Goal: Transaction & Acquisition: Book appointment/travel/reservation

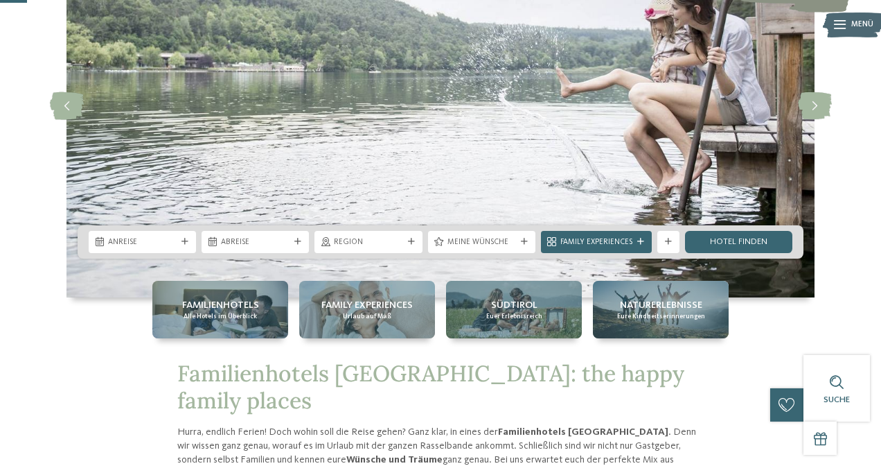
scroll to position [159, 0]
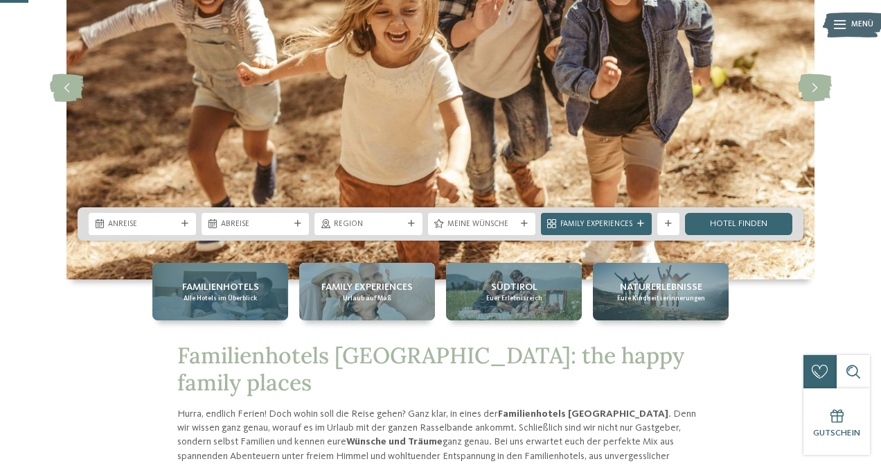
click at [215, 297] on span "Alle Hotels im Überblick" at bounding box center [220, 298] width 73 height 9
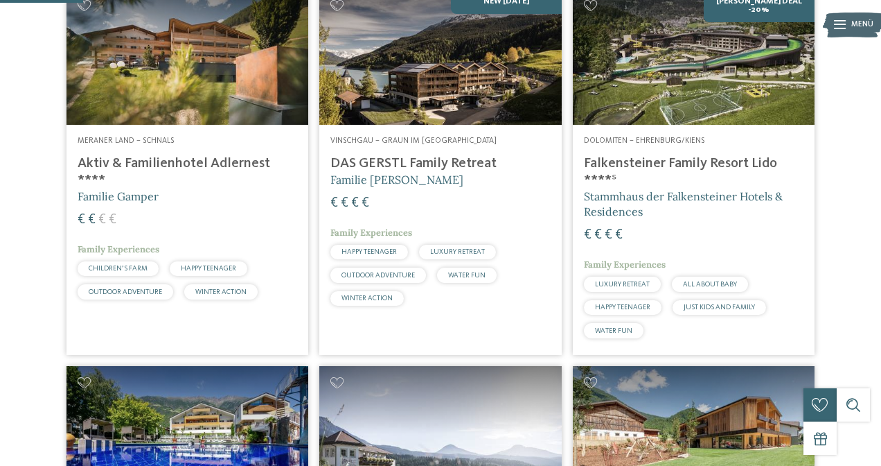
scroll to position [343, 0]
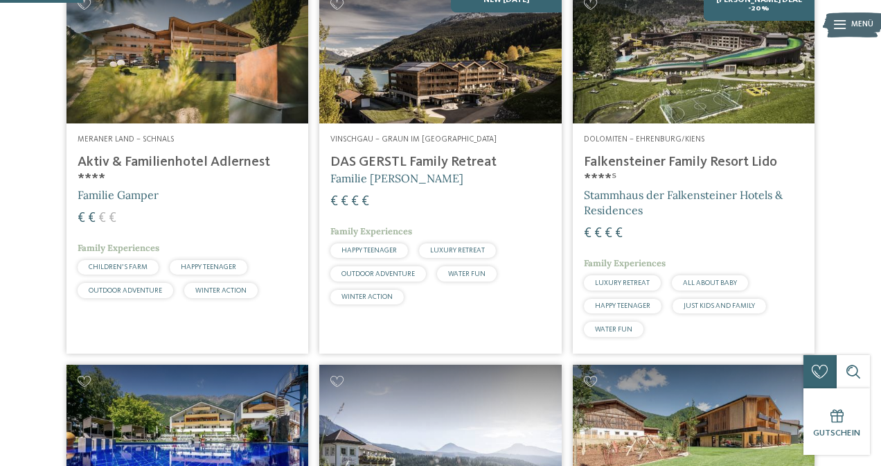
click at [179, 106] on img at bounding box center [188, 56] width 242 height 136
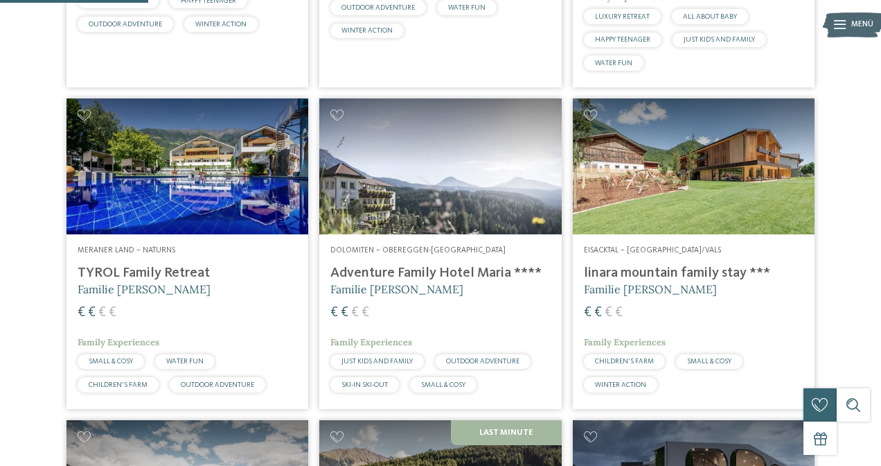
scroll to position [610, 0]
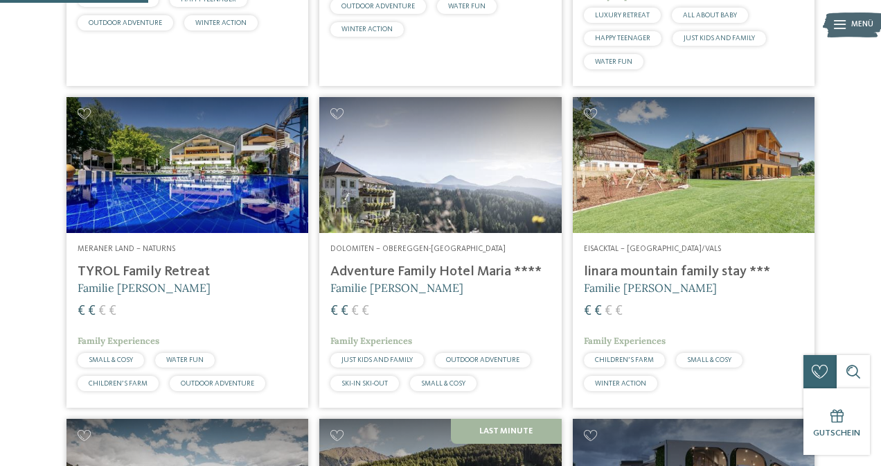
click at [201, 188] on img at bounding box center [188, 165] width 242 height 136
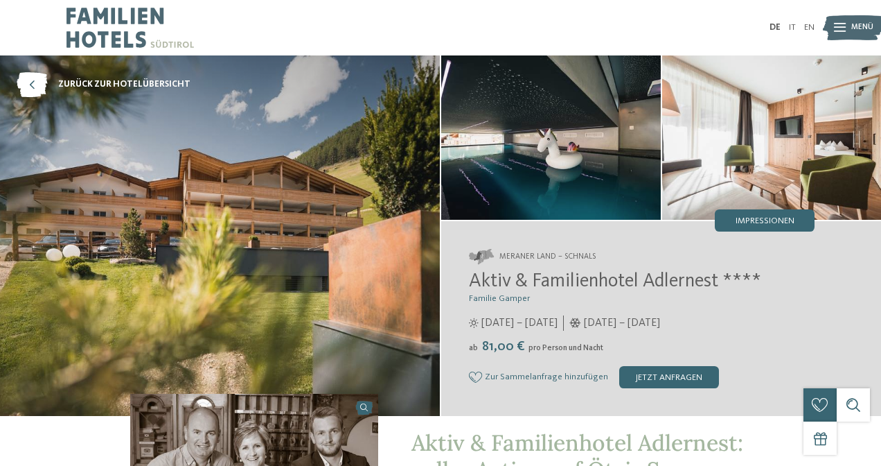
click at [550, 139] on img at bounding box center [551, 137] width 220 height 164
click at [781, 223] on span "Impressionen" at bounding box center [765, 221] width 59 height 9
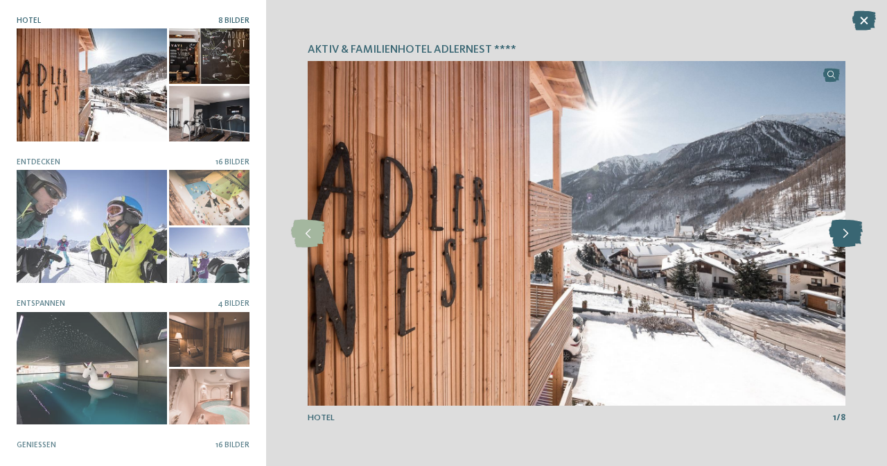
click at [845, 234] on icon at bounding box center [846, 234] width 34 height 28
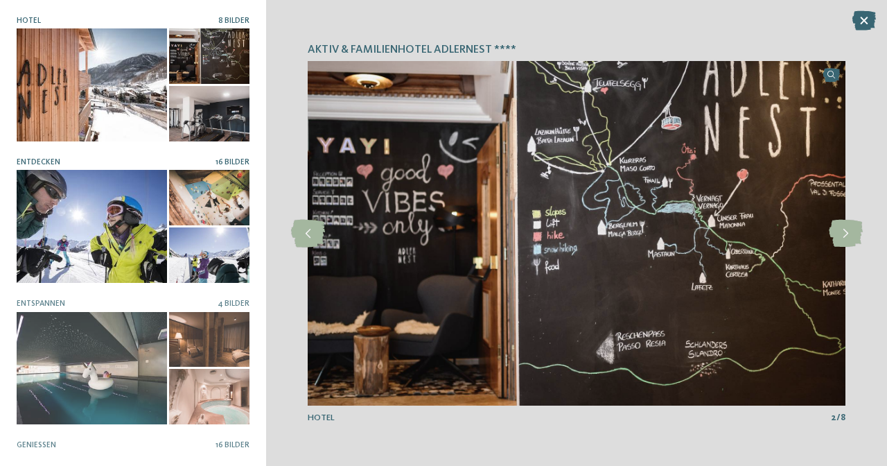
click at [201, 208] on div at bounding box center [209, 197] width 80 height 55
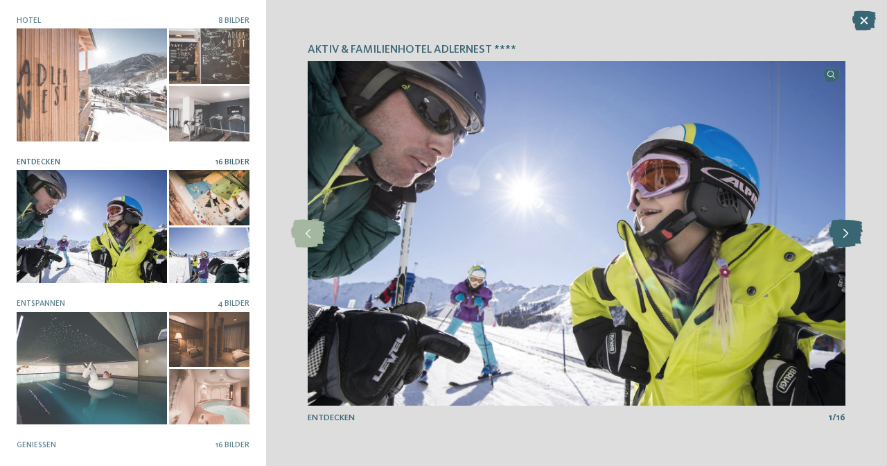
click at [854, 234] on icon at bounding box center [846, 234] width 34 height 28
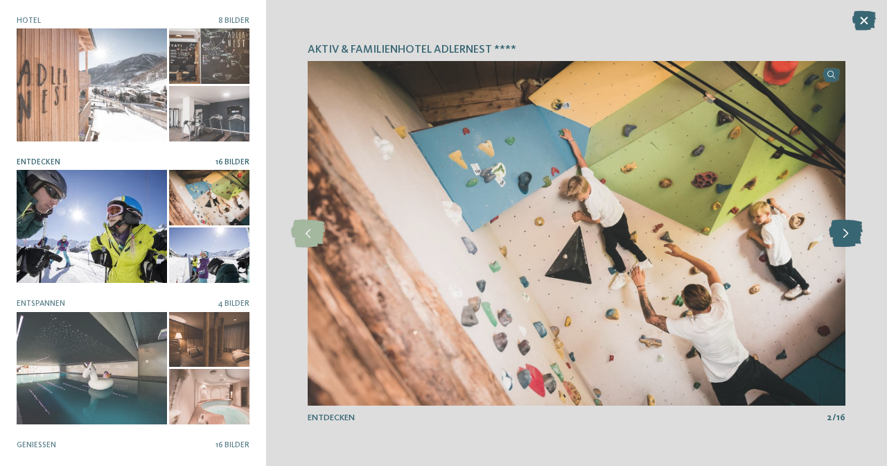
click at [854, 234] on icon at bounding box center [846, 234] width 34 height 28
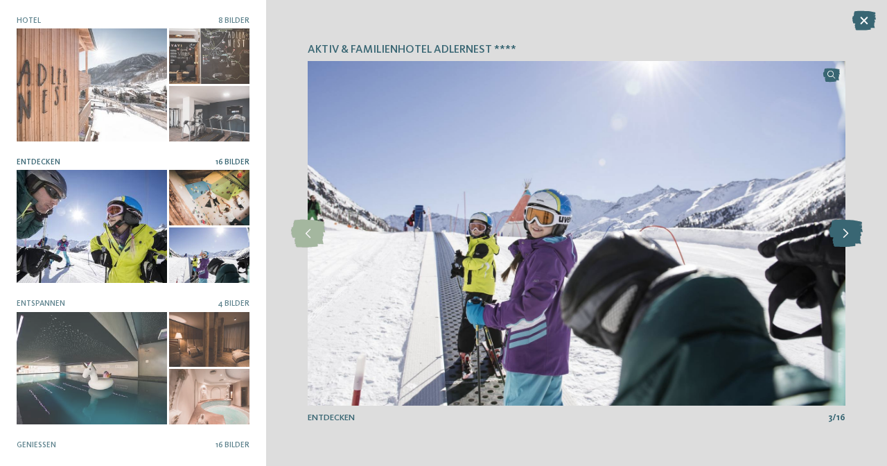
click at [854, 234] on icon at bounding box center [846, 234] width 34 height 28
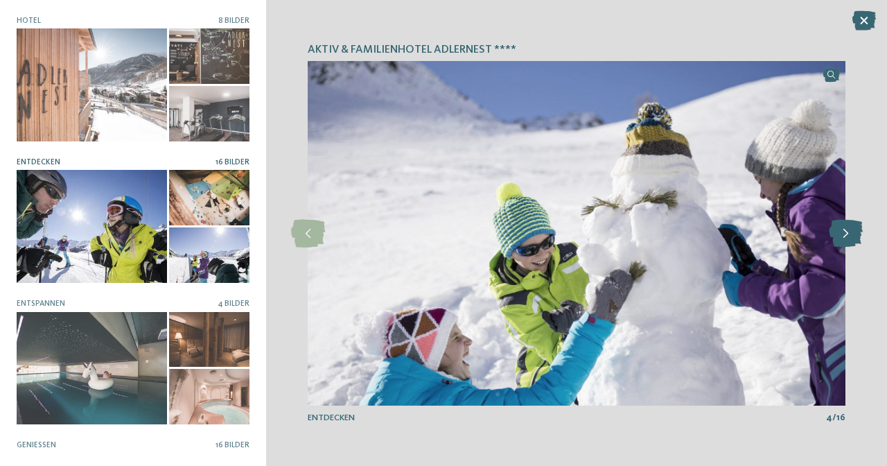
click at [854, 234] on icon at bounding box center [846, 234] width 34 height 28
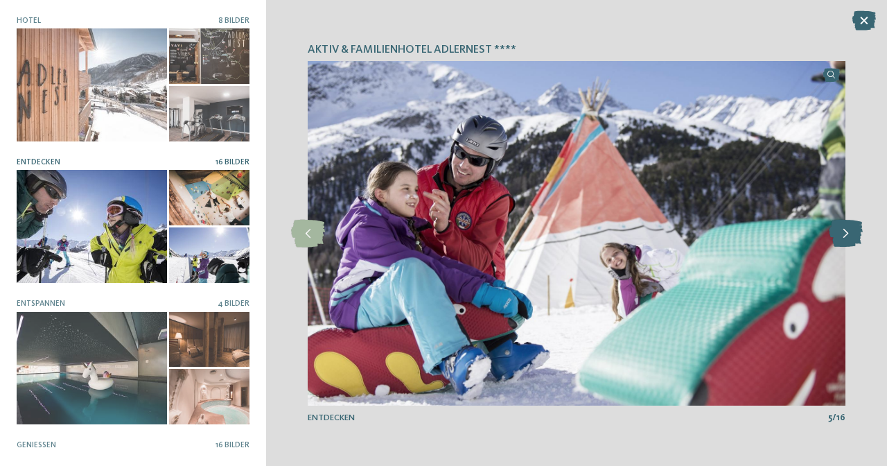
click at [854, 234] on icon at bounding box center [846, 234] width 34 height 28
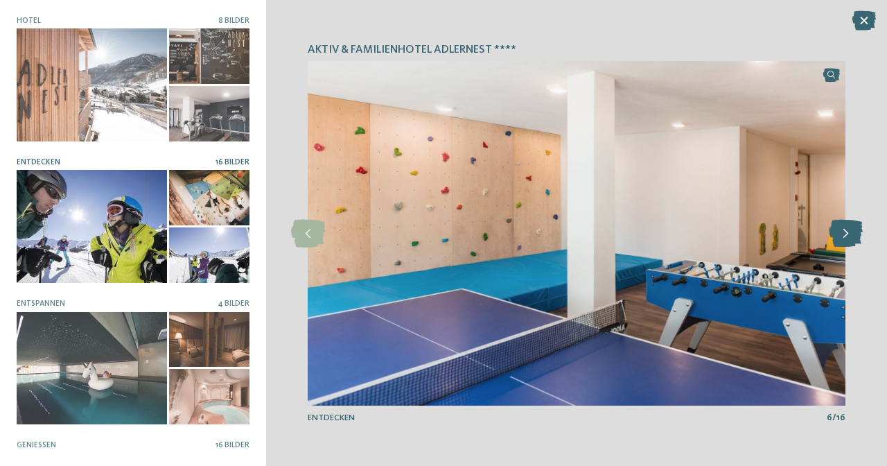
click at [847, 231] on icon at bounding box center [846, 234] width 34 height 28
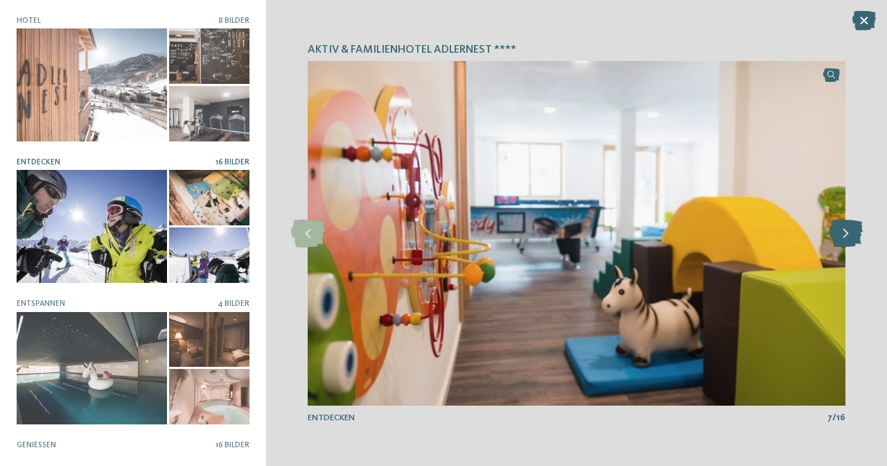
click at [847, 231] on icon at bounding box center [846, 234] width 34 height 28
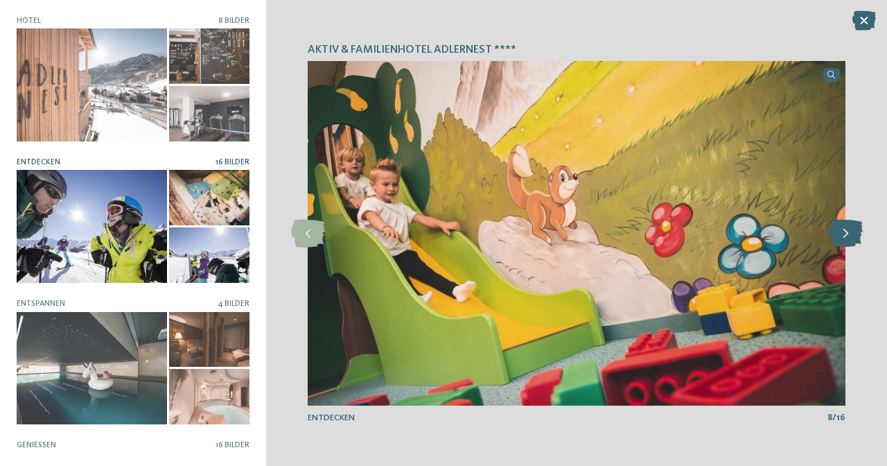
click at [847, 231] on icon at bounding box center [846, 234] width 34 height 28
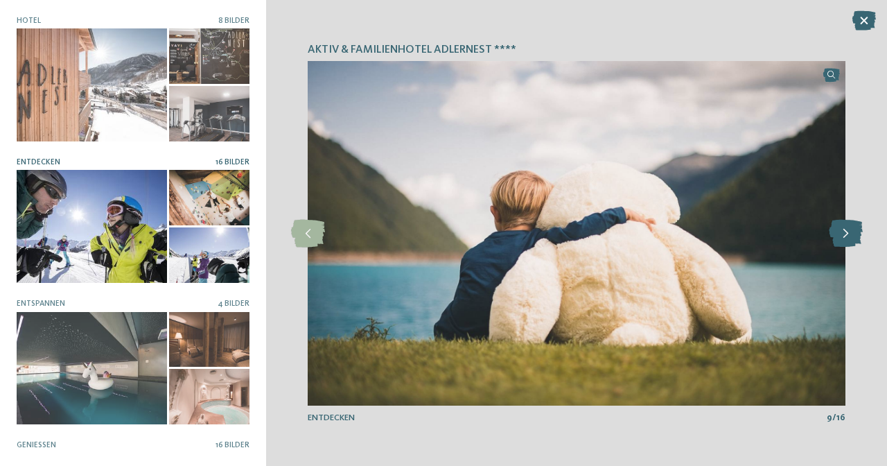
click at [847, 231] on icon at bounding box center [846, 234] width 34 height 28
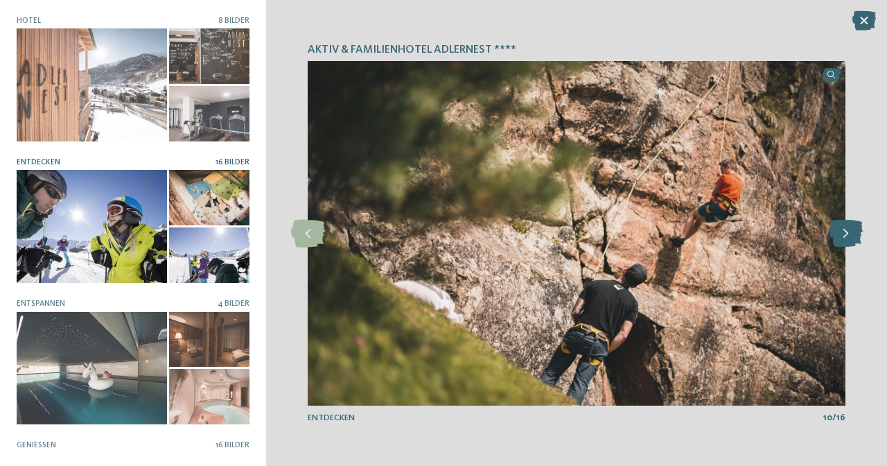
click at [847, 231] on icon at bounding box center [846, 234] width 34 height 28
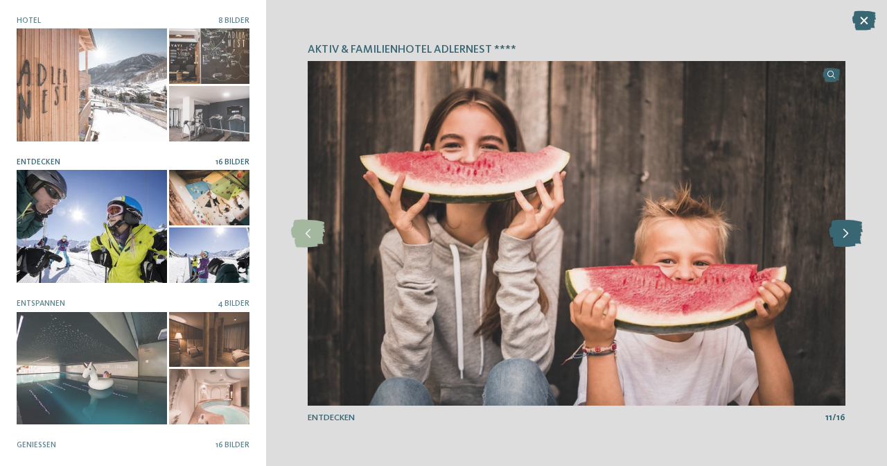
click at [847, 231] on icon at bounding box center [846, 234] width 34 height 28
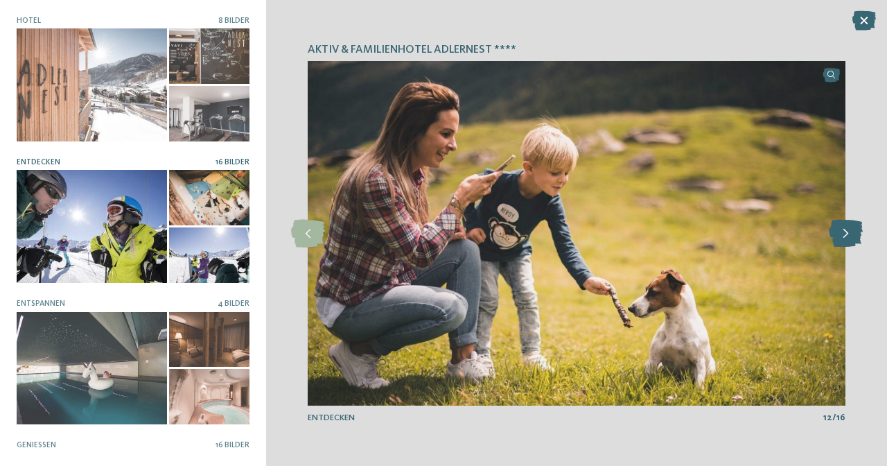
click at [847, 231] on icon at bounding box center [846, 234] width 34 height 28
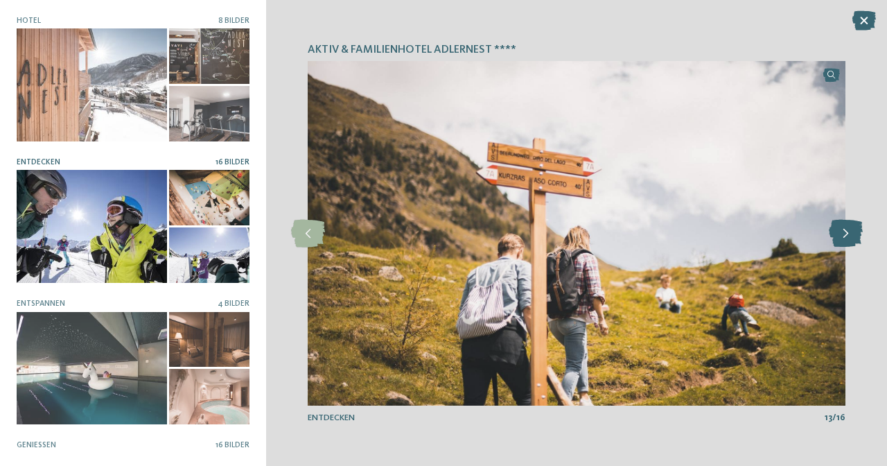
click at [847, 231] on icon at bounding box center [846, 234] width 34 height 28
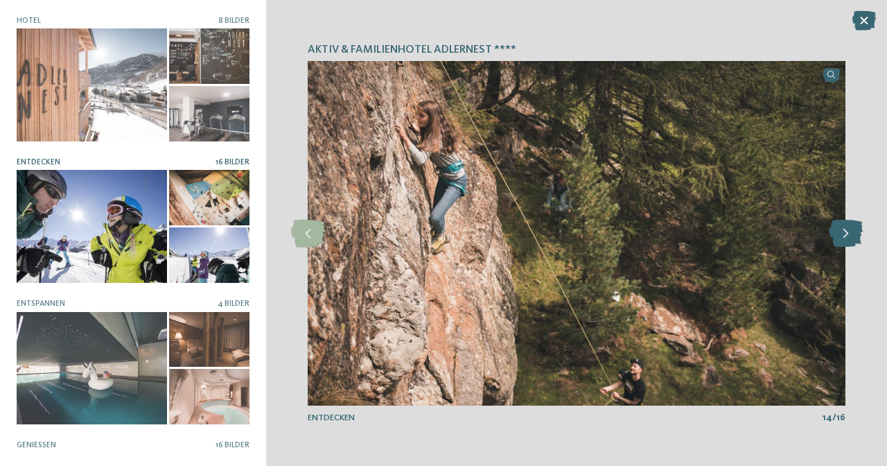
click at [844, 236] on icon at bounding box center [846, 234] width 34 height 28
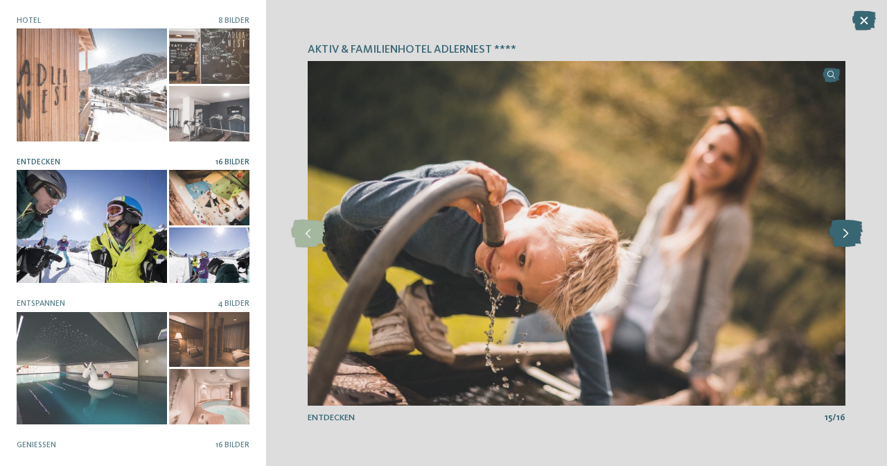
click at [844, 236] on icon at bounding box center [846, 234] width 34 height 28
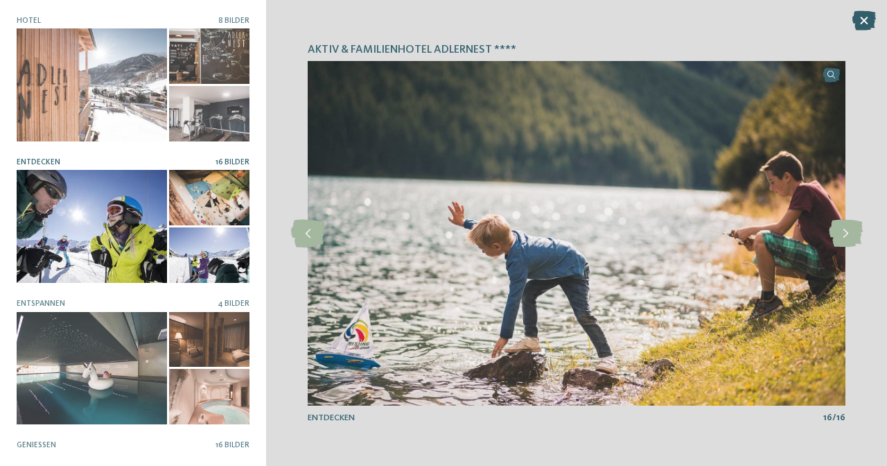
click at [861, 21] on icon at bounding box center [864, 20] width 24 height 19
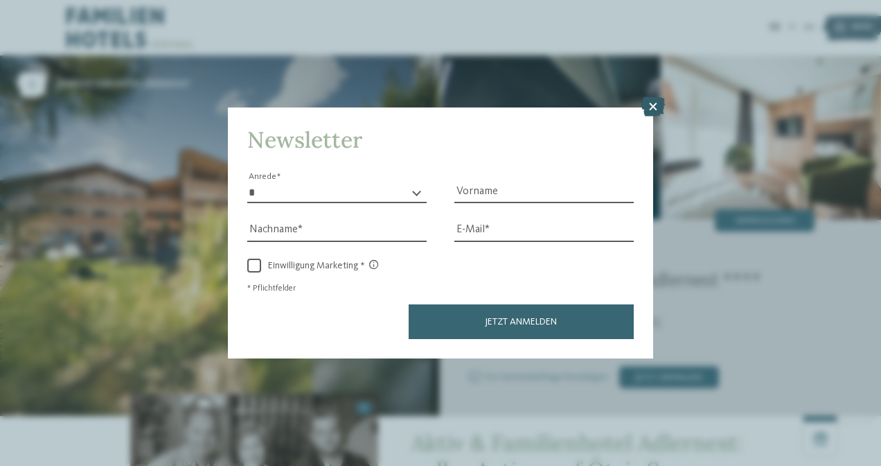
click at [656, 97] on icon at bounding box center [654, 106] width 24 height 19
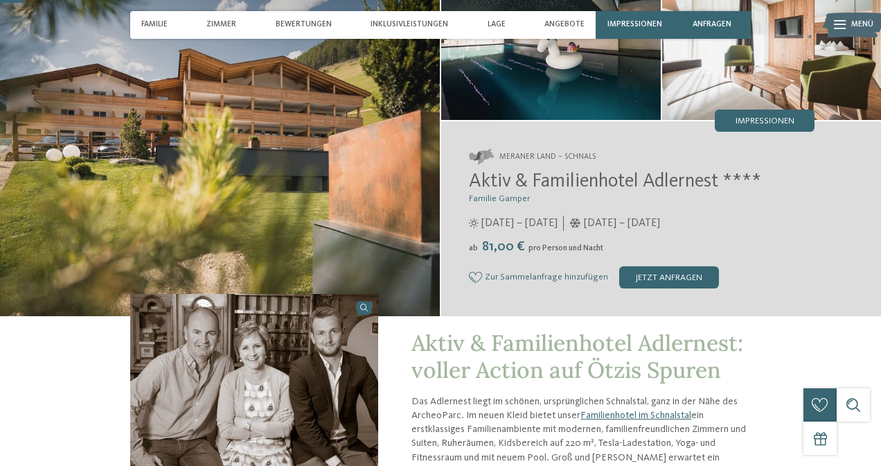
scroll to position [107, 0]
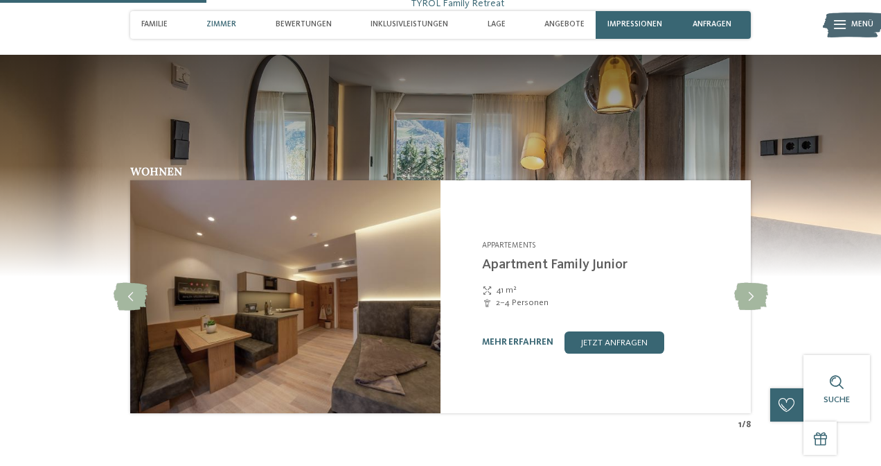
scroll to position [893, 0]
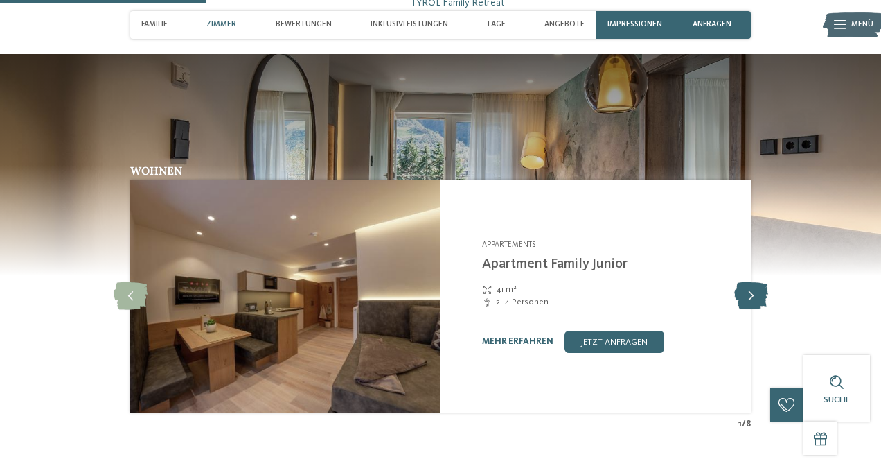
click at [750, 290] on icon at bounding box center [751, 296] width 34 height 28
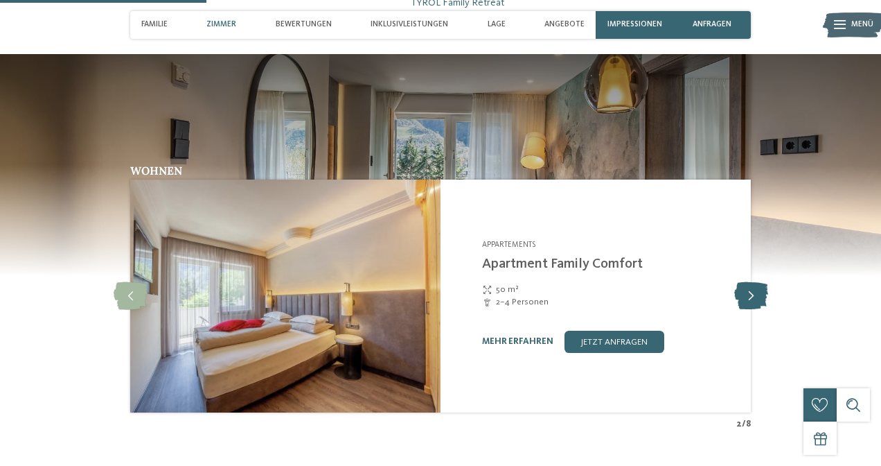
click at [750, 290] on icon at bounding box center [751, 296] width 34 height 28
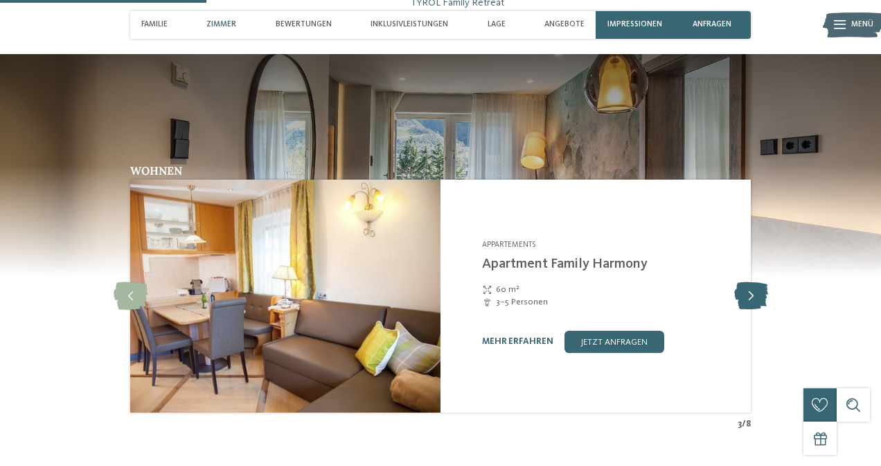
click at [750, 290] on icon at bounding box center [751, 296] width 34 height 28
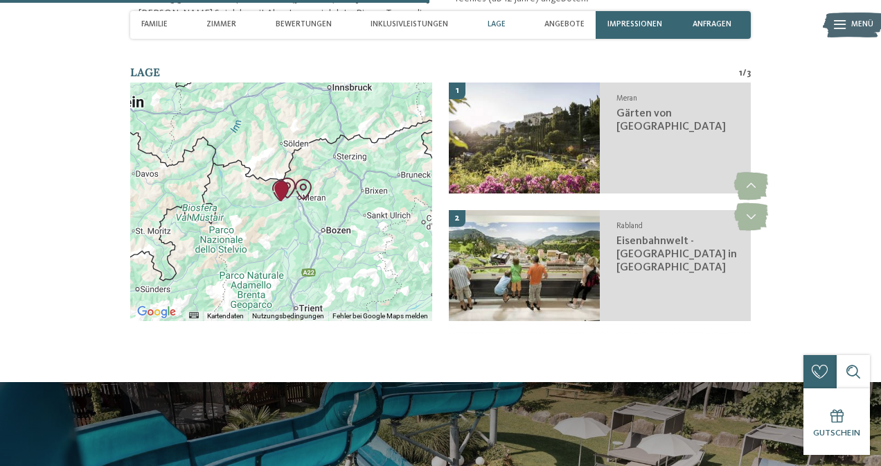
scroll to position [1840, 0]
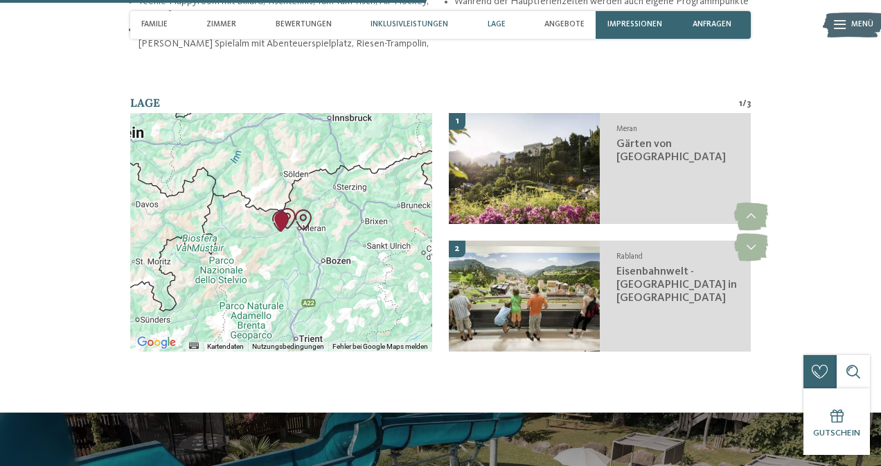
click at [486, 22] on div "Lage" at bounding box center [496, 25] width 29 height 28
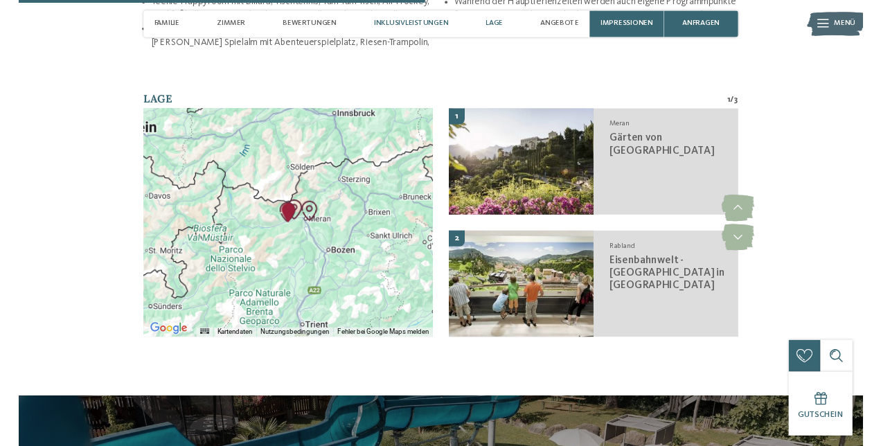
scroll to position [1825, 0]
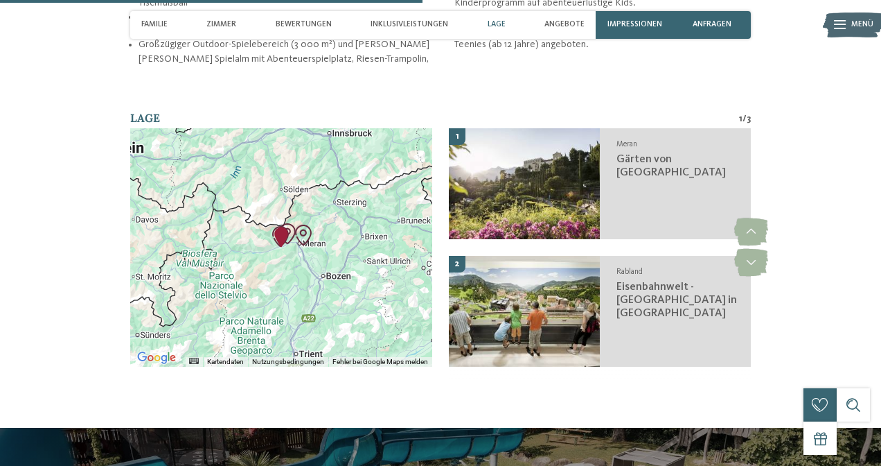
click at [286, 235] on div at bounding box center [281, 247] width 302 height 238
click at [288, 218] on div at bounding box center [281, 247] width 302 height 238
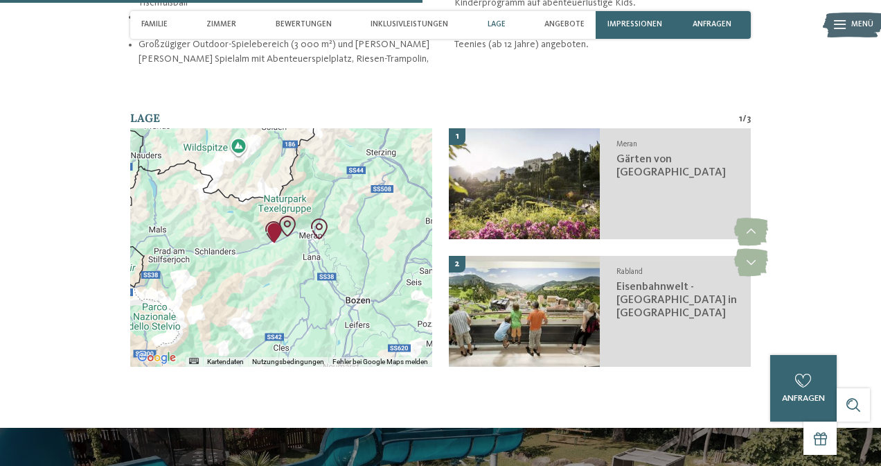
click at [288, 218] on div at bounding box center [281, 247] width 302 height 238
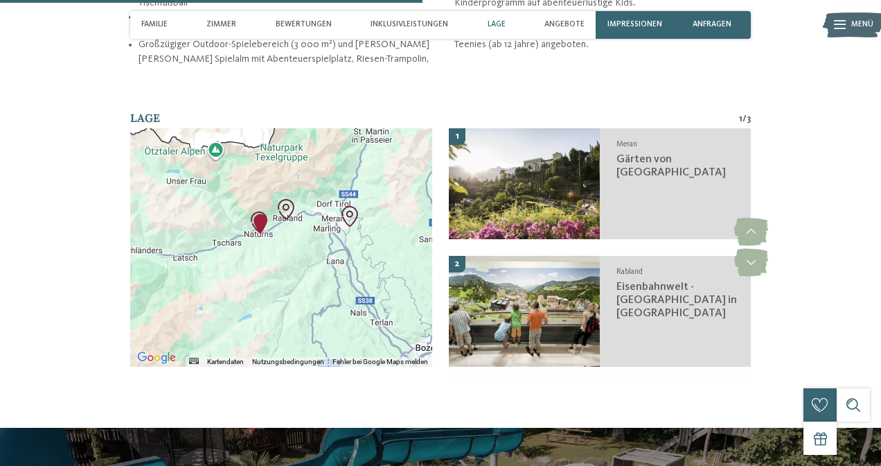
click at [288, 218] on div at bounding box center [281, 247] width 302 height 238
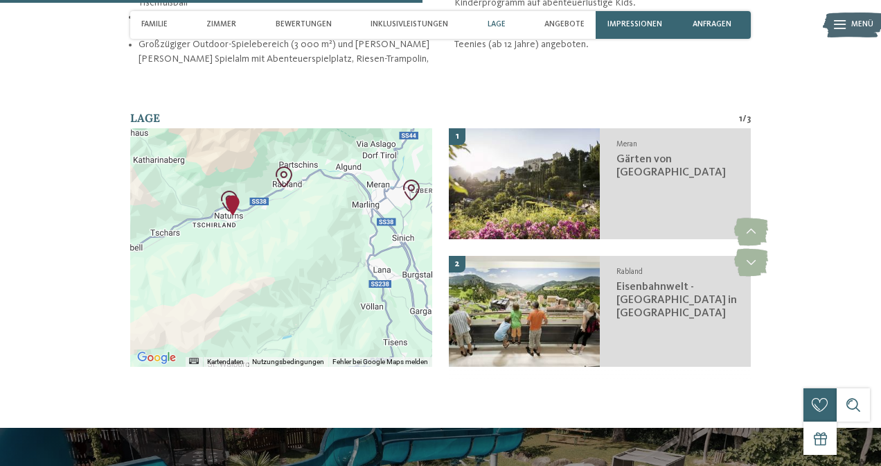
click at [239, 213] on div at bounding box center [281, 247] width 302 height 238
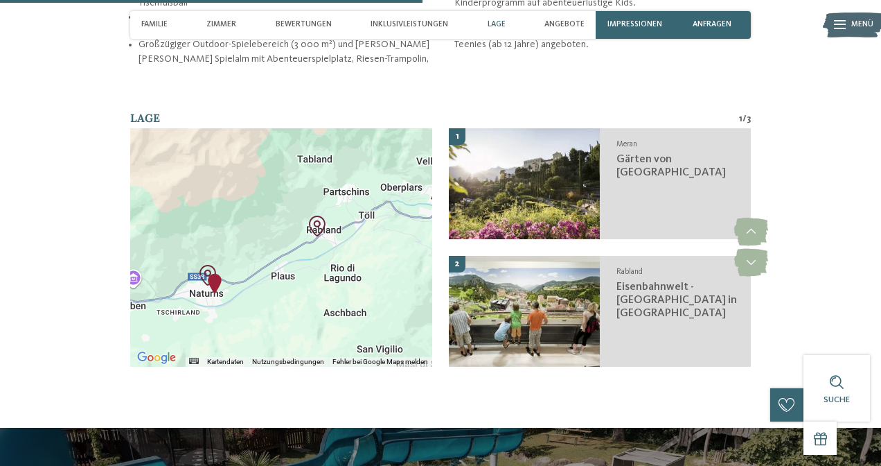
drag, startPoint x: 281, startPoint y: 177, endPoint x: 268, endPoint y: 288, distance: 111.6
click at [268, 289] on div at bounding box center [281, 247] width 302 height 238
click at [206, 263] on img "Erlebnisbad Naturns" at bounding box center [205, 273] width 21 height 21
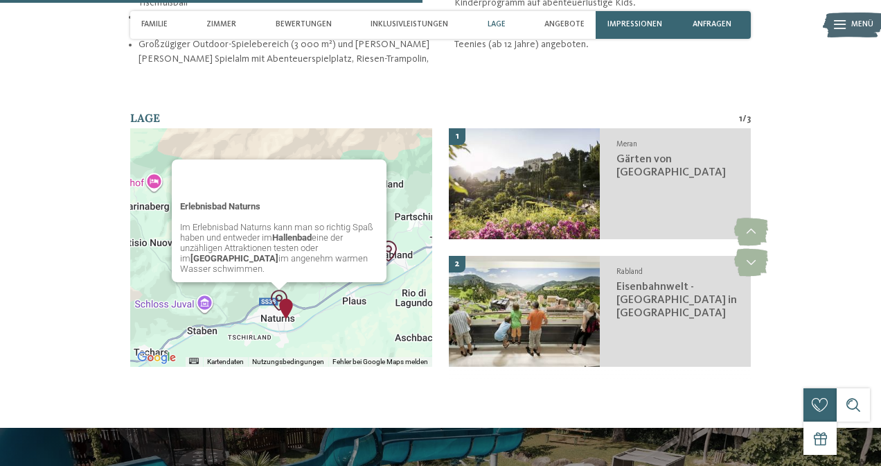
click at [326, 293] on div "Erlebnisbad Naturns Im Erlebnisbad Naturns kann man so richtig Spaß haben und e…" at bounding box center [281, 247] width 302 height 238
click at [403, 165] on div "Erlebnisbad Naturns Im Erlebnisbad Naturns kann man so richtig Spaß haben und e…" at bounding box center [281, 247] width 302 height 238
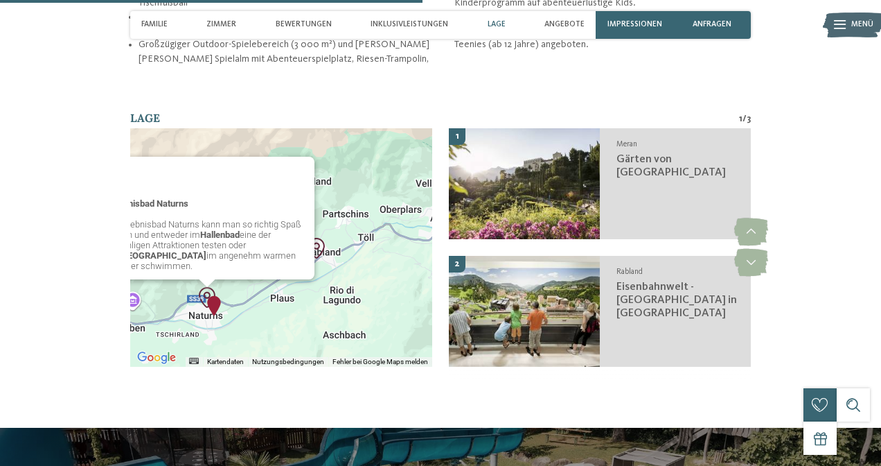
drag, startPoint x: 406, startPoint y: 267, endPoint x: 330, endPoint y: 265, distance: 76.3
click at [330, 265] on div "Erlebnisbad Naturns Im Erlebnisbad Naturns kann man so richtig Spaß haben und e…" at bounding box center [281, 247] width 302 height 238
click at [380, 243] on div "Erlebnisbad Naturns Im Erlebnisbad Naturns kann man so richtig Spaß haben und e…" at bounding box center [281, 247] width 302 height 238
click at [369, 224] on div "Erlebnisbad Naturns Im Erlebnisbad Naturns kann man so richtig Spaß haben und e…" at bounding box center [281, 247] width 302 height 238
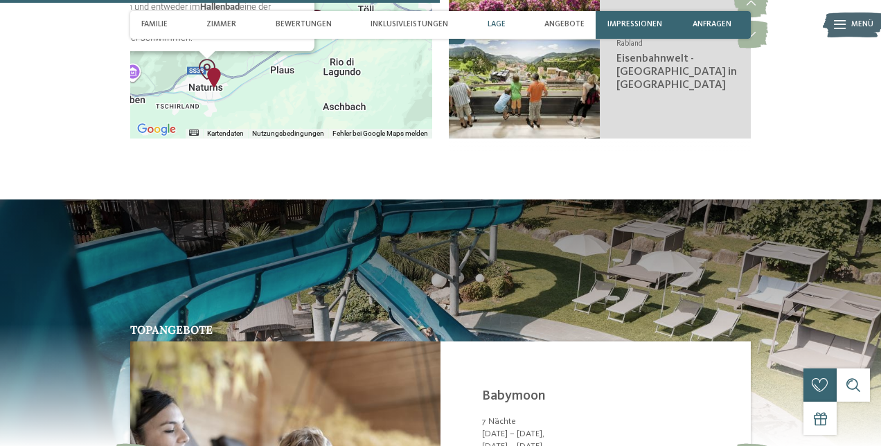
scroll to position [1912, 0]
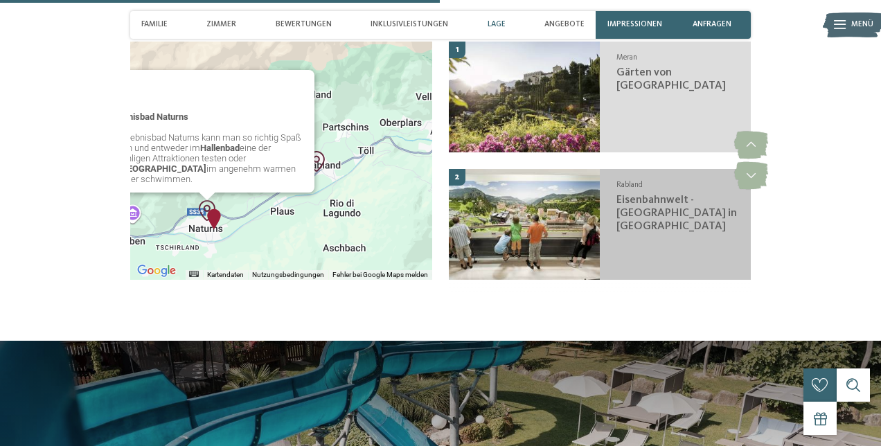
click at [641, 181] on span "Rabland" at bounding box center [630, 185] width 26 height 8
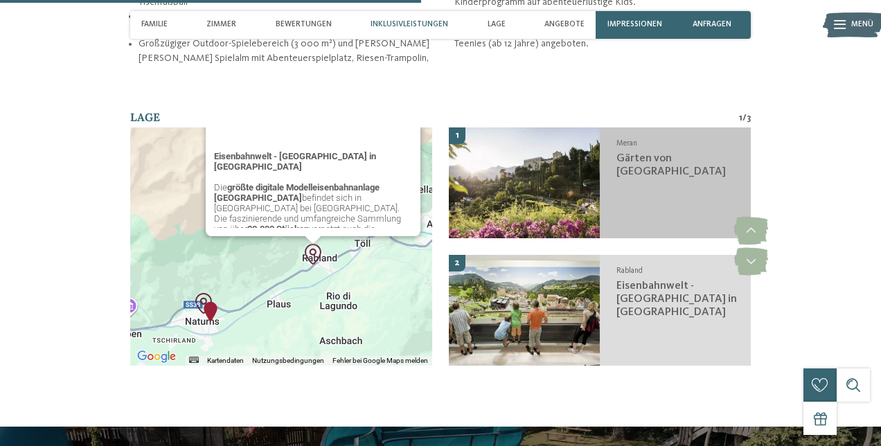
scroll to position [1825, 0]
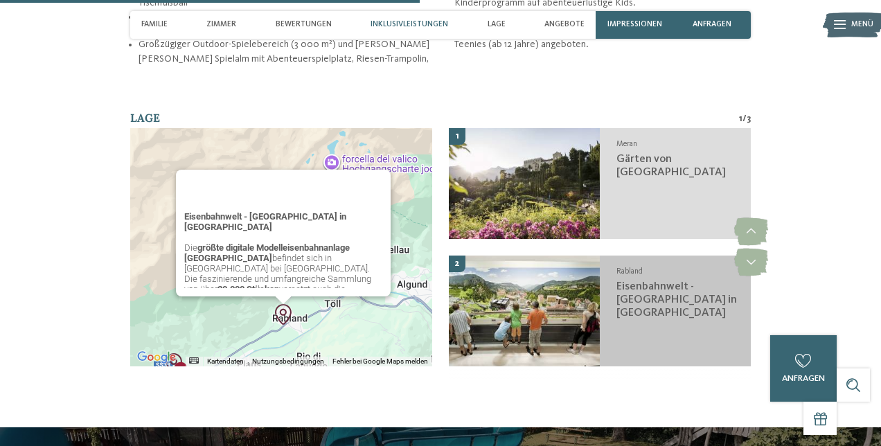
click at [586, 279] on img at bounding box center [524, 311] width 151 height 111
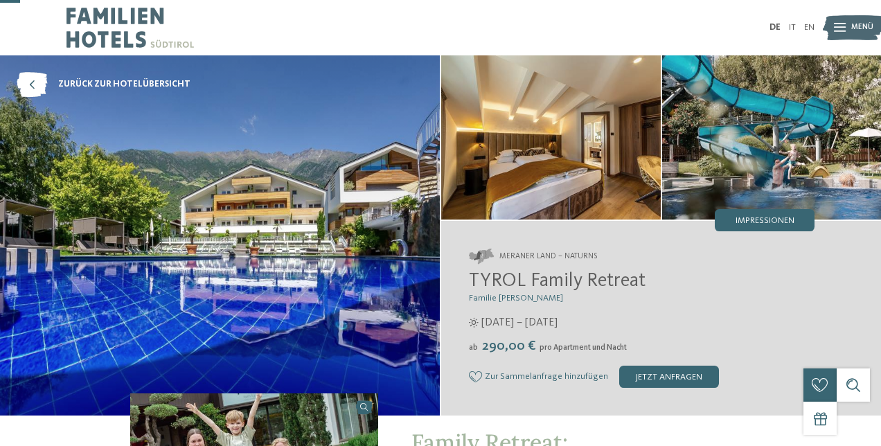
scroll to position [0, 0]
click at [174, 78] on span "zurück zur Hotelübersicht" at bounding box center [124, 84] width 132 height 12
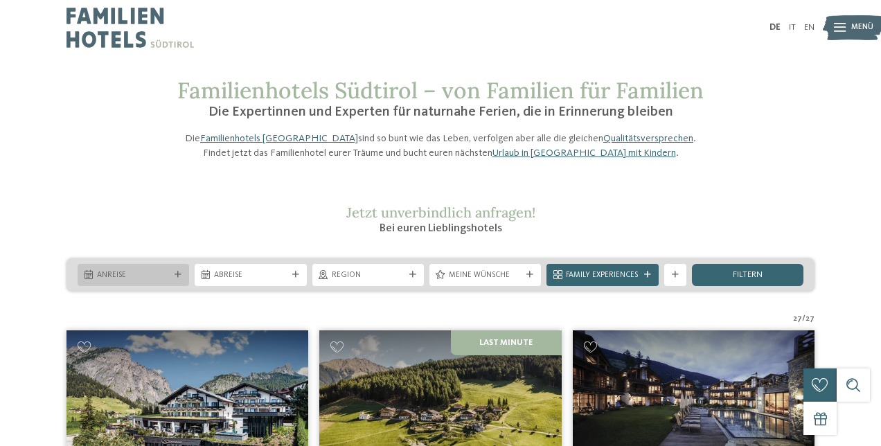
click at [140, 281] on span "Anreise" at bounding box center [133, 275] width 73 height 11
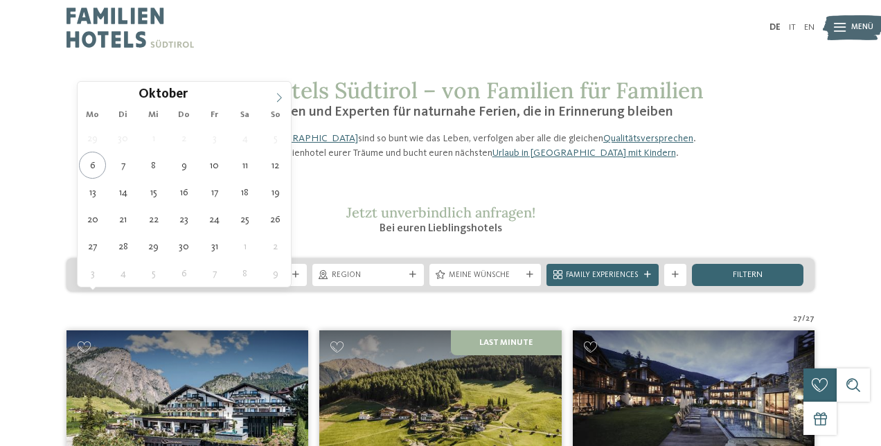
click at [279, 94] on icon at bounding box center [279, 98] width 10 height 10
type div "01.11.2025"
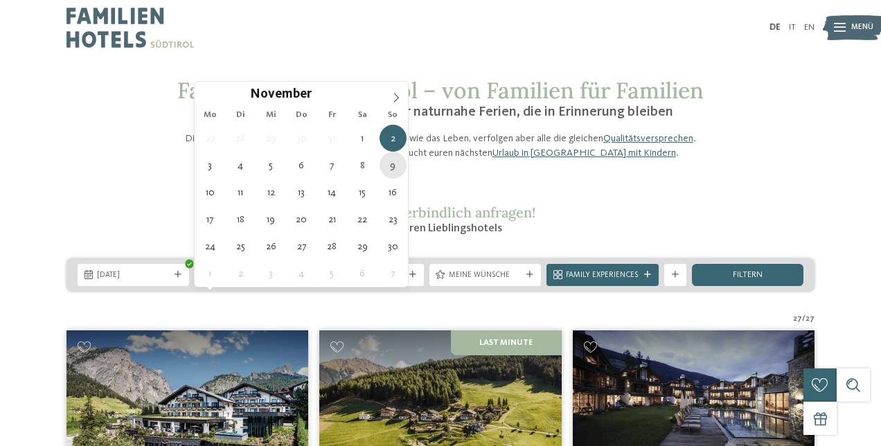
type div "09.11.2025"
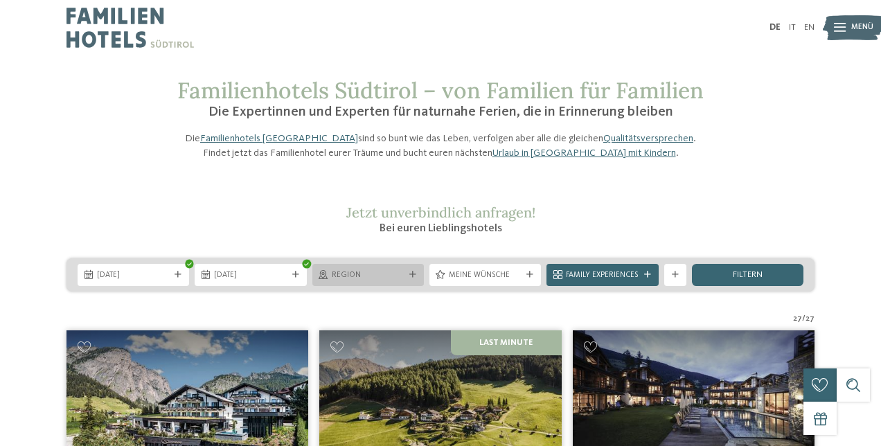
click at [365, 281] on span "Region" at bounding box center [368, 275] width 73 height 11
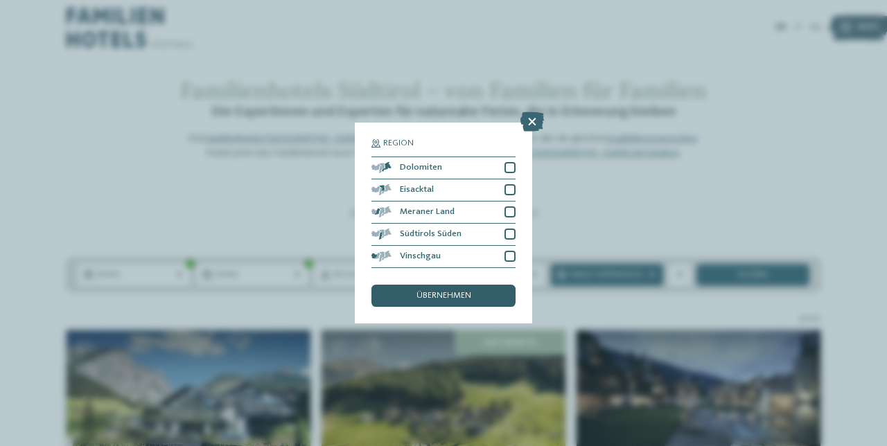
click at [447, 292] on span "übernehmen" at bounding box center [443, 296] width 55 height 9
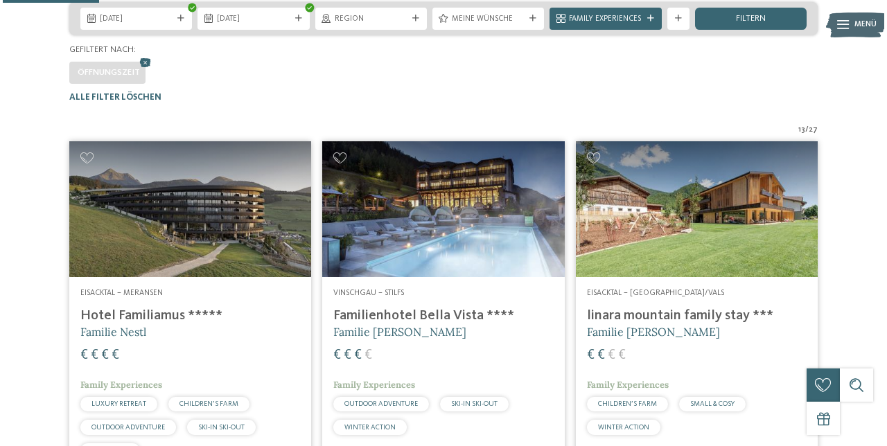
scroll to position [256, 0]
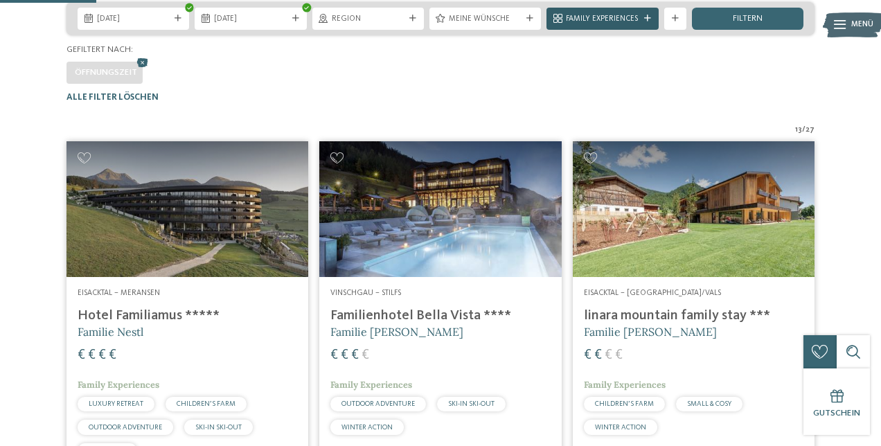
click at [640, 24] on div "Family Experiences" at bounding box center [602, 18] width 78 height 12
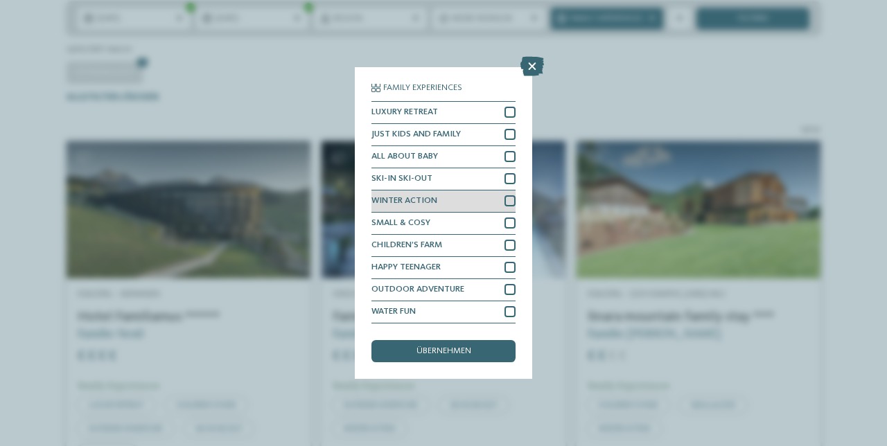
scroll to position [48, 0]
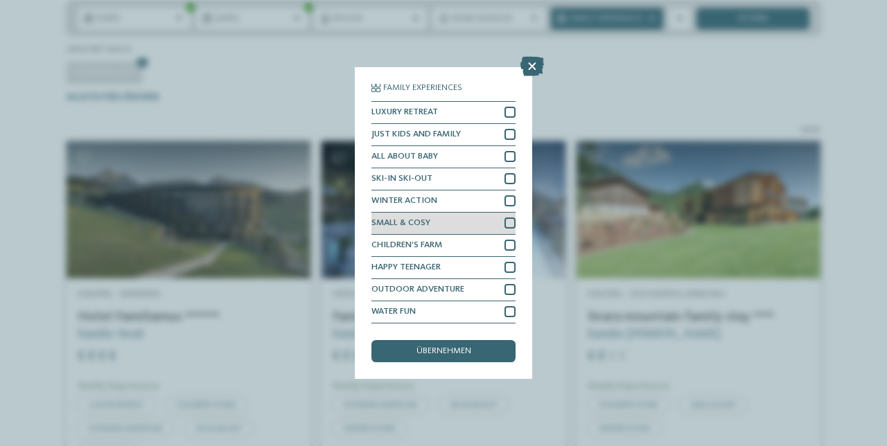
click at [460, 213] on div "SMALL & COSY" at bounding box center [443, 224] width 144 height 22
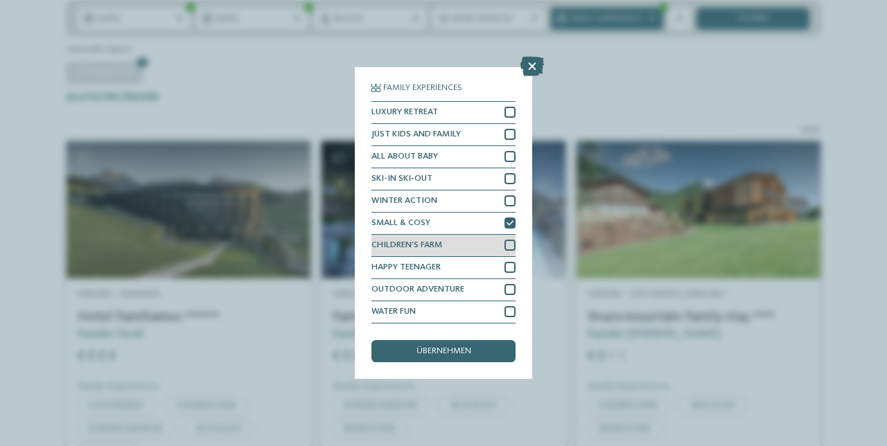
scroll to position [71, 0]
click at [456, 235] on div "CHILDREN’S FARM" at bounding box center [443, 246] width 144 height 22
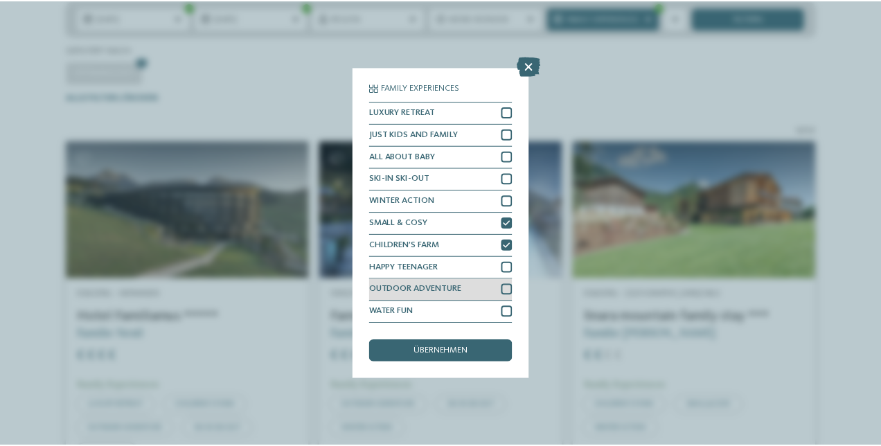
scroll to position [87, 0]
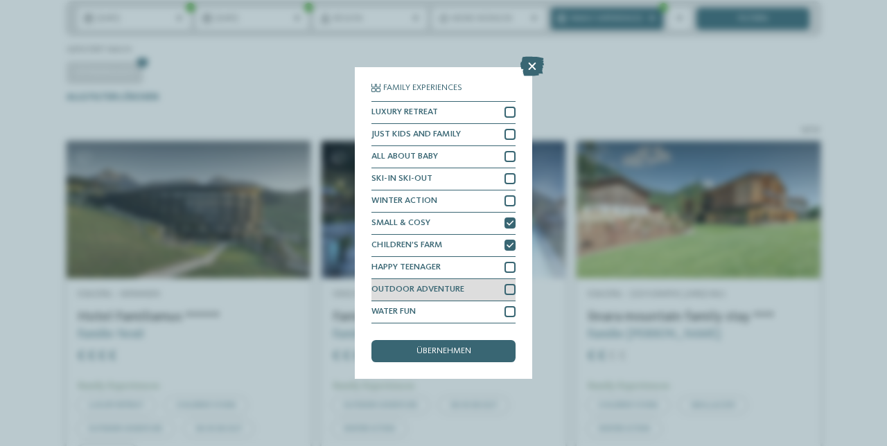
click at [449, 285] on span "OUTDOOR ADVENTURE" at bounding box center [417, 289] width 93 height 9
click at [454, 301] on div "WATER FUN" at bounding box center [443, 312] width 144 height 22
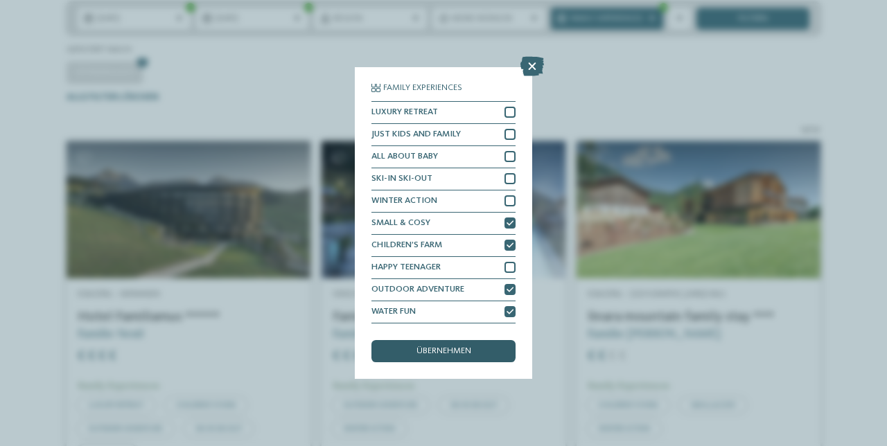
click at [450, 347] on span "übernehmen" at bounding box center [443, 351] width 55 height 9
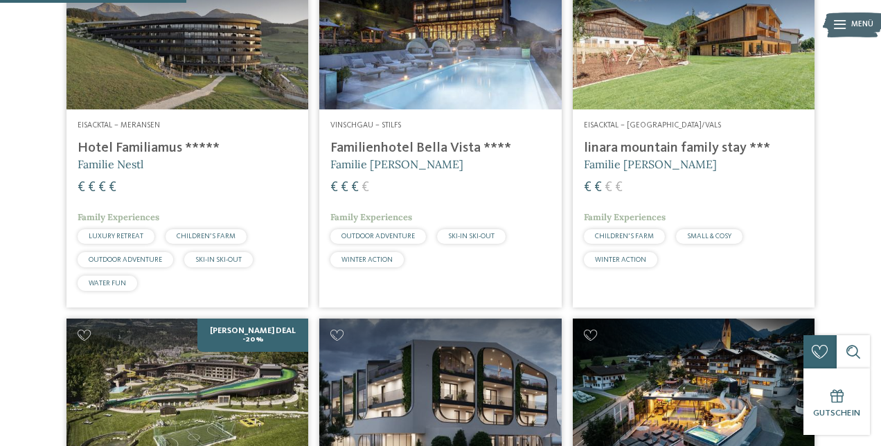
scroll to position [444, 0]
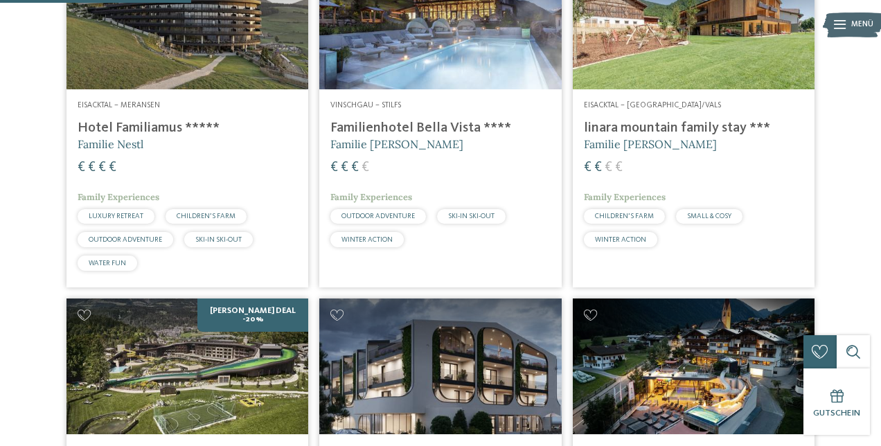
click at [653, 67] on img at bounding box center [694, 22] width 242 height 136
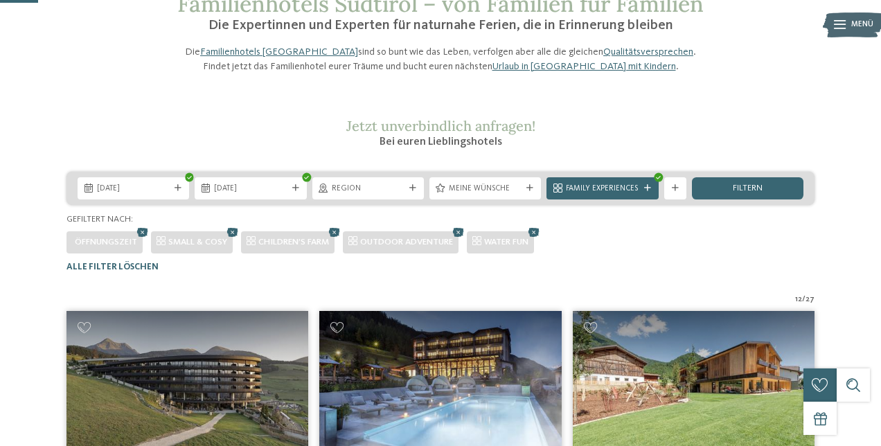
scroll to position [88, 0]
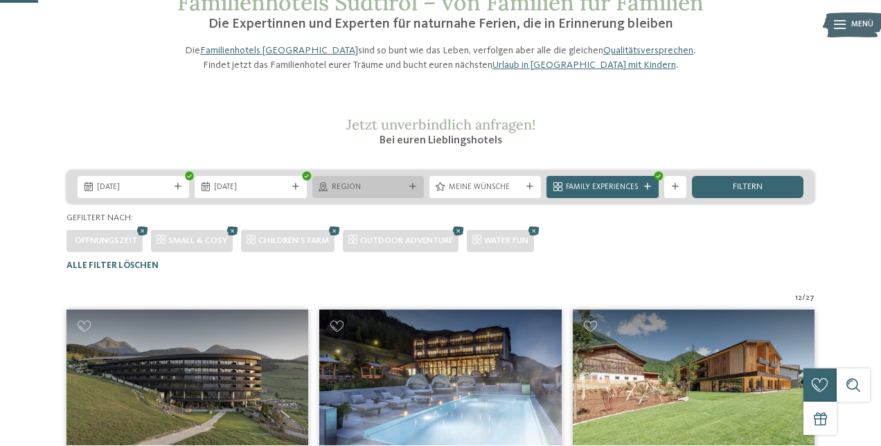
click at [406, 193] on div "Region" at bounding box center [368, 187] width 78 height 12
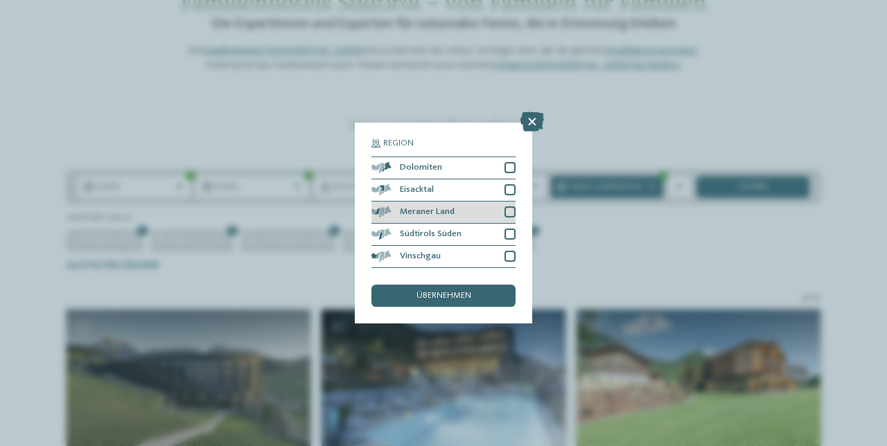
click at [509, 206] on div at bounding box center [509, 211] width 11 height 11
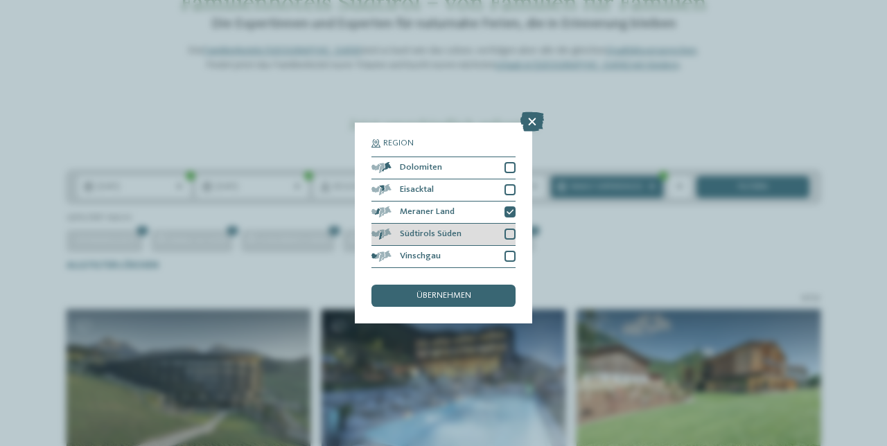
click at [513, 229] on div at bounding box center [509, 234] width 11 height 11
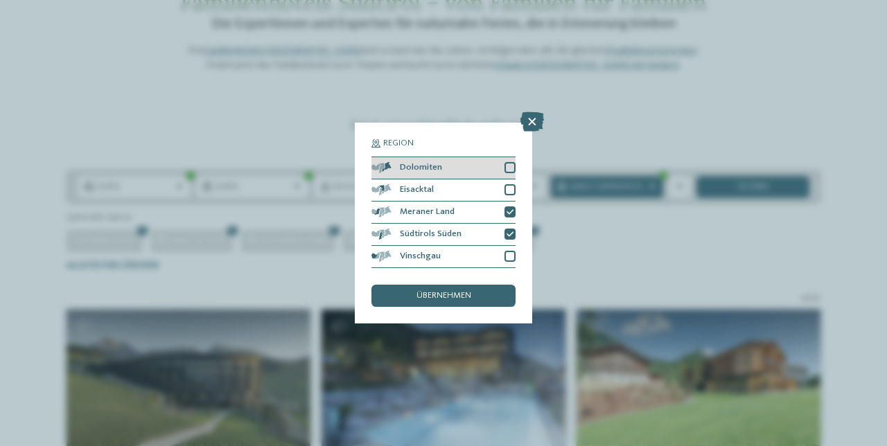
click at [432, 164] on span "Dolomiten" at bounding box center [421, 168] width 42 height 9
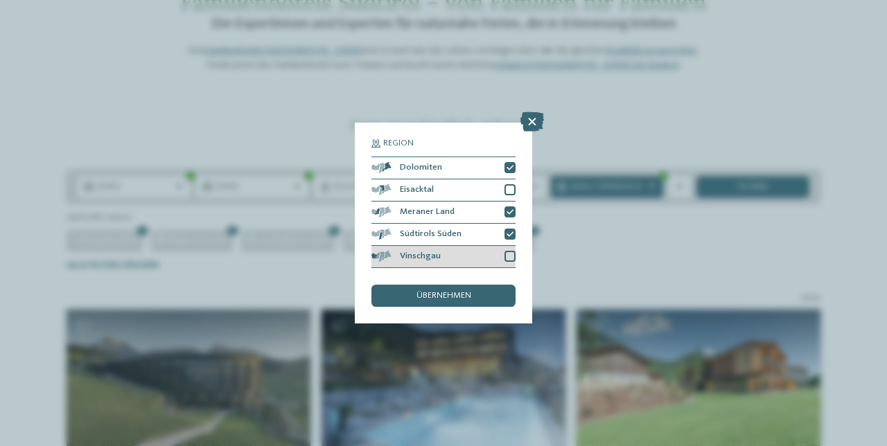
click at [453, 246] on div "Vinschgau" at bounding box center [443, 257] width 144 height 22
click at [441, 292] on span "übernehmen" at bounding box center [443, 296] width 55 height 9
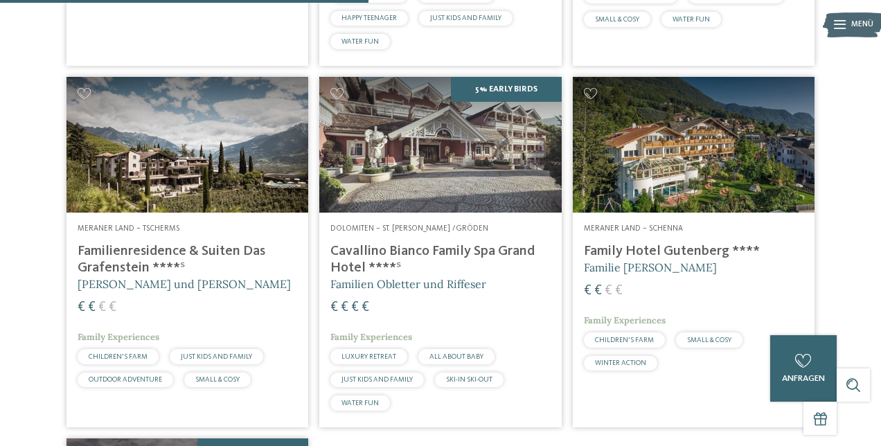
scroll to position [726, 0]
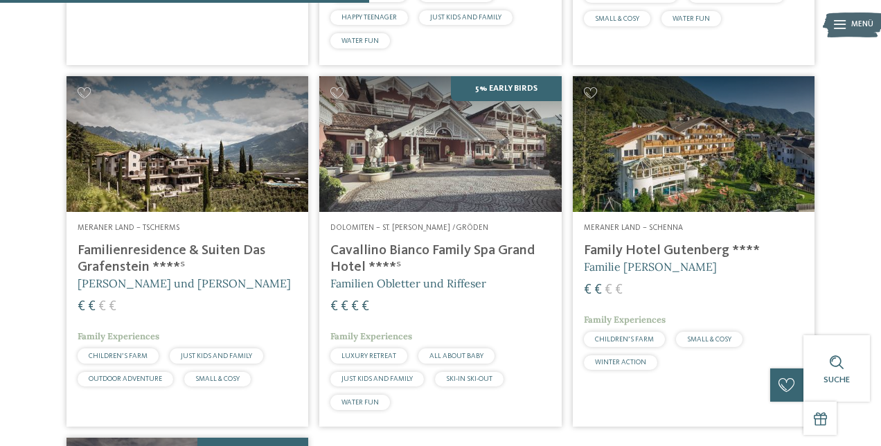
click at [185, 165] on img at bounding box center [188, 144] width 242 height 136
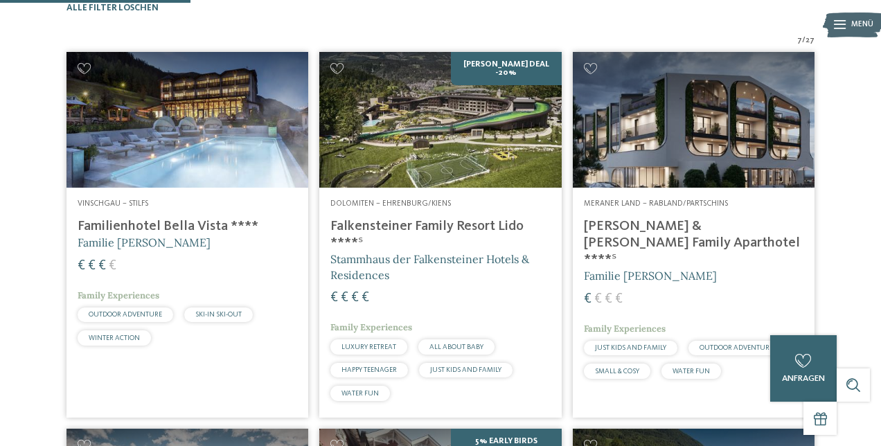
scroll to position [374, 0]
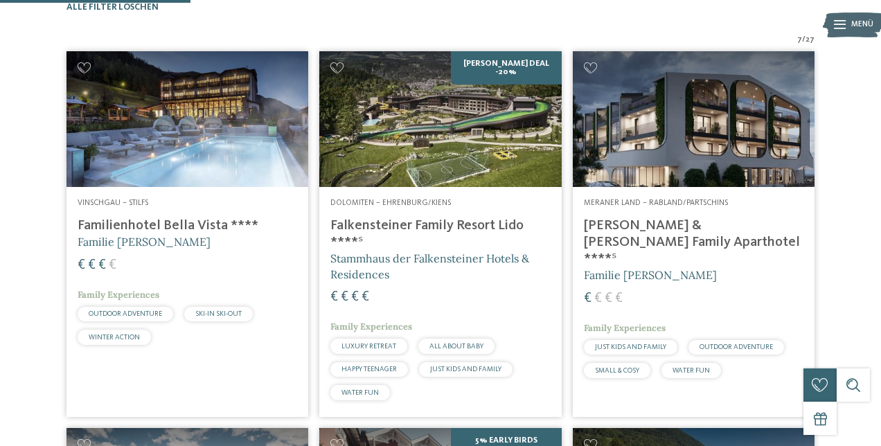
click at [199, 157] on img at bounding box center [188, 119] width 242 height 136
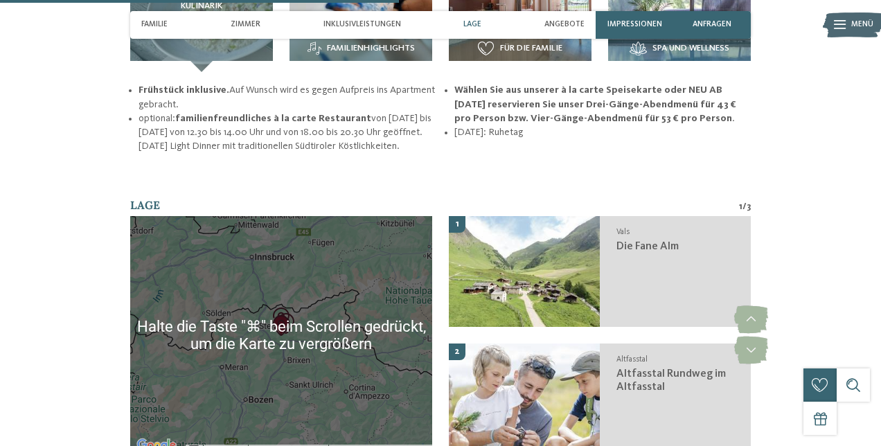
scroll to position [1672, 0]
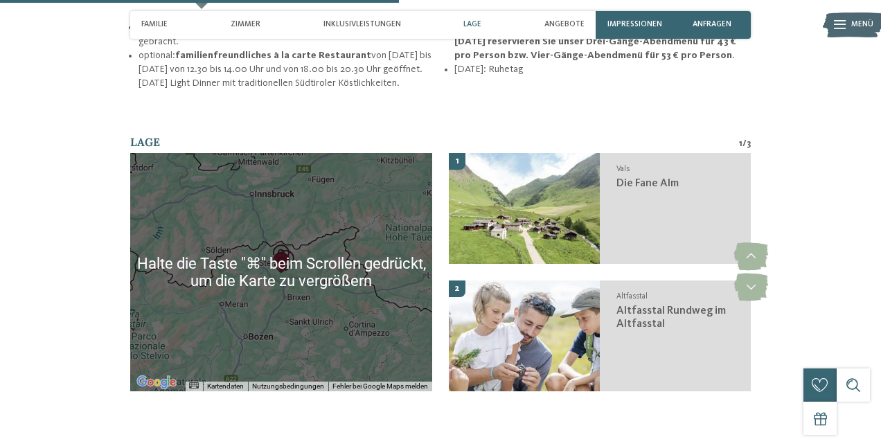
click at [337, 289] on div at bounding box center [281, 272] width 302 height 238
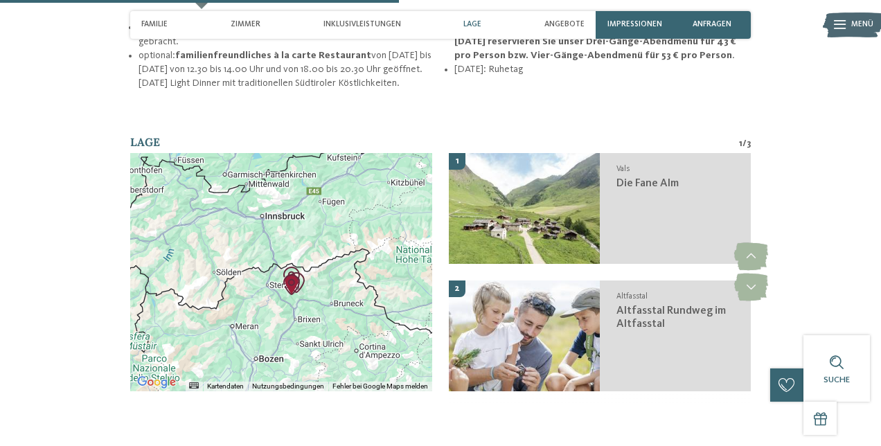
drag, startPoint x: 299, startPoint y: 252, endPoint x: 315, endPoint y: 262, distance: 19.3
click at [310, 263] on div at bounding box center [281, 272] width 302 height 238
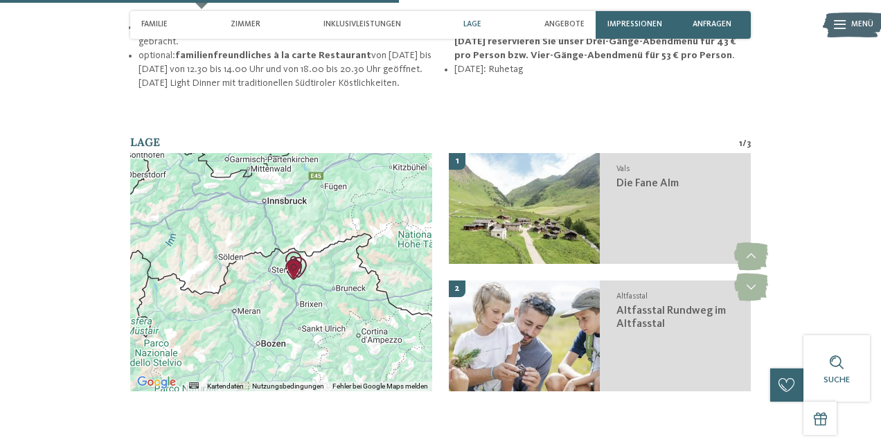
click at [311, 252] on div at bounding box center [281, 272] width 302 height 238
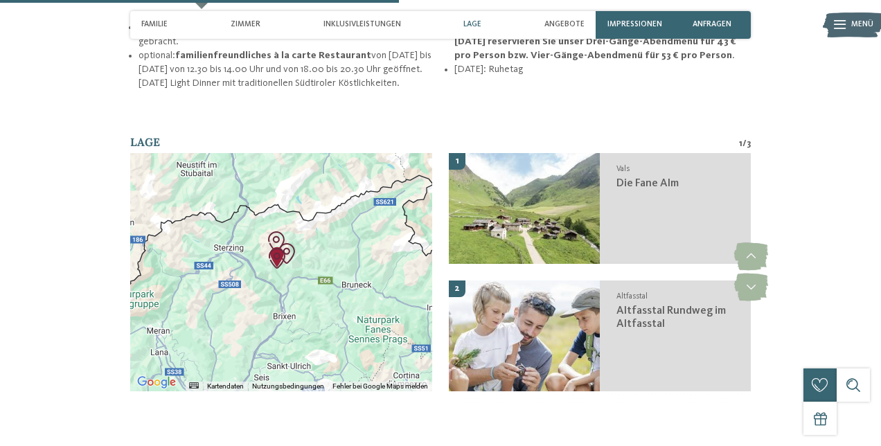
click at [294, 242] on div at bounding box center [281, 272] width 302 height 238
click at [294, 241] on div at bounding box center [281, 272] width 302 height 238
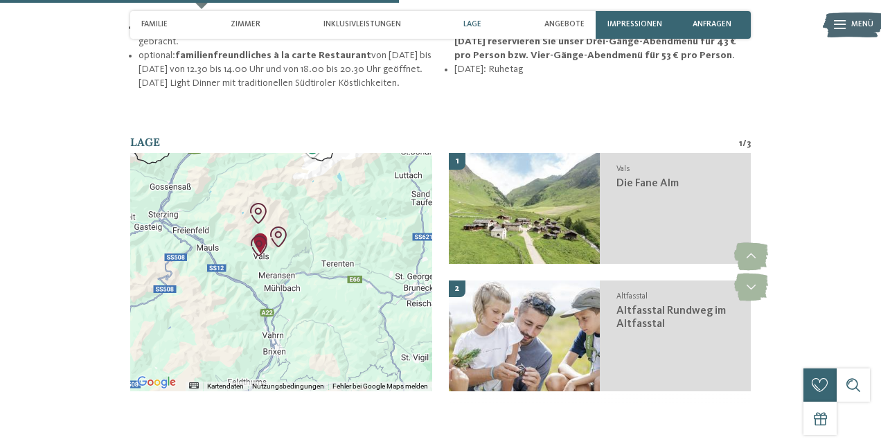
click at [292, 224] on div at bounding box center [281, 272] width 302 height 238
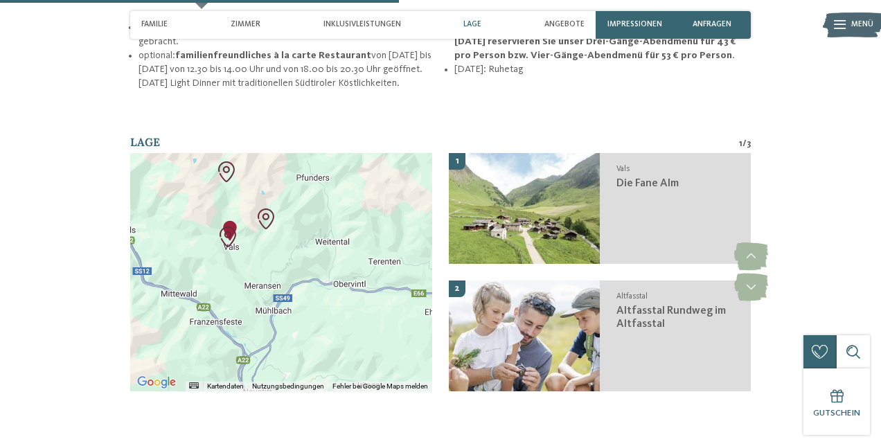
click at [265, 224] on div at bounding box center [281, 272] width 302 height 238
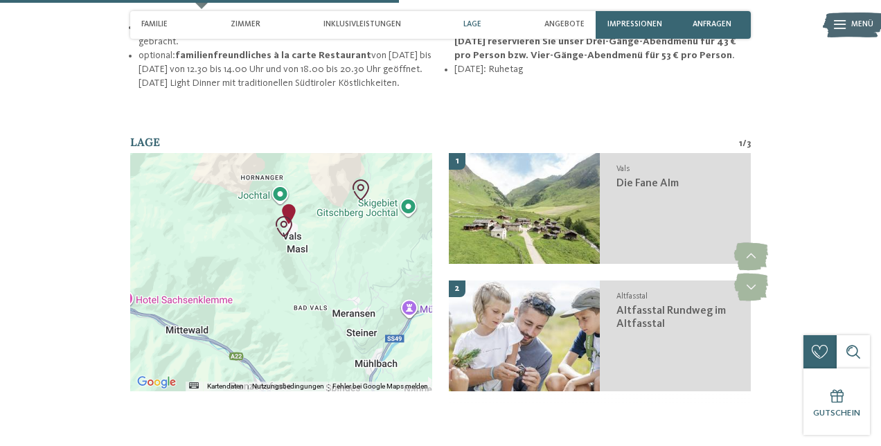
drag, startPoint x: 247, startPoint y: 218, endPoint x: 345, endPoint y: 224, distance: 98.6
click at [345, 224] on div at bounding box center [281, 272] width 302 height 238
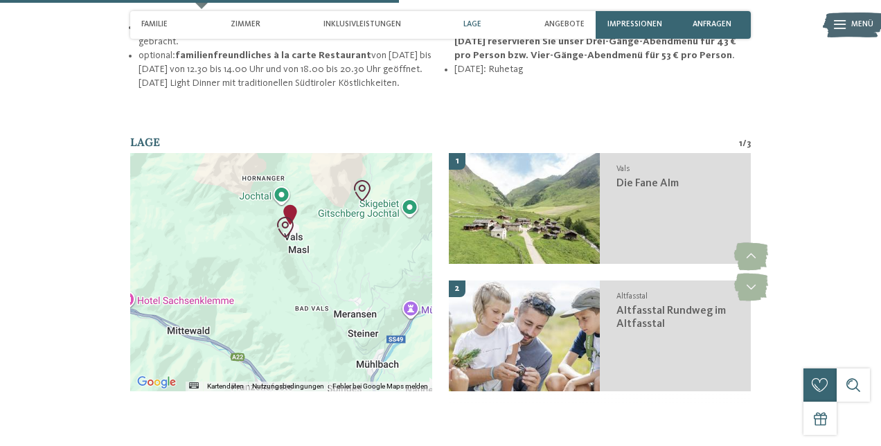
click at [254, 209] on div at bounding box center [281, 272] width 302 height 238
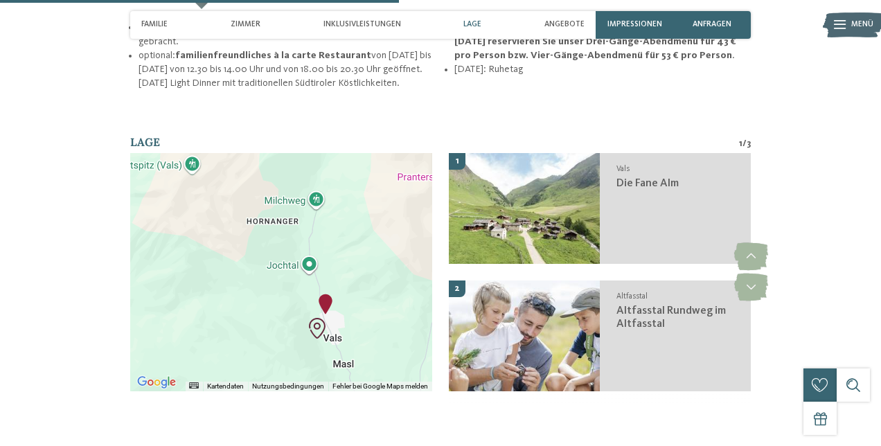
drag, startPoint x: 403, startPoint y: 165, endPoint x: 403, endPoint y: 279, distance: 114.3
click at [403, 279] on div at bounding box center [281, 272] width 302 height 238
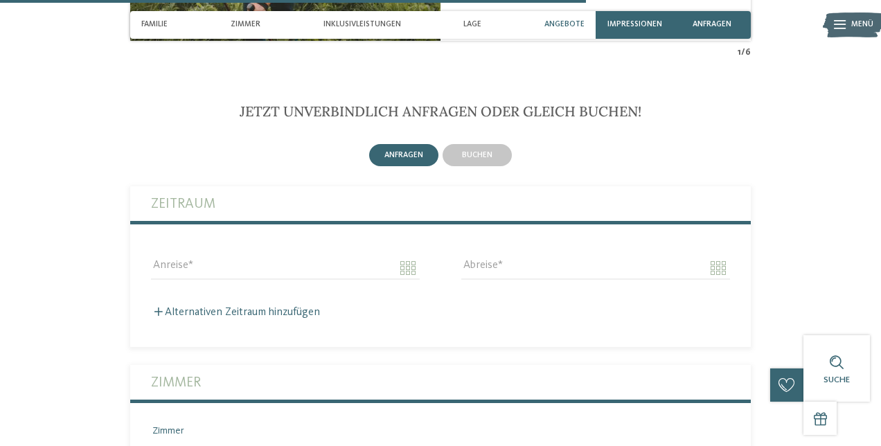
scroll to position [2456, 0]
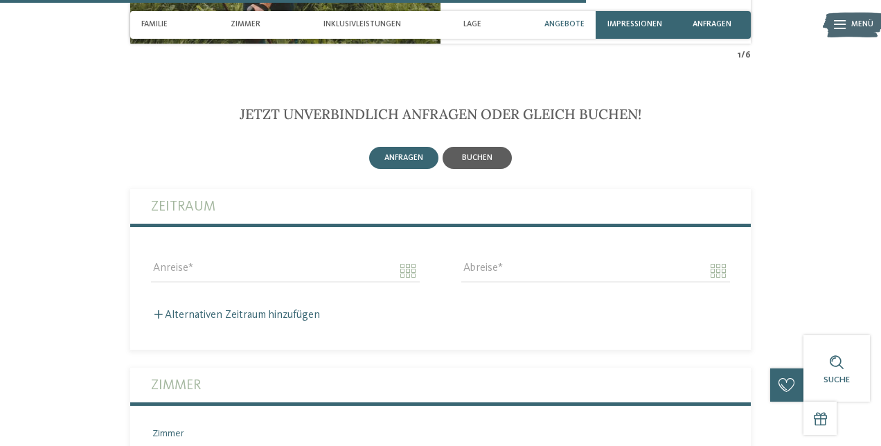
click at [497, 147] on div "buchen" at bounding box center [477, 158] width 69 height 22
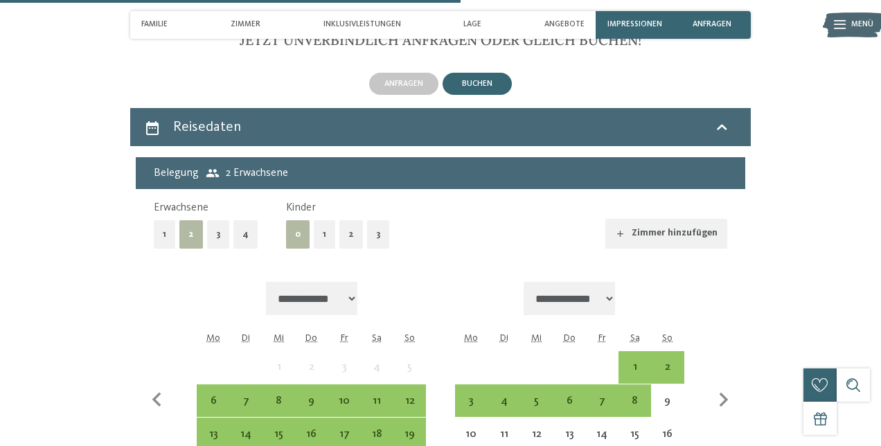
scroll to position [2539, 0]
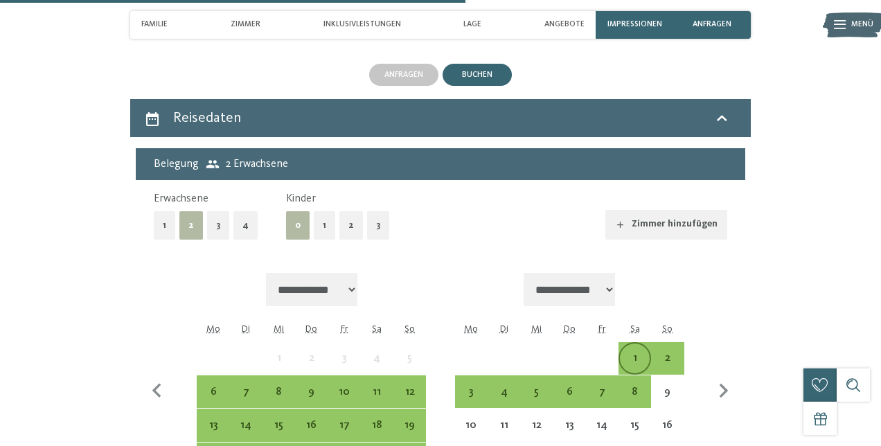
click at [637, 353] on div "1" at bounding box center [635, 368] width 30 height 30
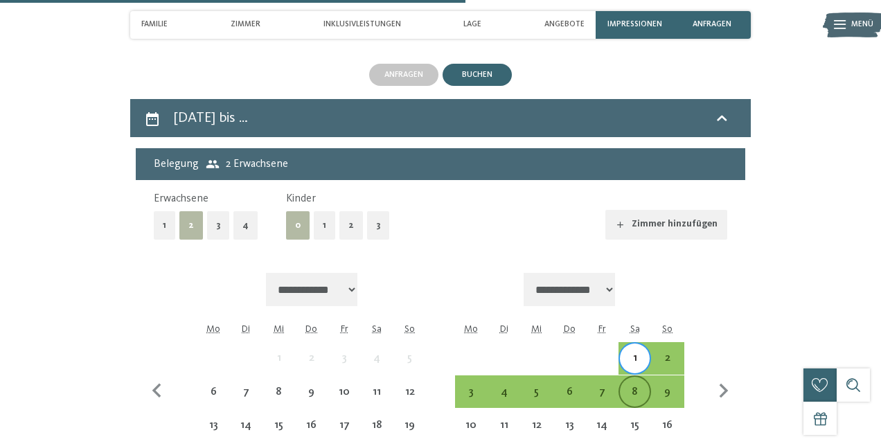
click at [638, 387] on div "8" at bounding box center [635, 402] width 30 height 30
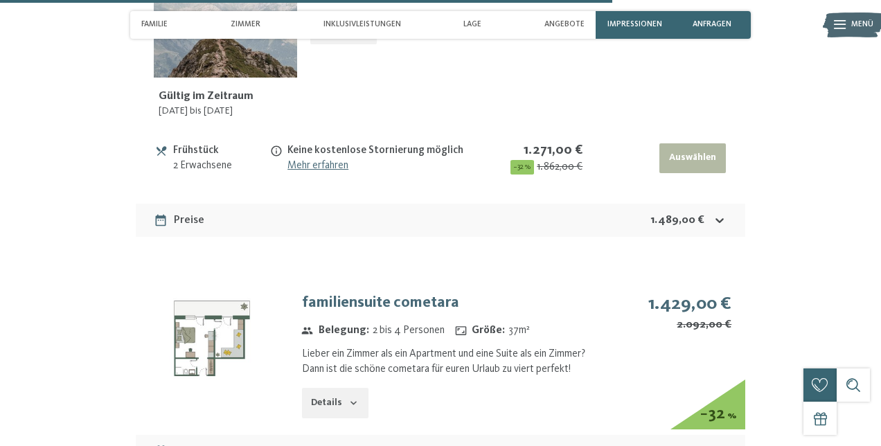
scroll to position [3954, 0]
click at [344, 387] on button "Details" at bounding box center [335, 402] width 67 height 30
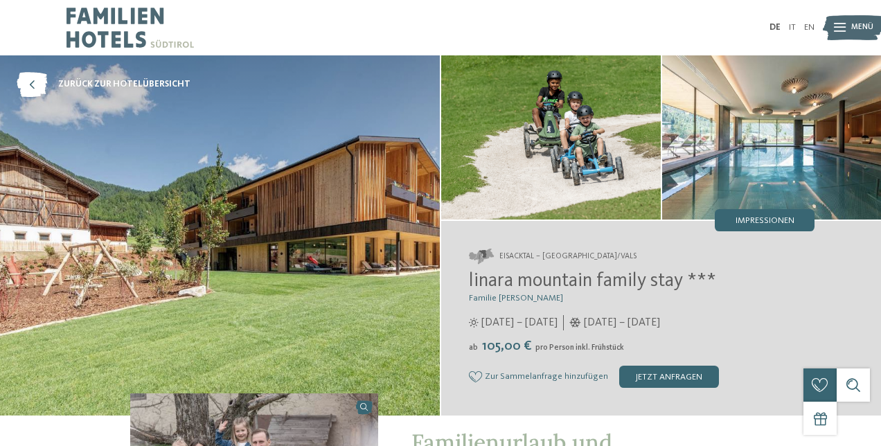
scroll to position [0, 0]
click at [752, 224] on span "Impressionen" at bounding box center [765, 221] width 59 height 9
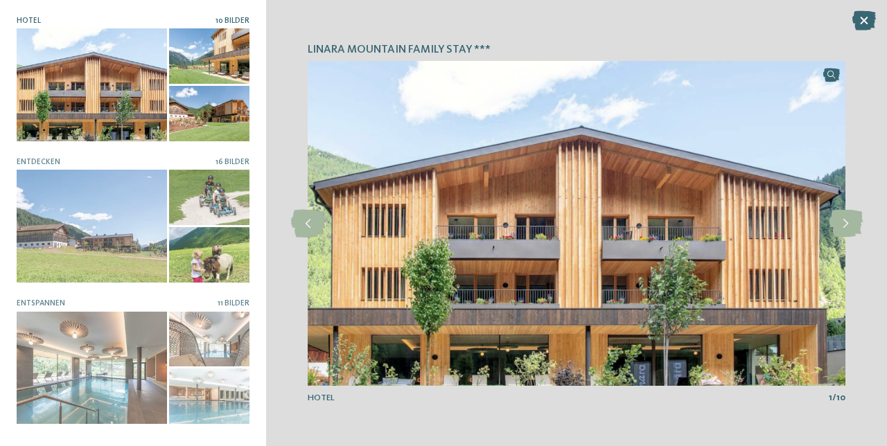
click at [213, 57] on div at bounding box center [209, 55] width 80 height 55
click at [847, 217] on icon at bounding box center [846, 224] width 34 height 28
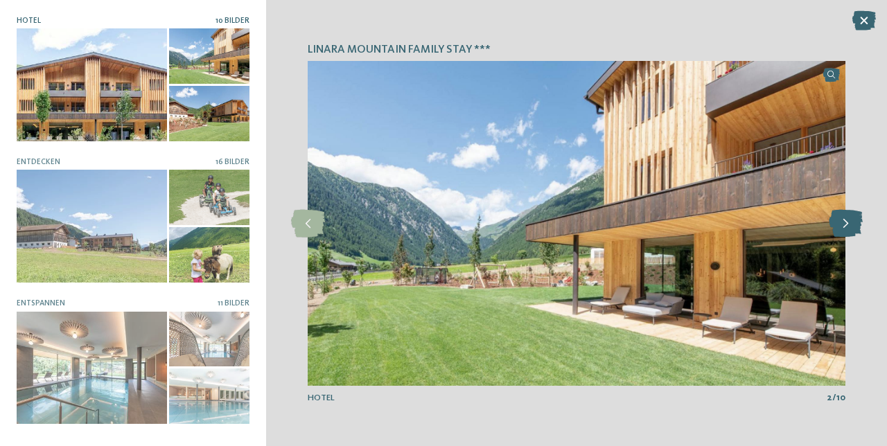
click at [847, 217] on icon at bounding box center [846, 224] width 34 height 28
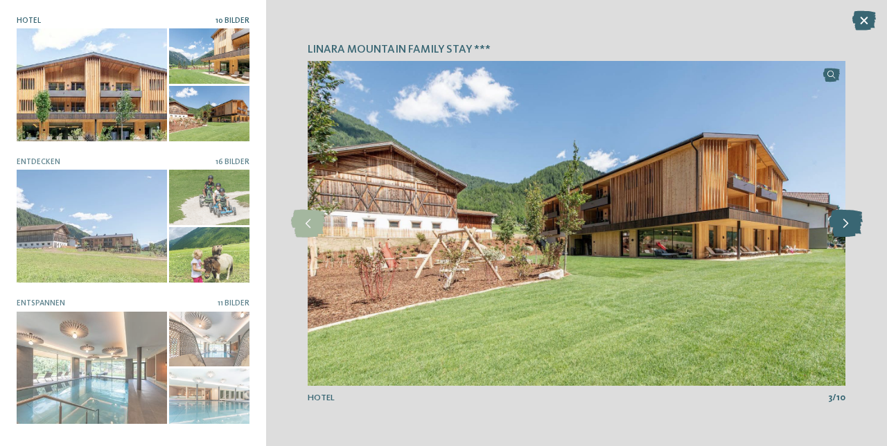
click at [847, 217] on icon at bounding box center [846, 224] width 34 height 28
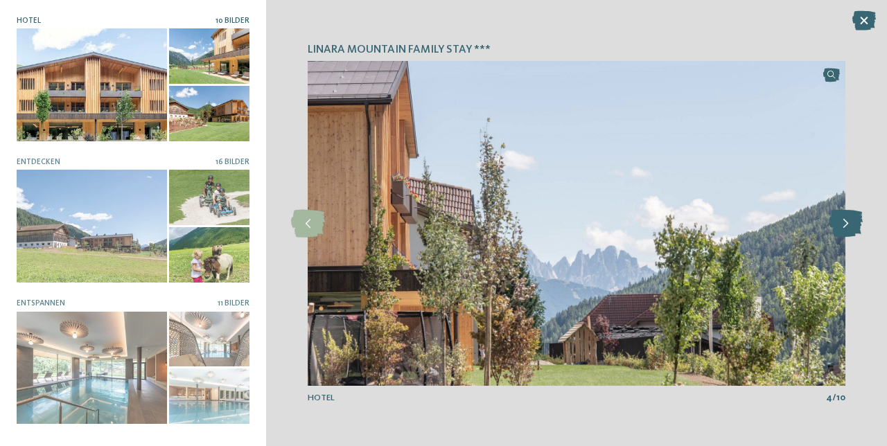
click at [847, 217] on icon at bounding box center [846, 224] width 34 height 28
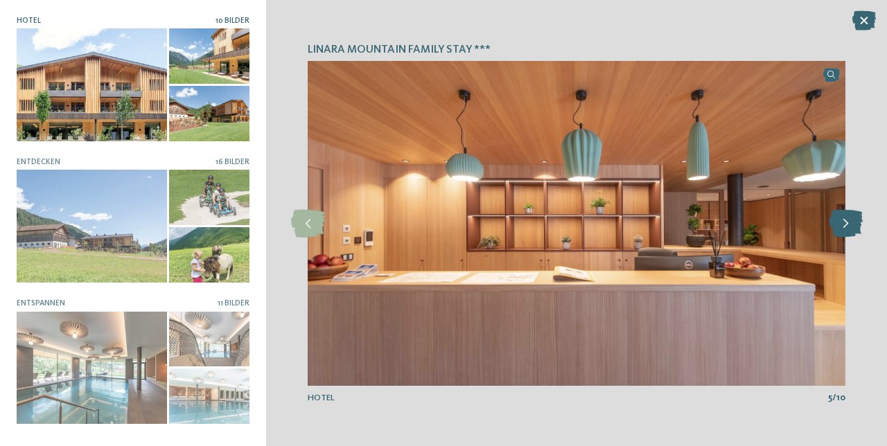
click at [847, 217] on icon at bounding box center [846, 224] width 34 height 28
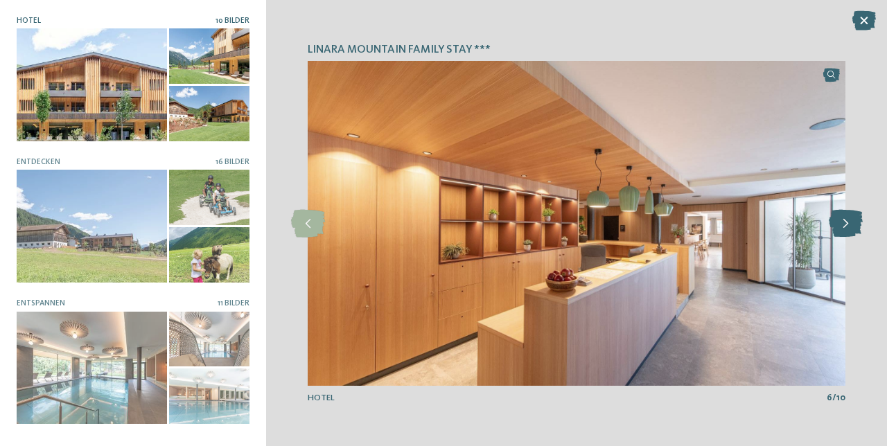
click at [847, 217] on icon at bounding box center [846, 224] width 34 height 28
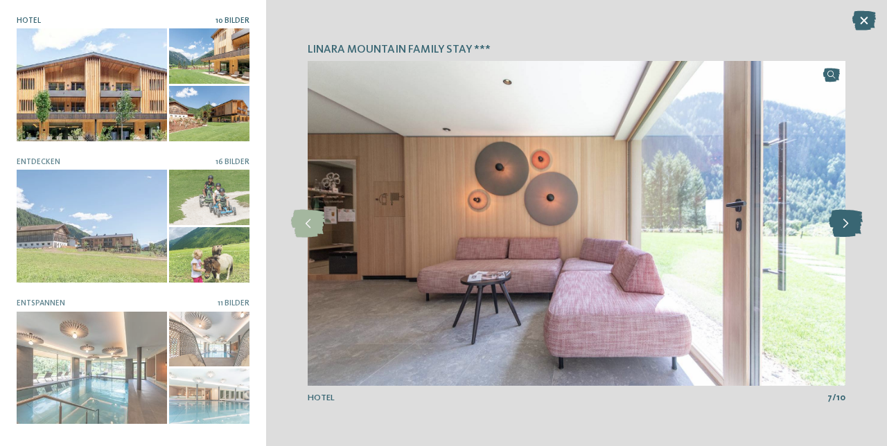
click at [847, 217] on icon at bounding box center [846, 224] width 34 height 28
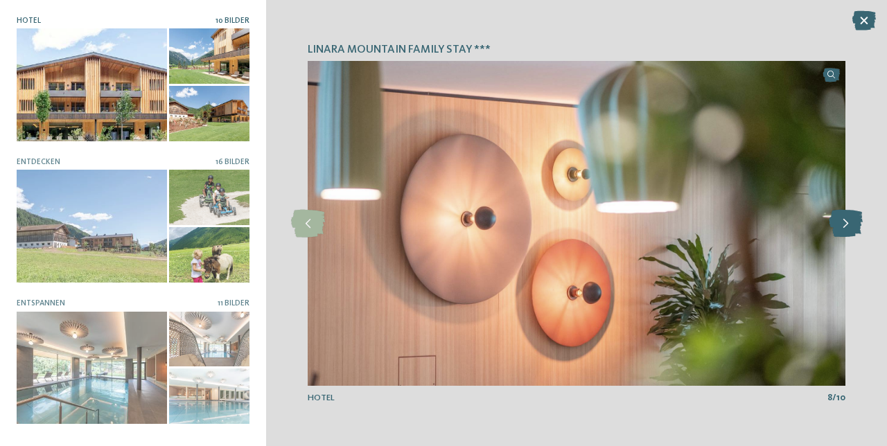
click at [847, 217] on icon at bounding box center [846, 224] width 34 height 28
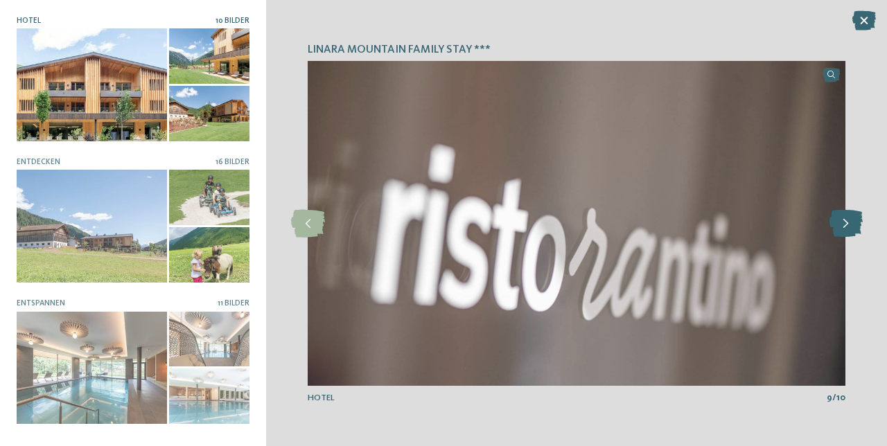
click at [847, 217] on icon at bounding box center [846, 224] width 34 height 28
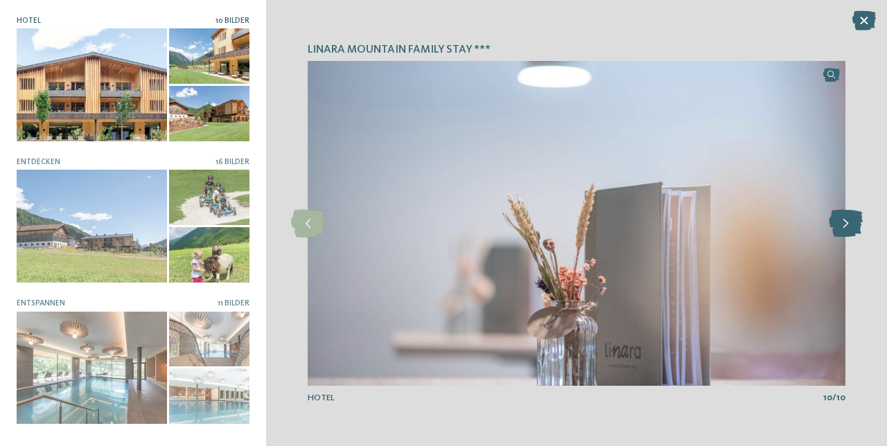
click at [847, 217] on icon at bounding box center [846, 224] width 34 height 28
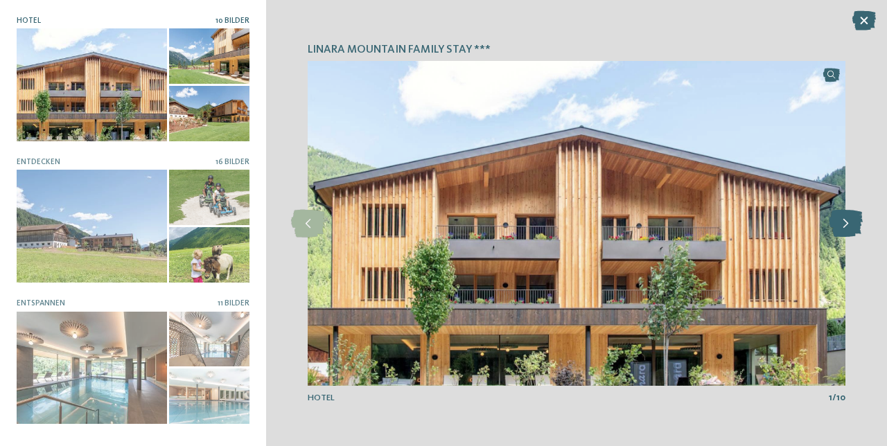
click at [847, 217] on icon at bounding box center [846, 224] width 34 height 28
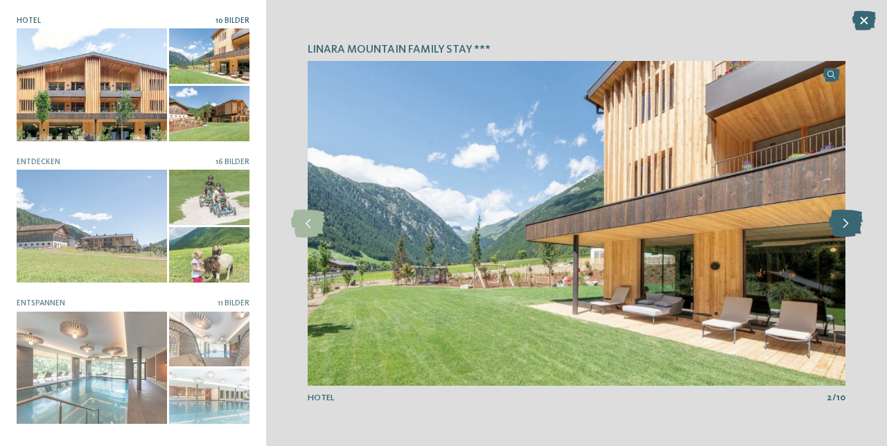
click at [847, 217] on icon at bounding box center [846, 224] width 34 height 28
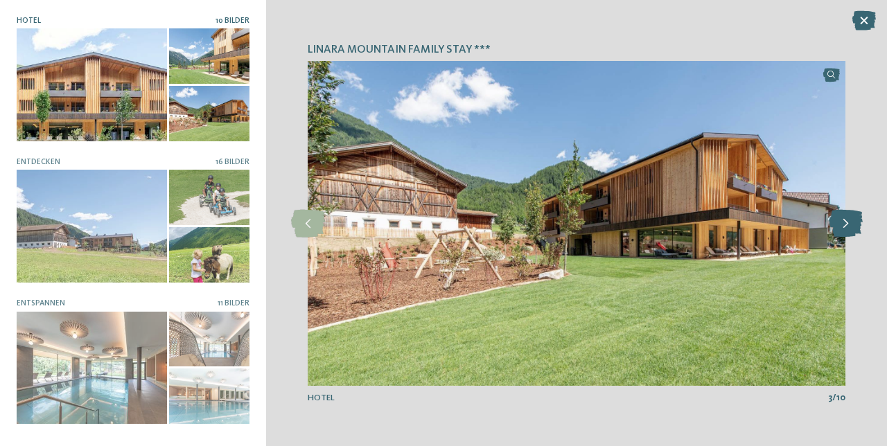
click at [847, 217] on icon at bounding box center [846, 224] width 34 height 28
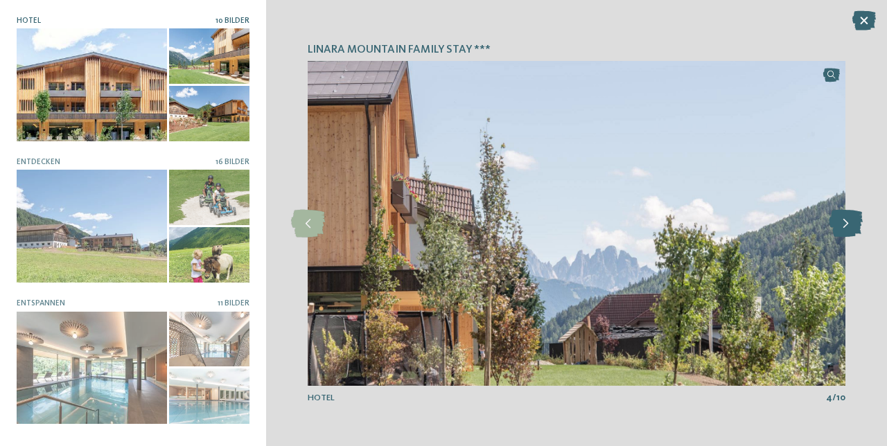
click at [847, 217] on icon at bounding box center [846, 224] width 34 height 28
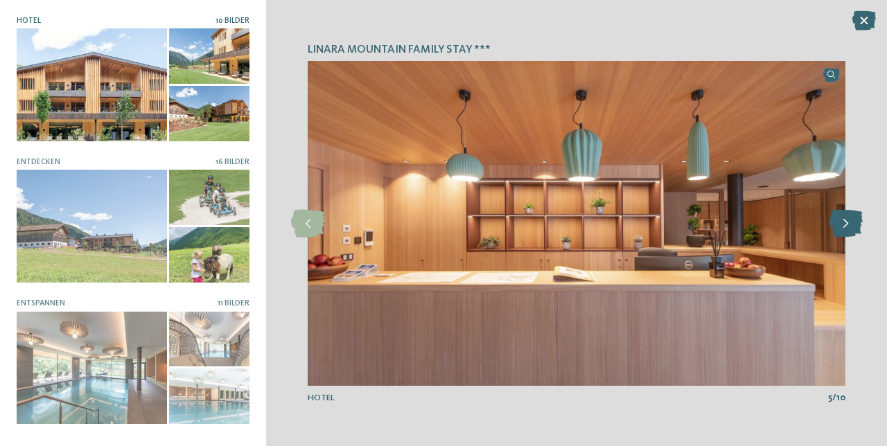
click at [847, 217] on icon at bounding box center [846, 224] width 34 height 28
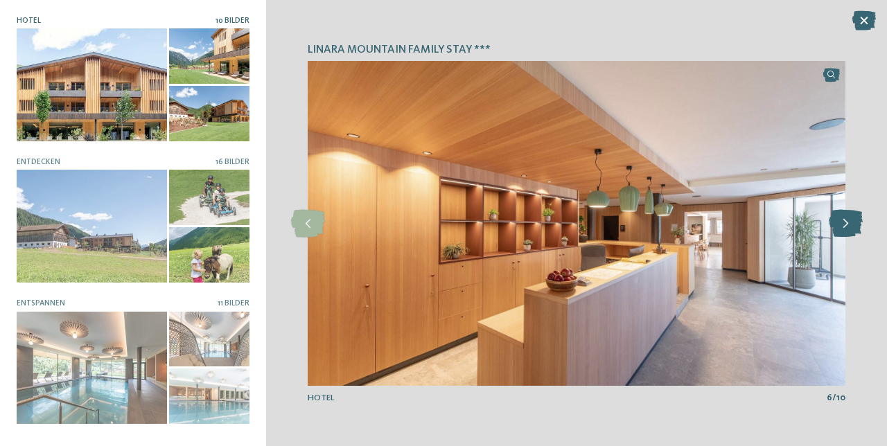
click at [847, 217] on icon at bounding box center [846, 224] width 34 height 28
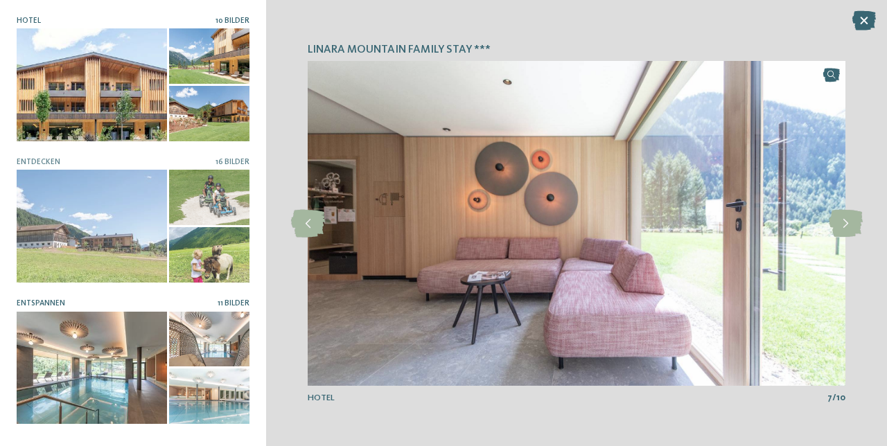
click at [178, 335] on div at bounding box center [209, 339] width 80 height 55
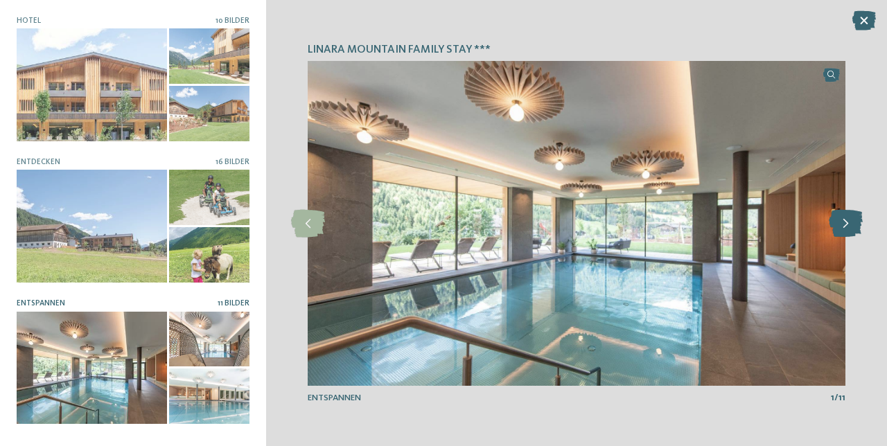
click at [849, 230] on icon at bounding box center [846, 224] width 34 height 28
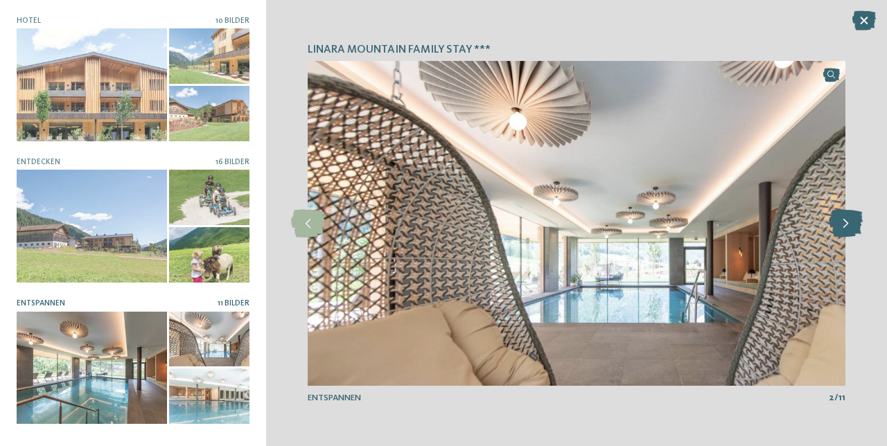
click at [849, 230] on icon at bounding box center [846, 224] width 34 height 28
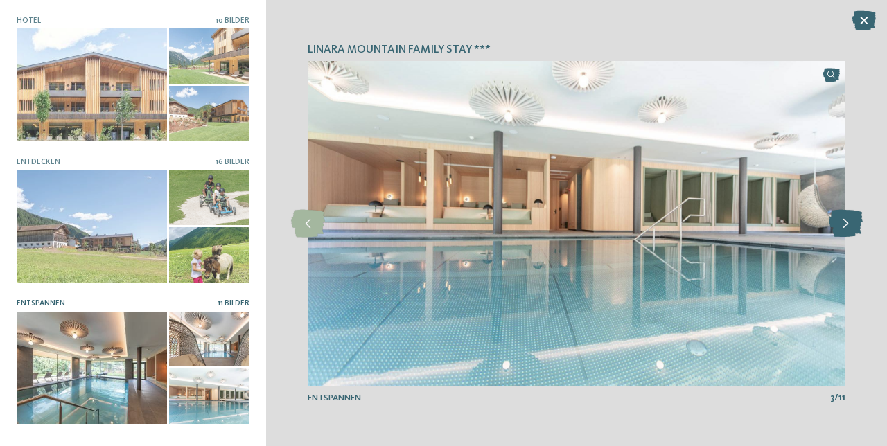
click at [849, 230] on icon at bounding box center [846, 224] width 34 height 28
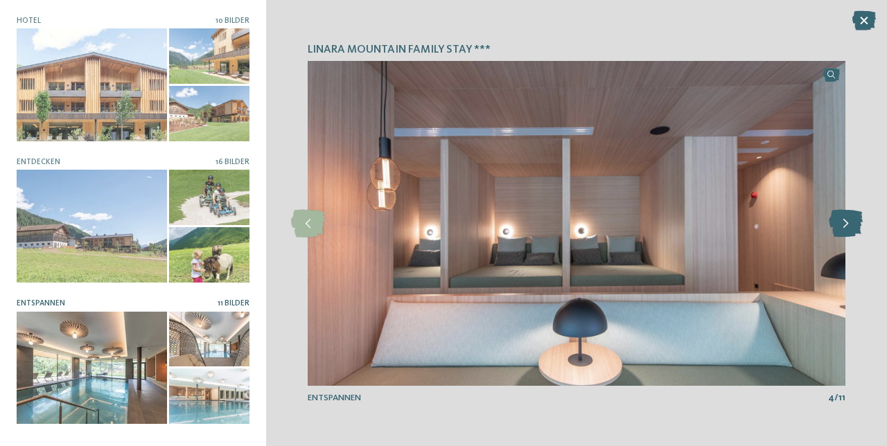
click at [849, 230] on icon at bounding box center [846, 224] width 34 height 28
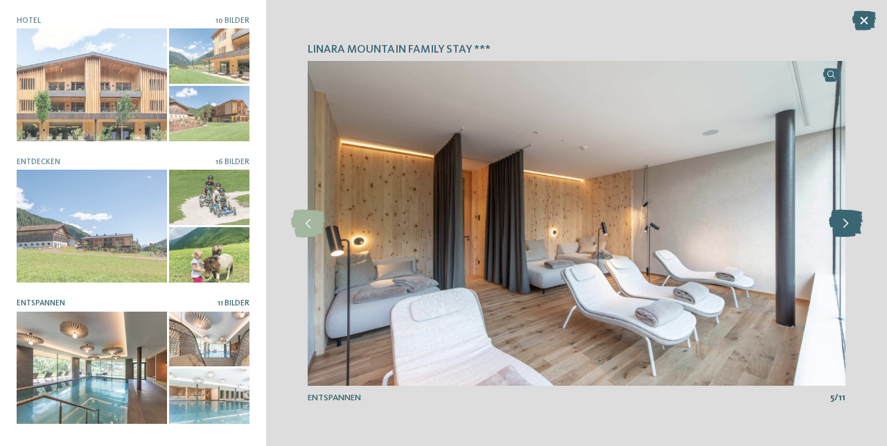
click at [849, 230] on icon at bounding box center [846, 224] width 34 height 28
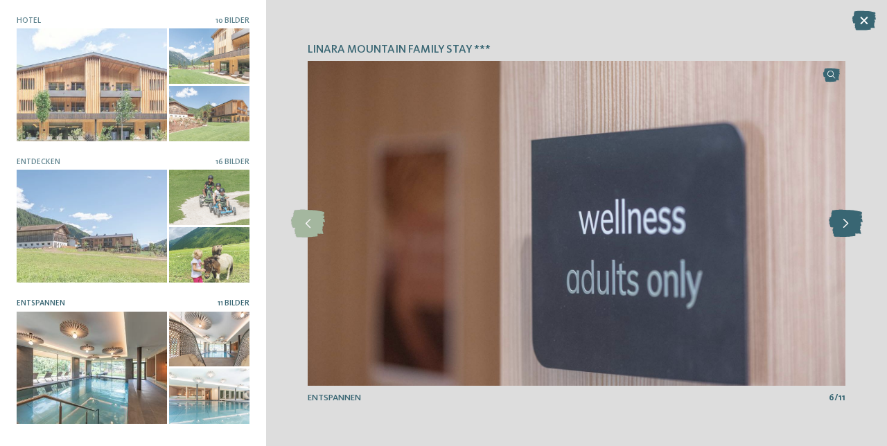
click at [849, 230] on icon at bounding box center [846, 224] width 34 height 28
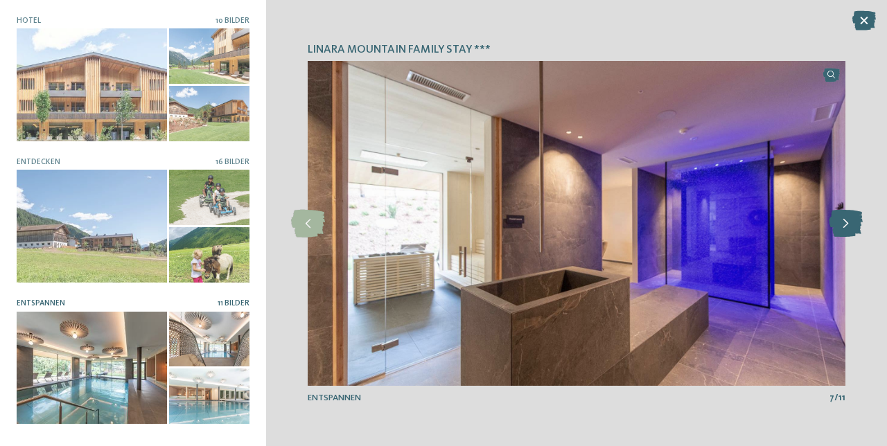
click at [849, 229] on icon at bounding box center [846, 224] width 34 height 28
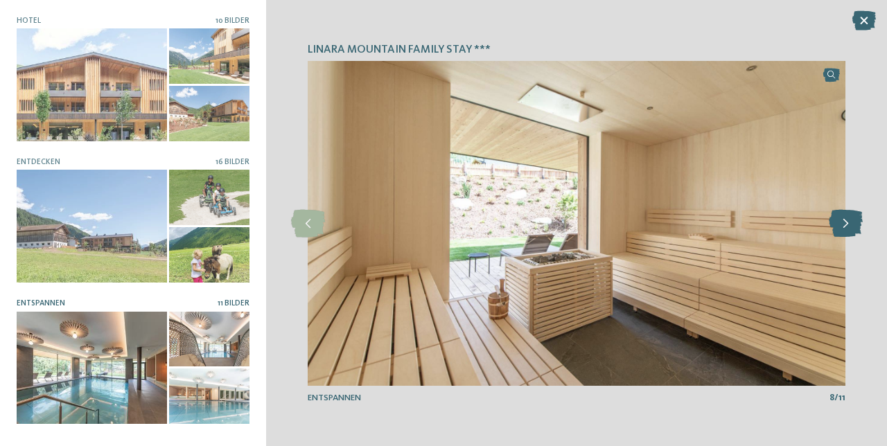
click at [849, 229] on icon at bounding box center [846, 224] width 34 height 28
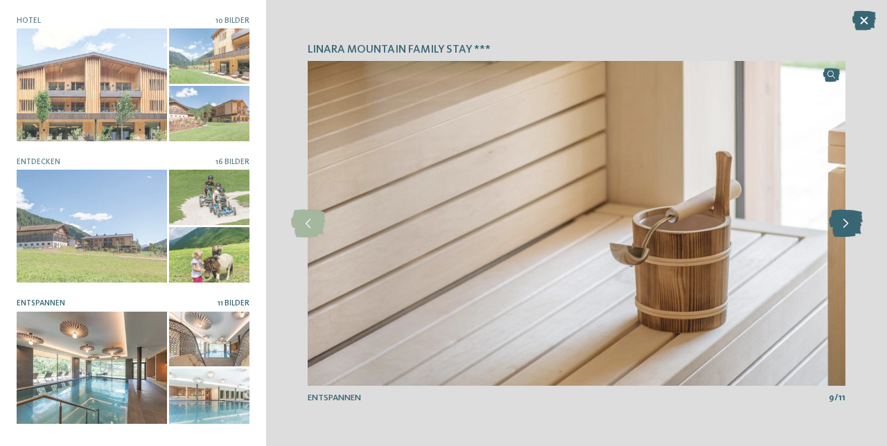
click at [849, 229] on icon at bounding box center [846, 224] width 34 height 28
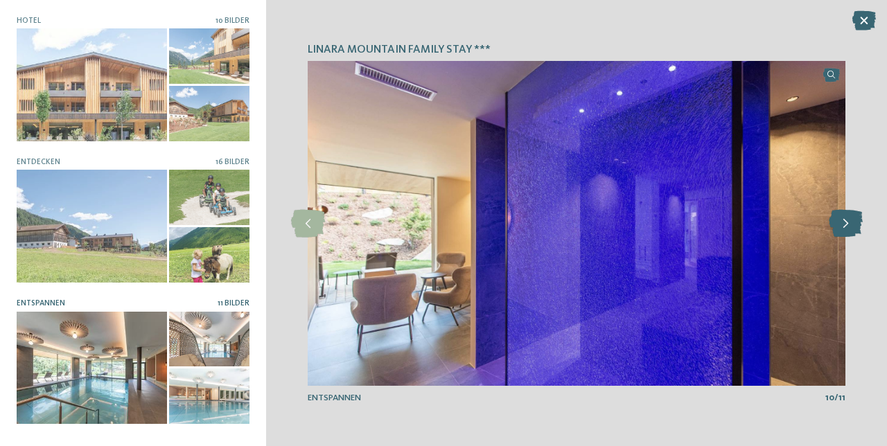
click at [849, 229] on icon at bounding box center [846, 224] width 34 height 28
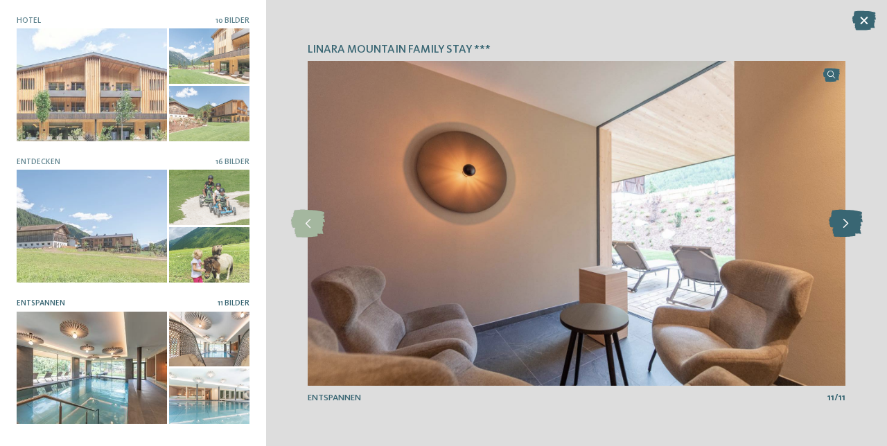
click at [849, 229] on icon at bounding box center [846, 224] width 34 height 28
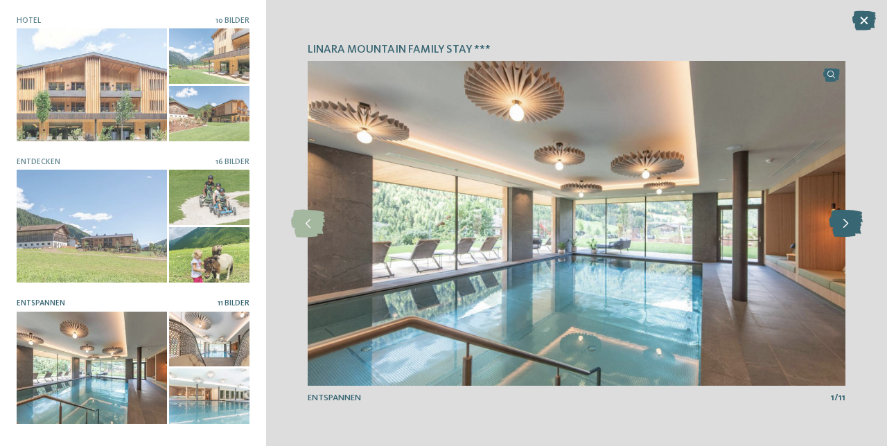
click at [849, 229] on icon at bounding box center [846, 224] width 34 height 28
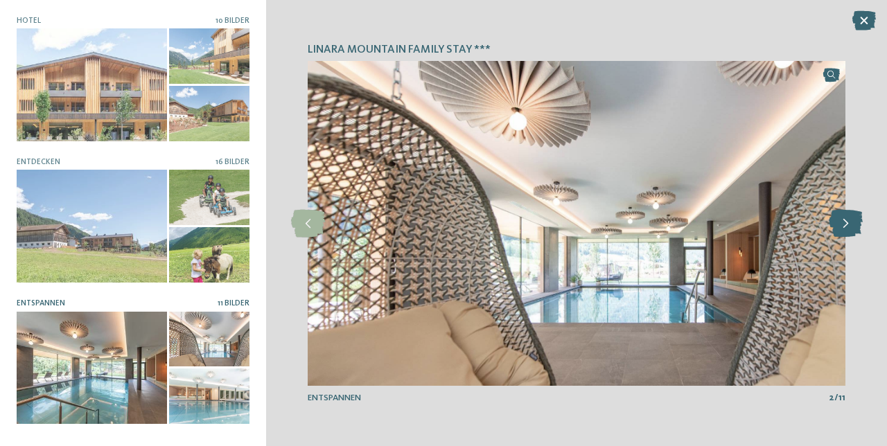
click at [849, 229] on icon at bounding box center [846, 224] width 34 height 28
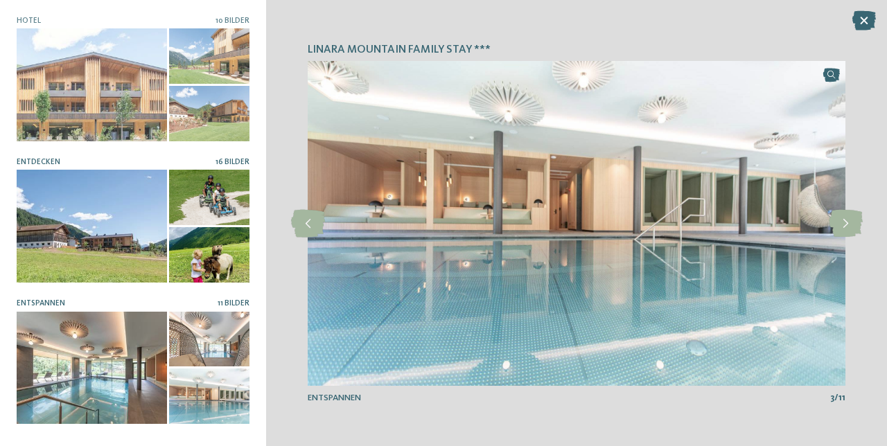
click at [146, 261] on div at bounding box center [92, 226] width 150 height 113
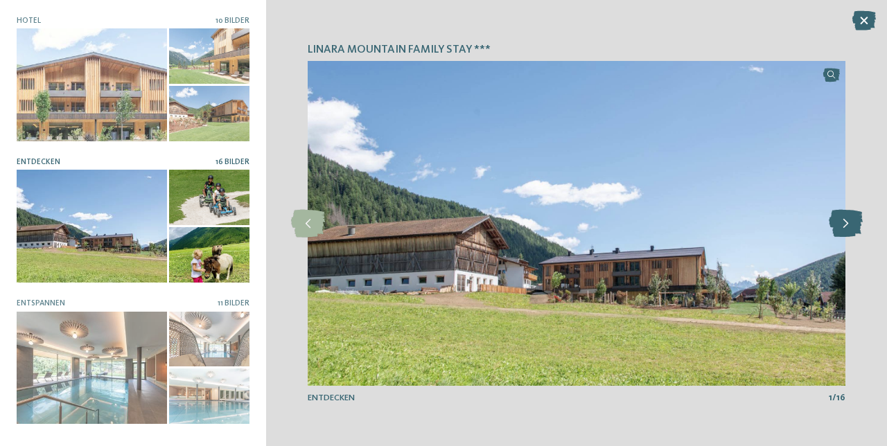
click at [837, 223] on icon at bounding box center [846, 224] width 34 height 28
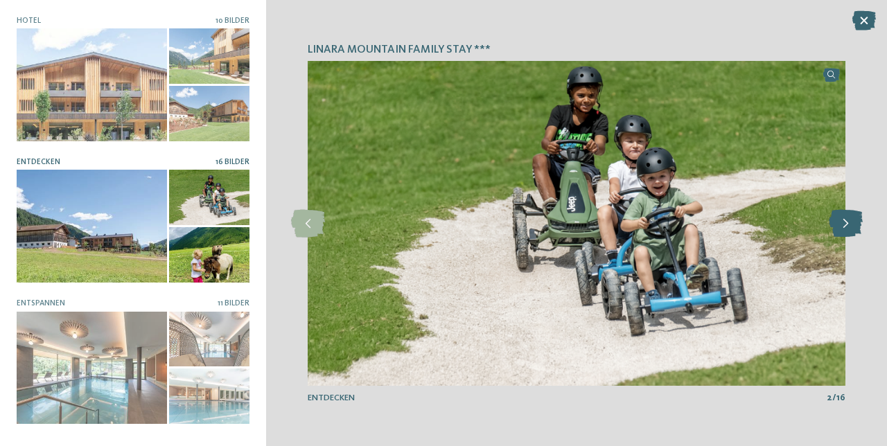
click at [837, 223] on icon at bounding box center [846, 224] width 34 height 28
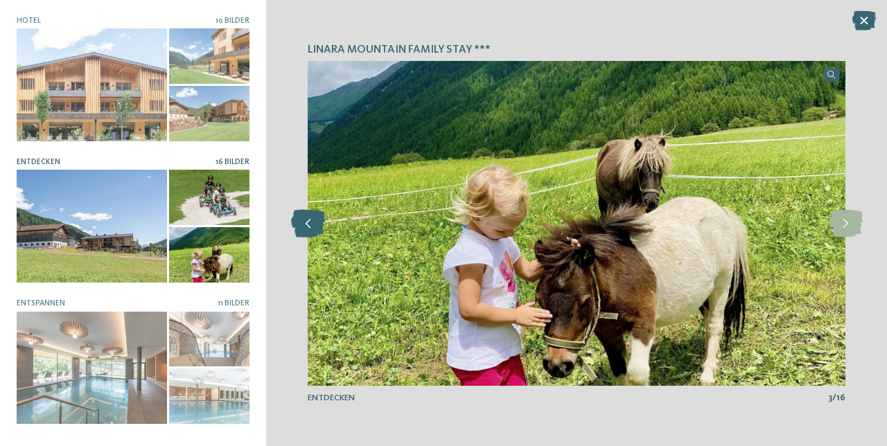
click at [310, 226] on icon at bounding box center [308, 224] width 34 height 28
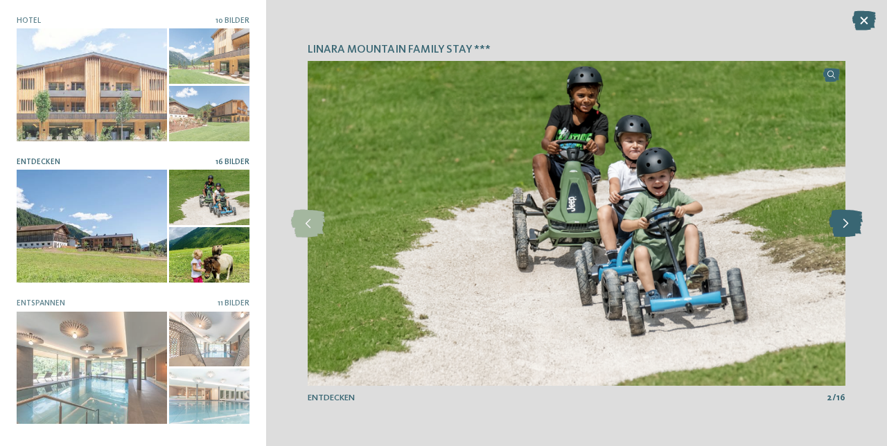
click at [854, 225] on icon at bounding box center [846, 224] width 34 height 28
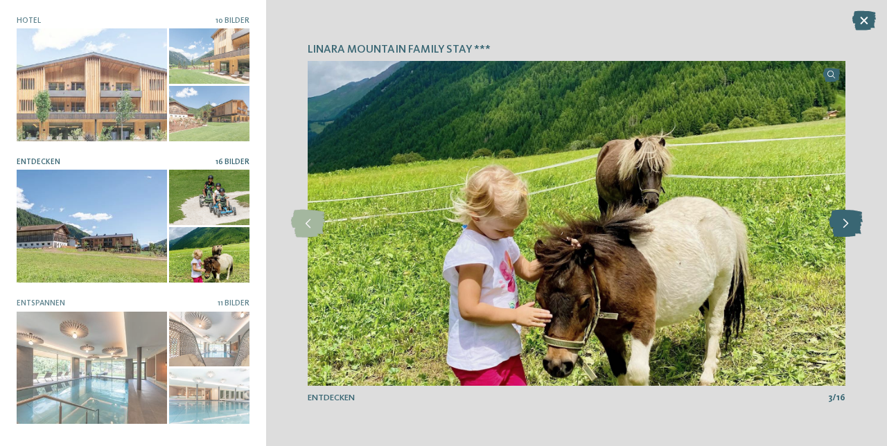
click at [848, 227] on icon at bounding box center [846, 224] width 34 height 28
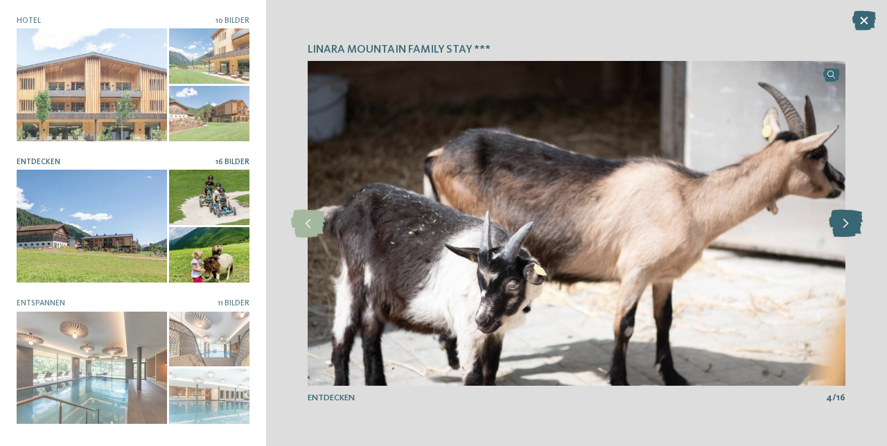
click at [848, 227] on icon at bounding box center [846, 224] width 34 height 28
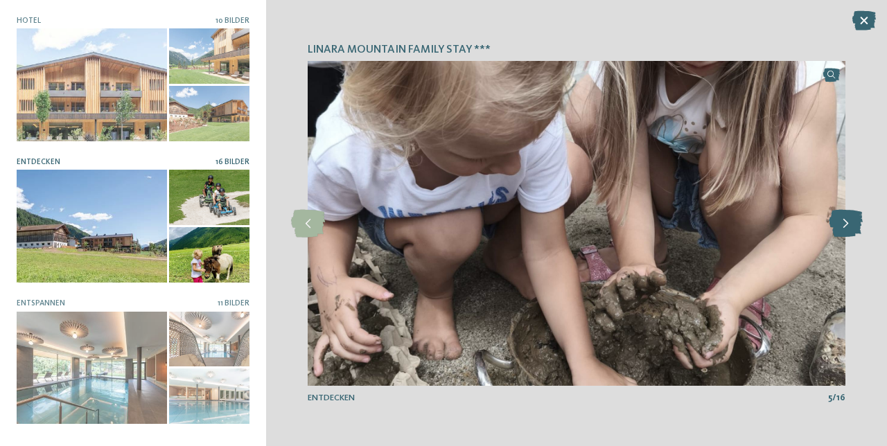
click at [848, 227] on icon at bounding box center [846, 224] width 34 height 28
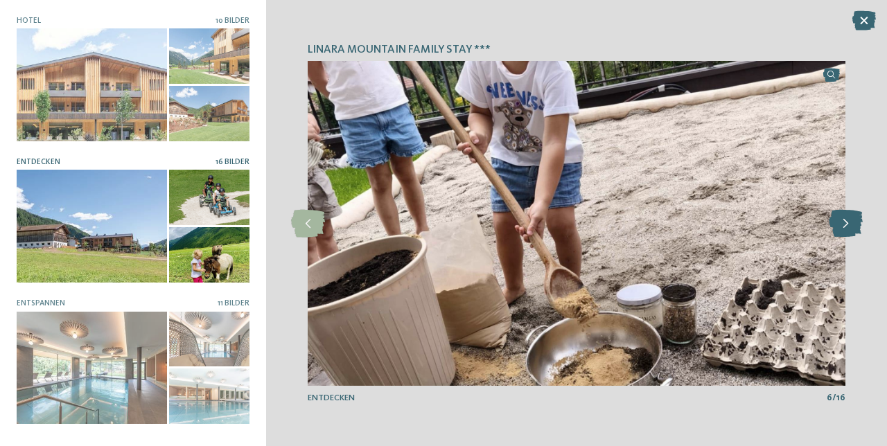
click at [848, 227] on icon at bounding box center [846, 224] width 34 height 28
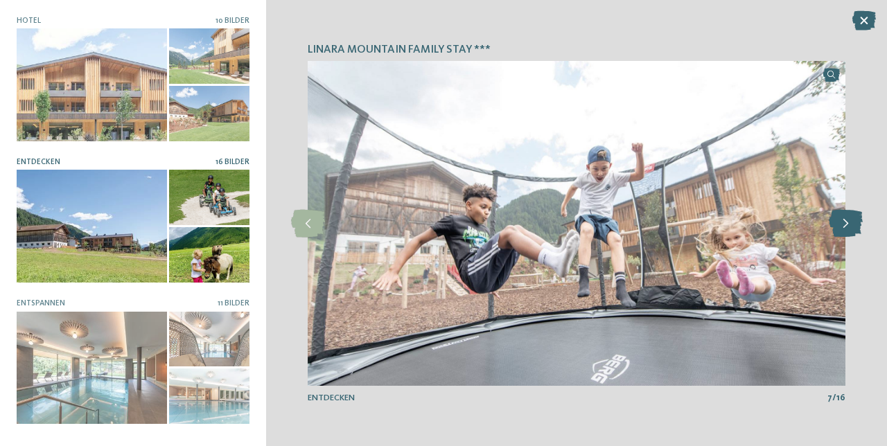
click at [848, 227] on icon at bounding box center [846, 224] width 34 height 28
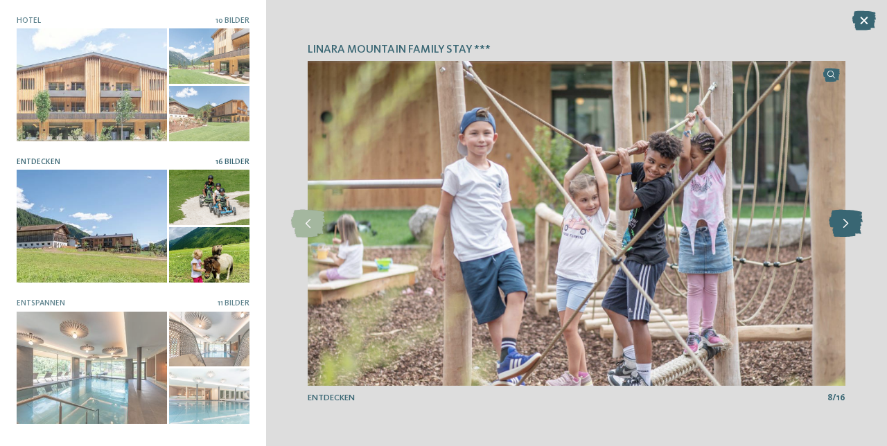
click at [848, 227] on icon at bounding box center [846, 224] width 34 height 28
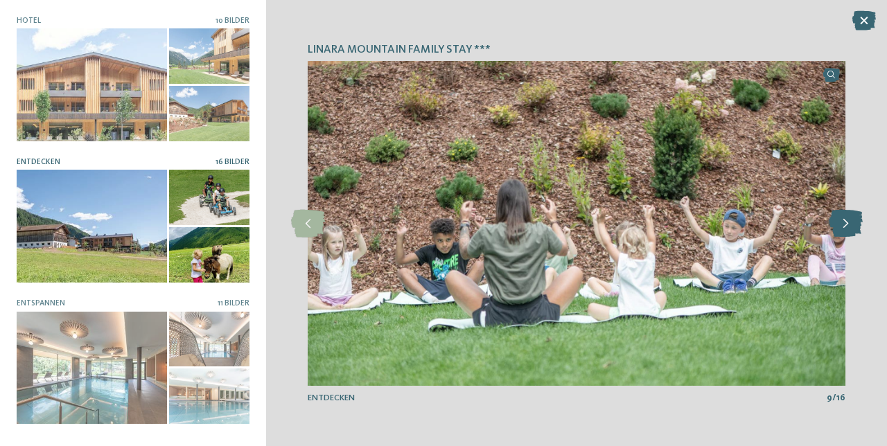
click at [848, 227] on icon at bounding box center [846, 224] width 34 height 28
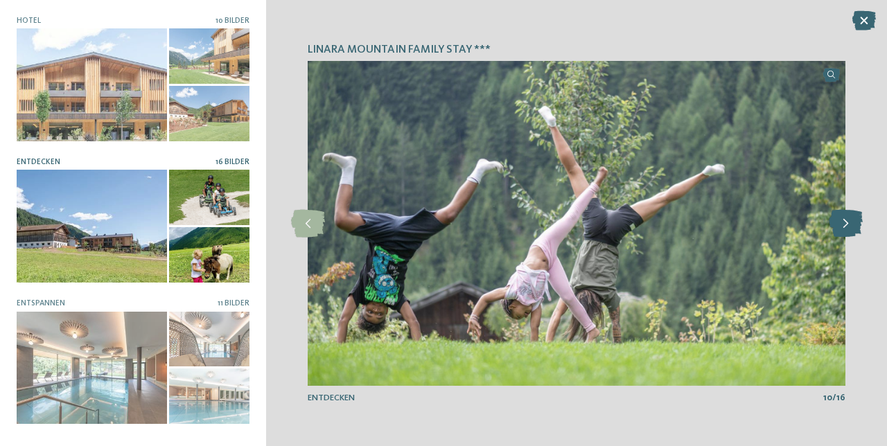
click at [848, 227] on icon at bounding box center [846, 224] width 34 height 28
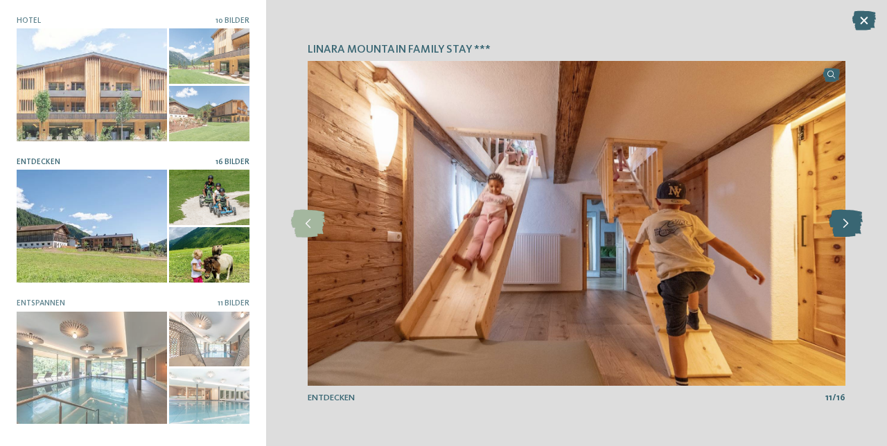
click at [848, 227] on icon at bounding box center [846, 224] width 34 height 28
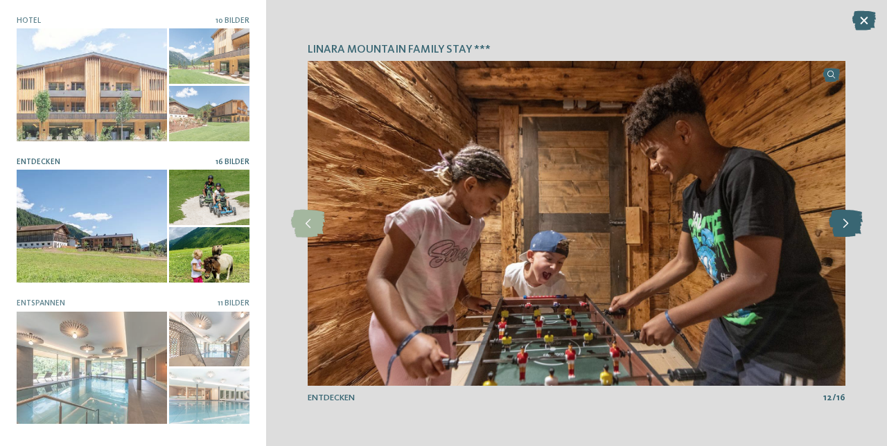
click at [848, 227] on icon at bounding box center [846, 224] width 34 height 28
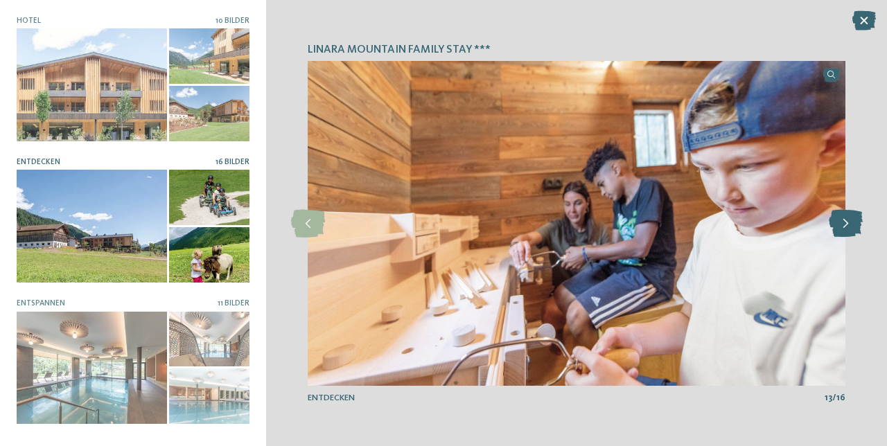
click at [848, 227] on icon at bounding box center [846, 224] width 34 height 28
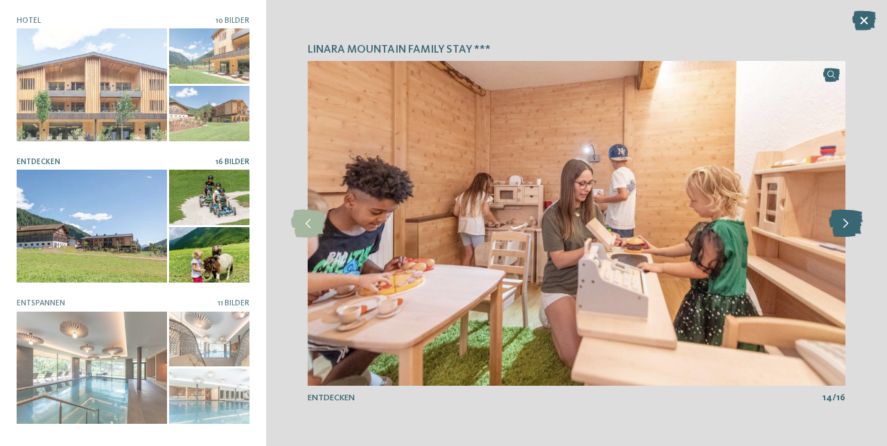
click at [848, 227] on icon at bounding box center [846, 224] width 34 height 28
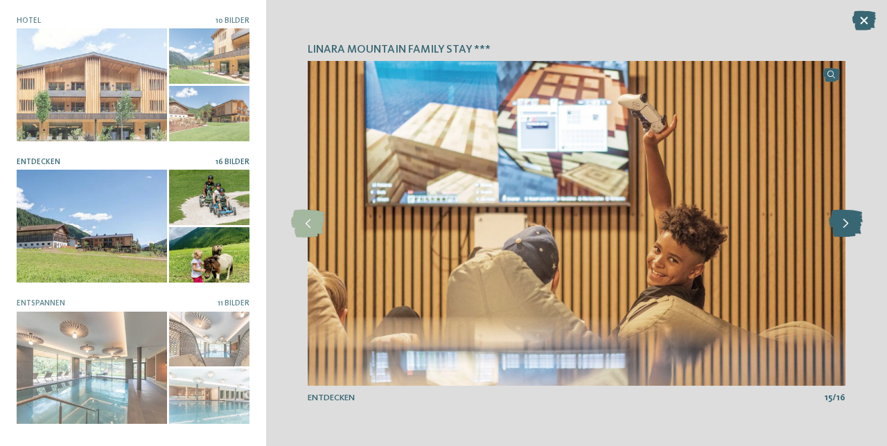
click at [848, 227] on icon at bounding box center [846, 224] width 34 height 28
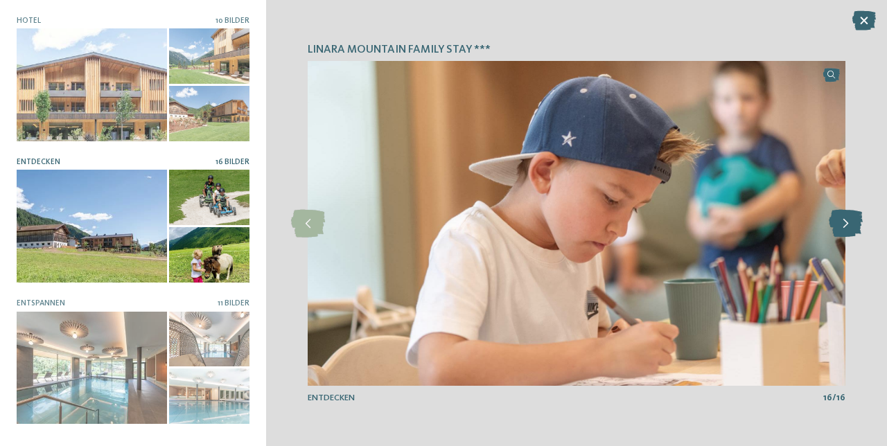
click at [848, 227] on icon at bounding box center [846, 224] width 34 height 28
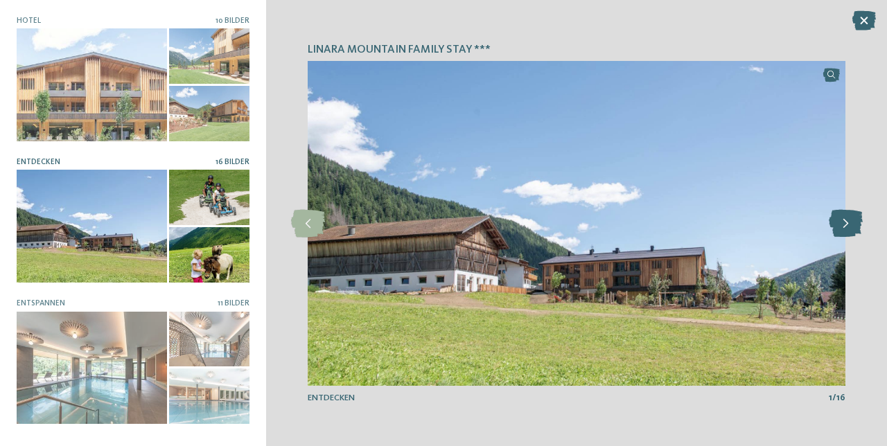
click at [848, 227] on icon at bounding box center [846, 224] width 34 height 28
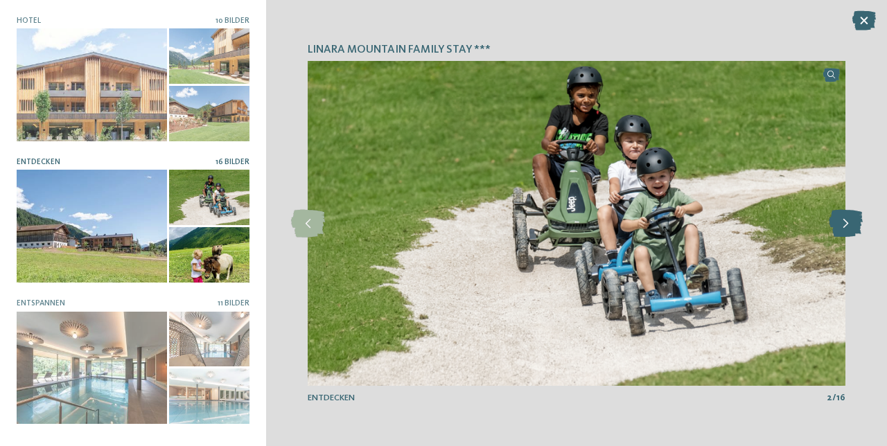
click at [846, 224] on icon at bounding box center [846, 224] width 34 height 28
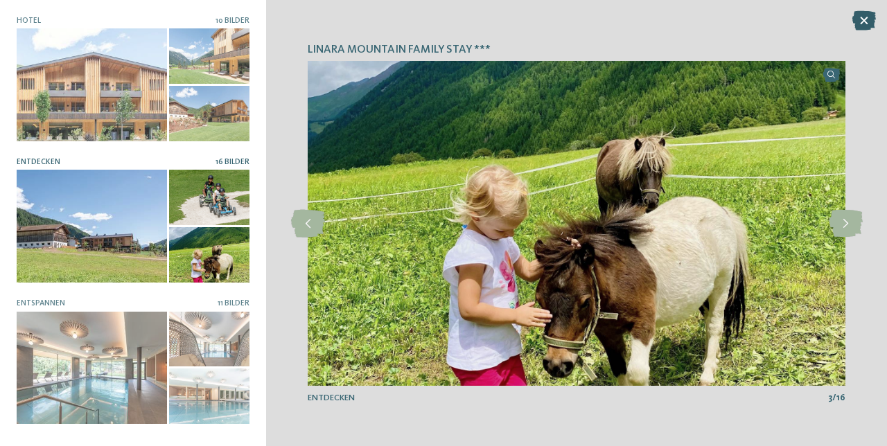
click at [864, 18] on icon at bounding box center [864, 20] width 24 height 19
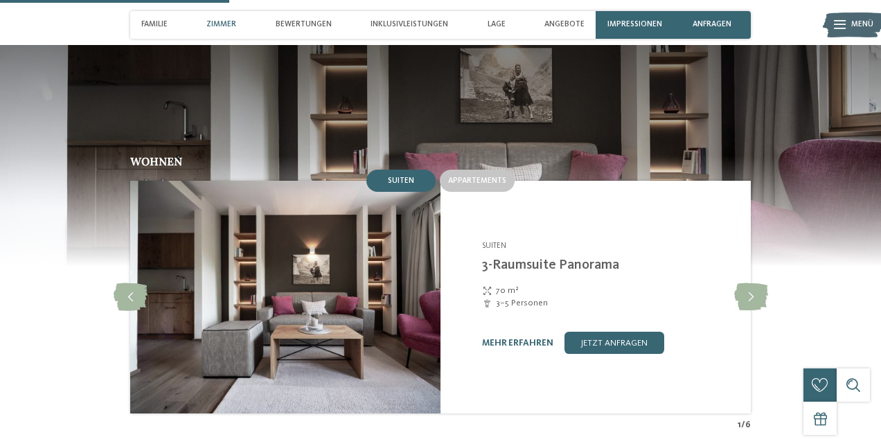
scroll to position [964, 0]
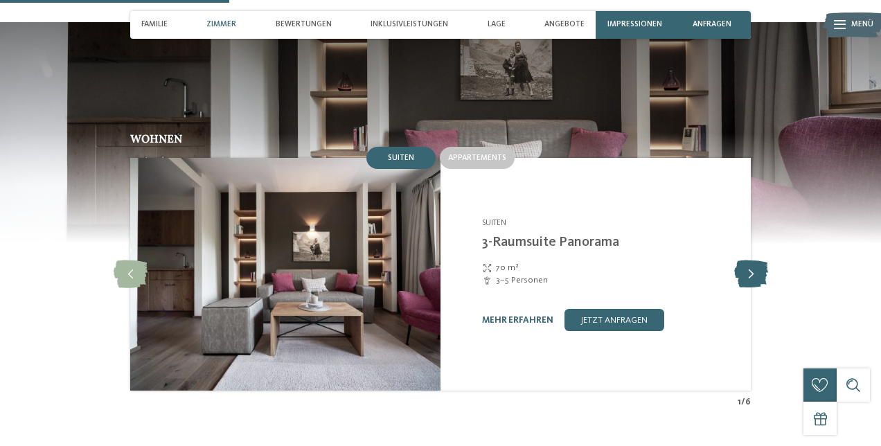
click at [752, 261] on icon at bounding box center [751, 275] width 34 height 28
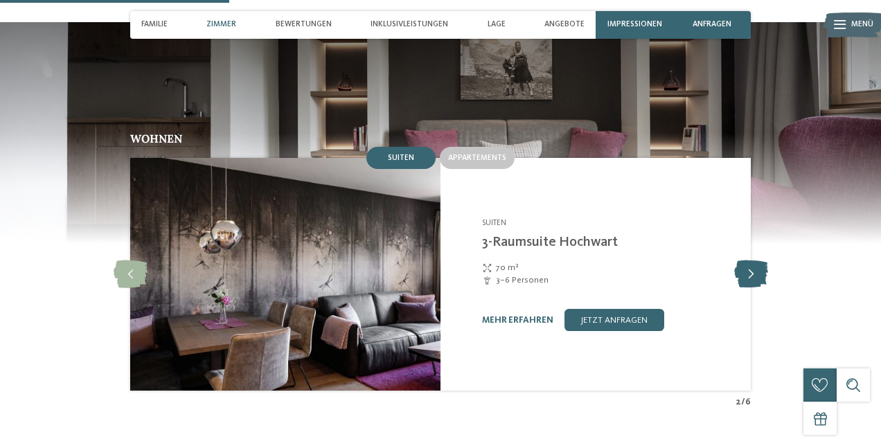
click at [752, 261] on icon at bounding box center [751, 275] width 34 height 28
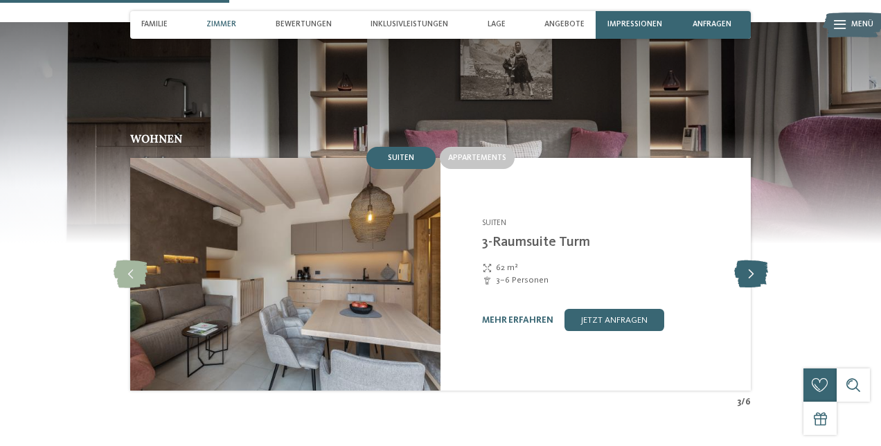
click at [752, 261] on icon at bounding box center [751, 275] width 34 height 28
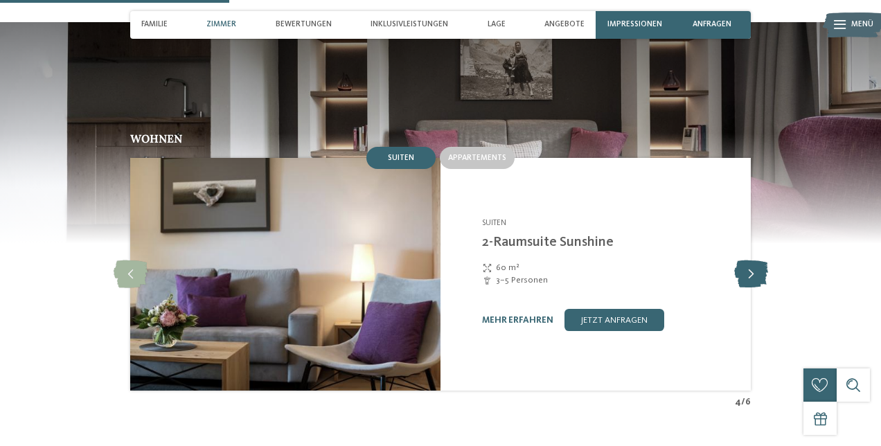
click at [752, 261] on icon at bounding box center [751, 275] width 34 height 28
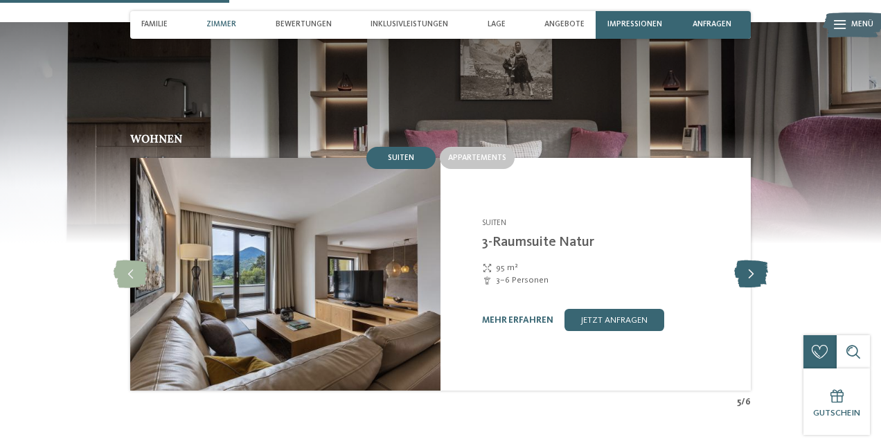
click at [752, 261] on icon at bounding box center [751, 275] width 34 height 28
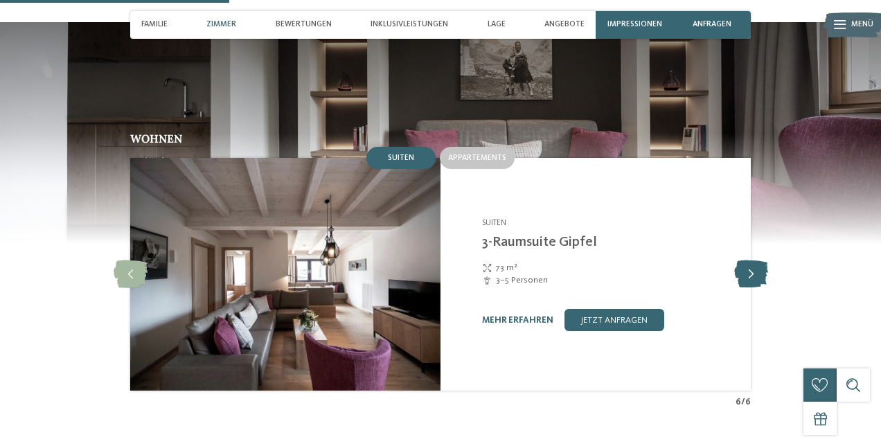
click at [752, 261] on icon at bounding box center [751, 275] width 34 height 28
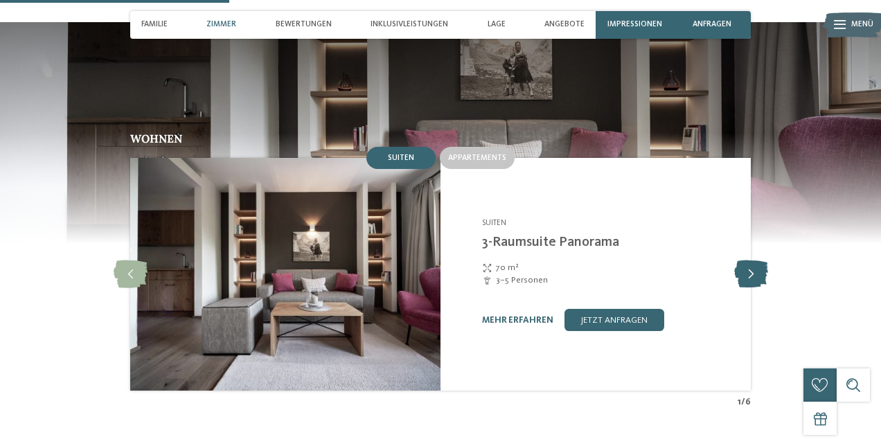
click at [752, 261] on icon at bounding box center [751, 275] width 34 height 28
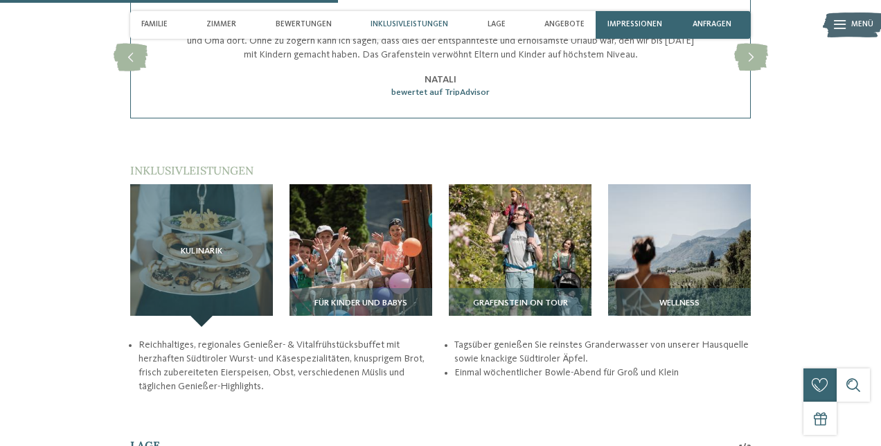
scroll to position [1422, 0]
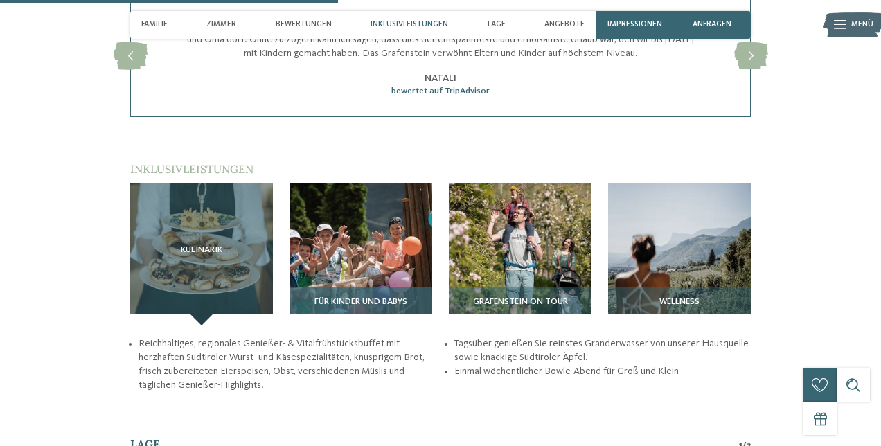
click at [351, 228] on img at bounding box center [361, 254] width 143 height 143
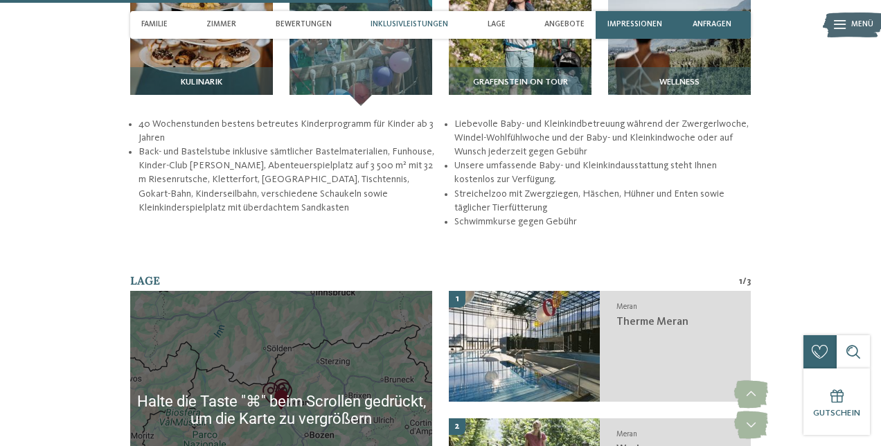
scroll to position [1667, 0]
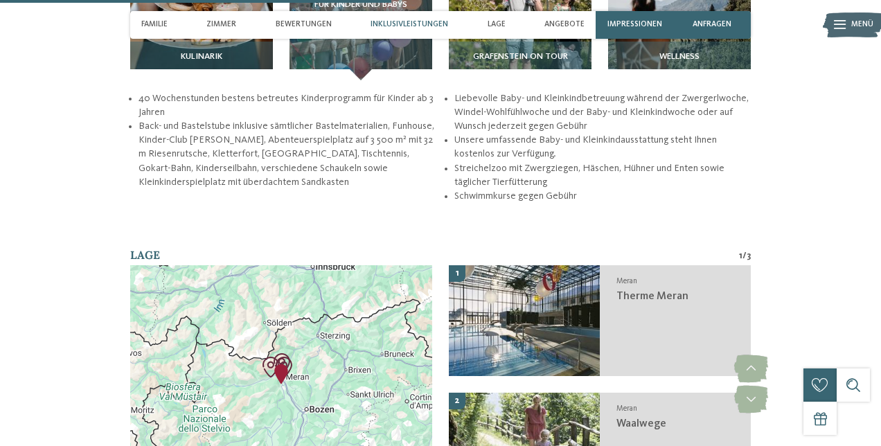
click at [284, 364] on div at bounding box center [281, 384] width 302 height 238
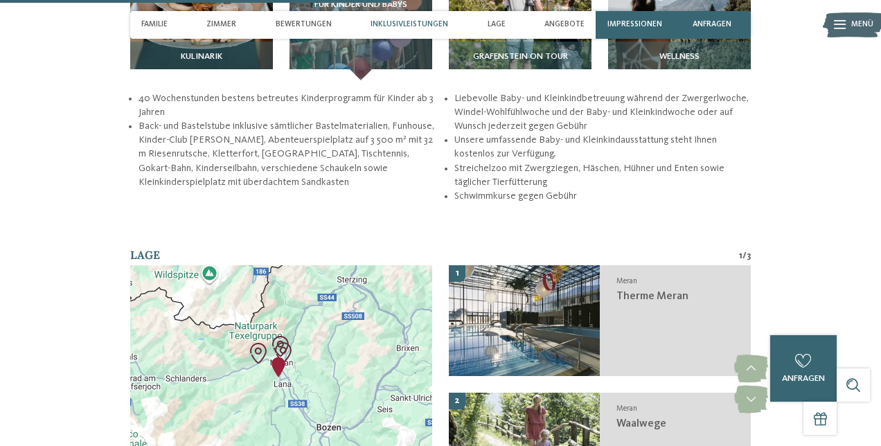
click at [265, 360] on div at bounding box center [281, 384] width 302 height 238
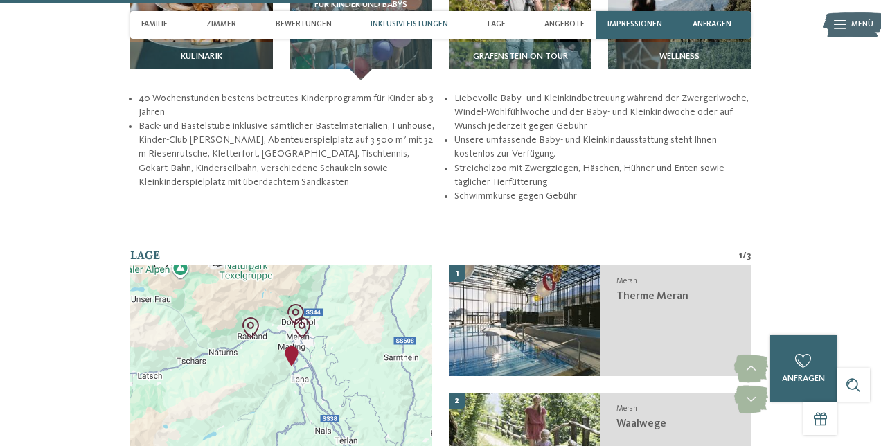
click at [275, 352] on div at bounding box center [281, 384] width 302 height 238
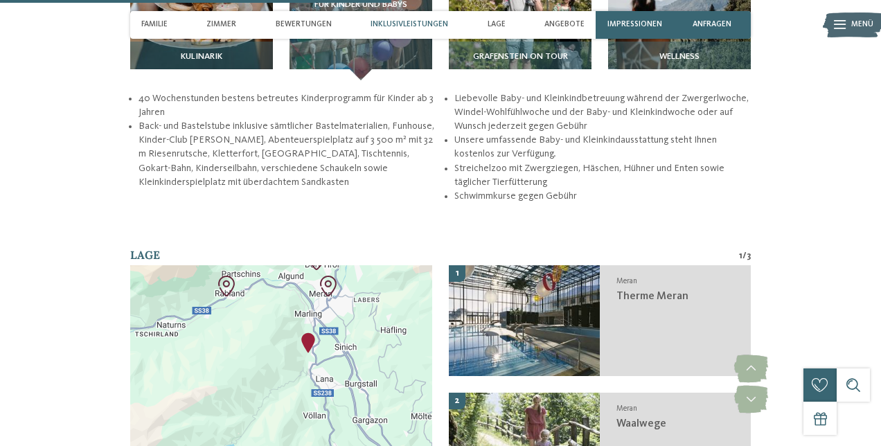
click at [290, 346] on div at bounding box center [281, 384] width 302 height 238
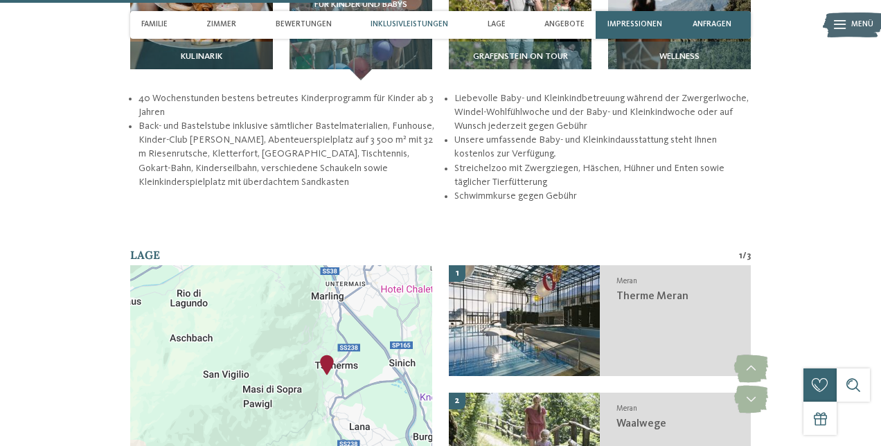
drag, startPoint x: 368, startPoint y: 301, endPoint x: 369, endPoint y: 346, distance: 45.0
click at [369, 346] on div at bounding box center [281, 384] width 302 height 238
click at [290, 295] on div at bounding box center [281, 384] width 302 height 238
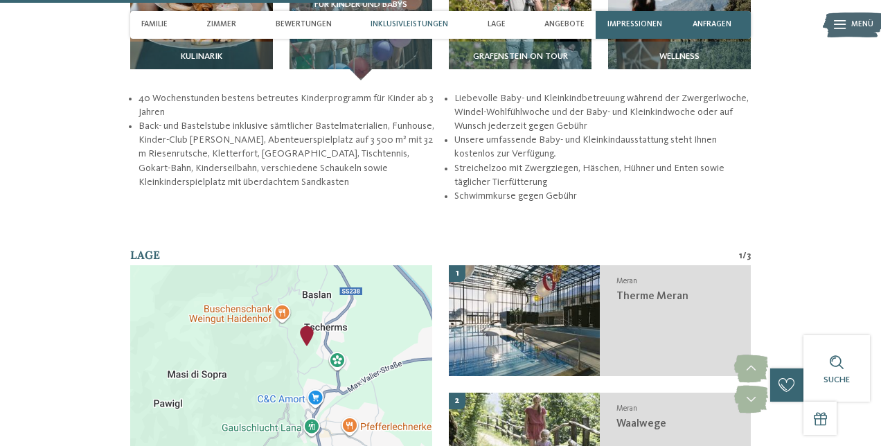
drag, startPoint x: 330, startPoint y: 412, endPoint x: 270, endPoint y: 329, distance: 101.7
click at [271, 329] on div at bounding box center [281, 384] width 302 height 238
click at [362, 312] on div at bounding box center [281, 384] width 302 height 238
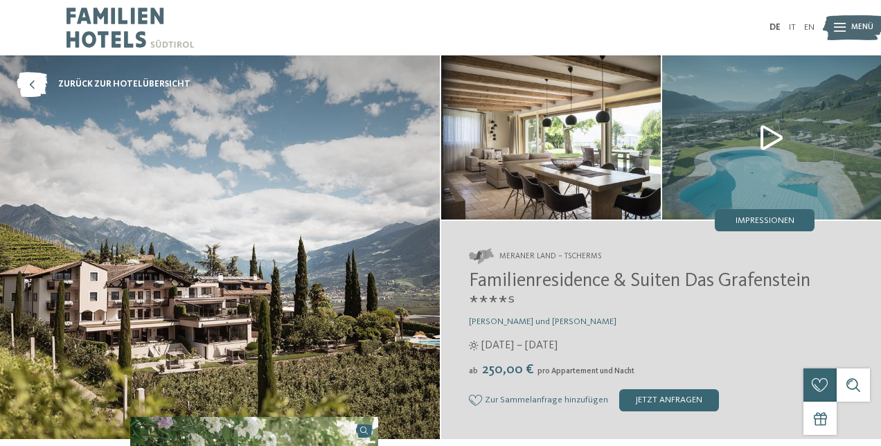
scroll to position [0, 0]
click at [765, 138] on img at bounding box center [772, 137] width 220 height 164
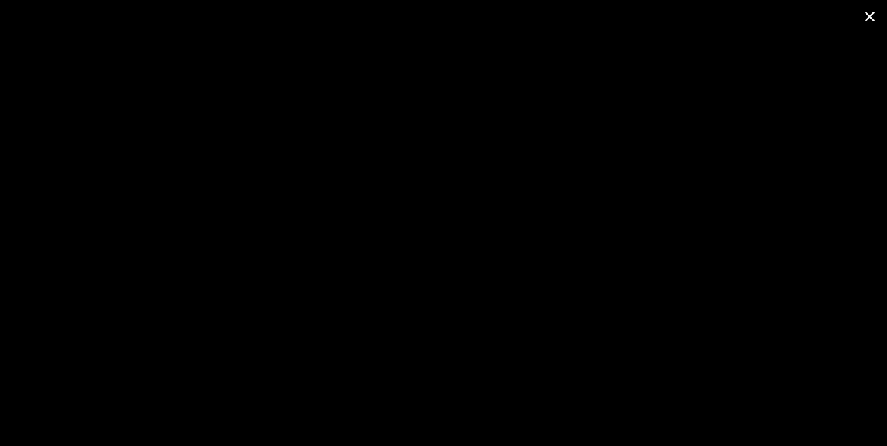
click at [872, 14] on span at bounding box center [869, 16] width 35 height 33
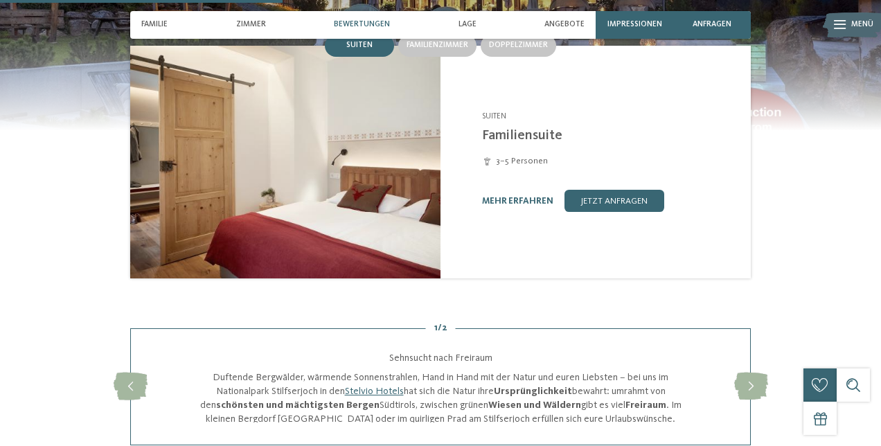
scroll to position [1129, 0]
click at [757, 373] on icon at bounding box center [751, 387] width 34 height 28
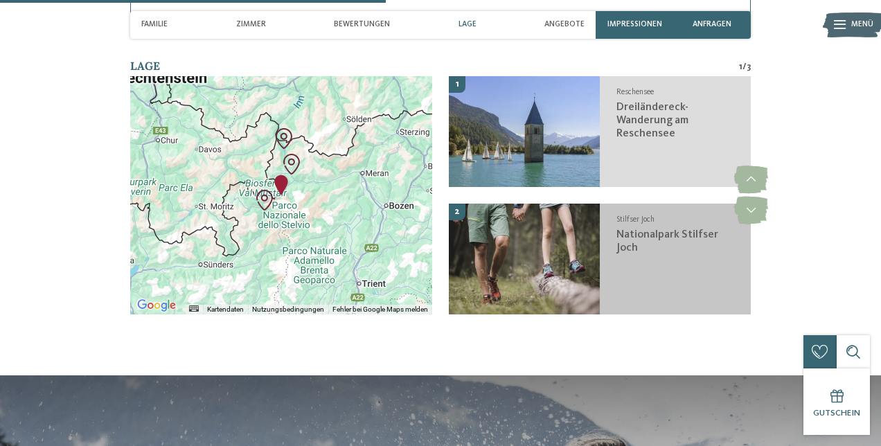
scroll to position [1528, 0]
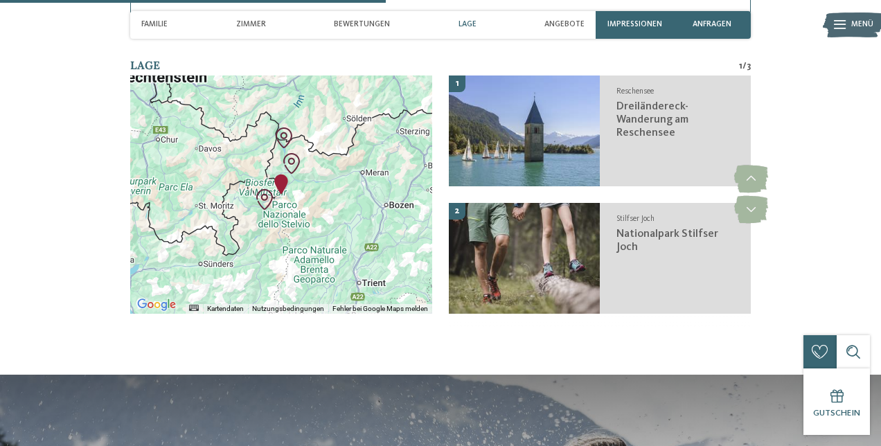
click at [293, 170] on div at bounding box center [281, 195] width 302 height 238
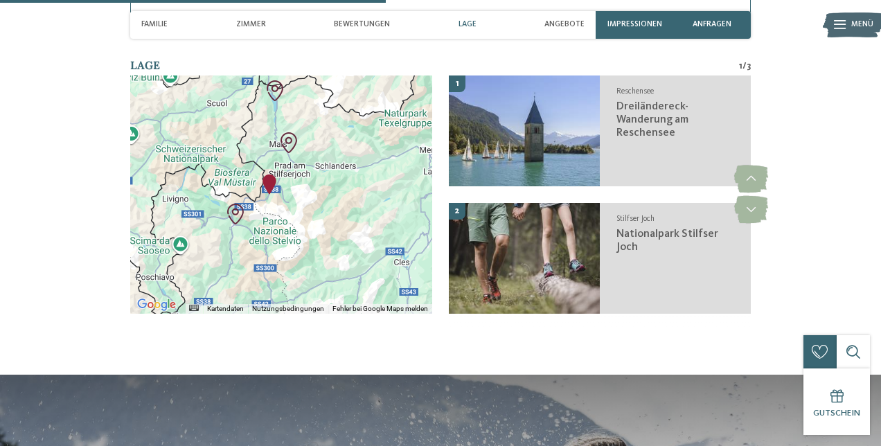
click at [290, 178] on div at bounding box center [281, 195] width 302 height 238
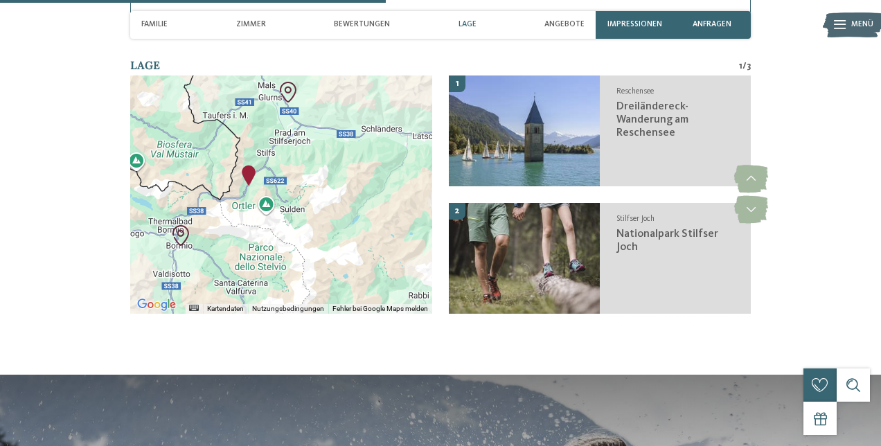
click at [251, 167] on div at bounding box center [281, 195] width 302 height 238
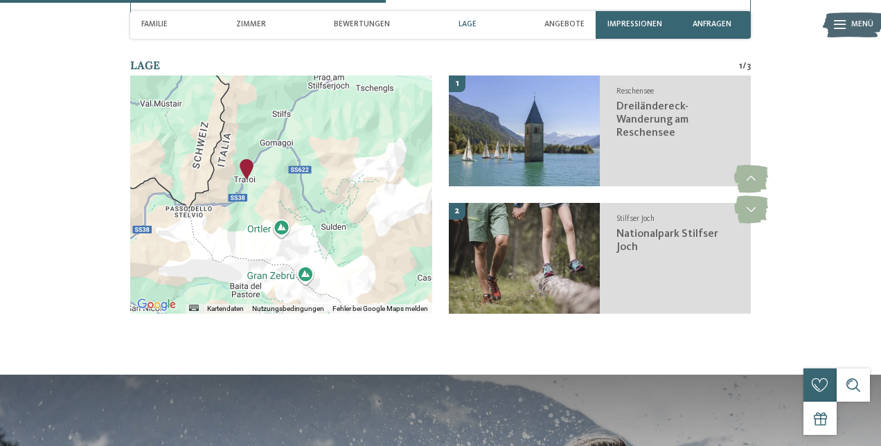
click at [264, 160] on div at bounding box center [281, 195] width 302 height 238
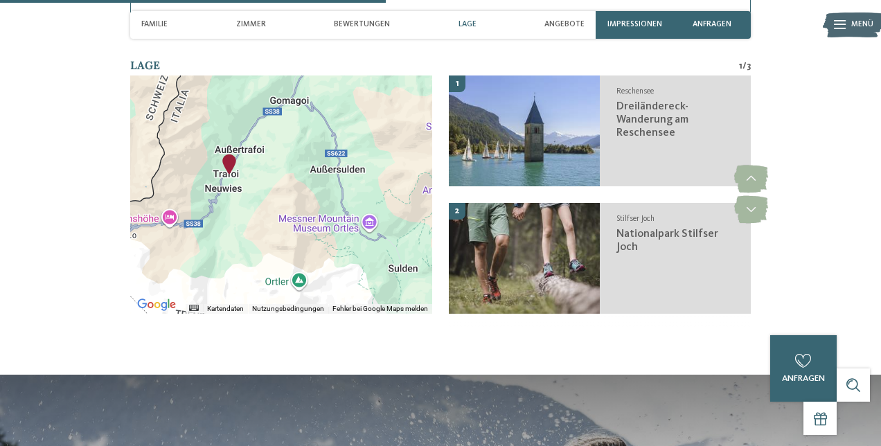
click at [260, 159] on div at bounding box center [281, 195] width 302 height 238
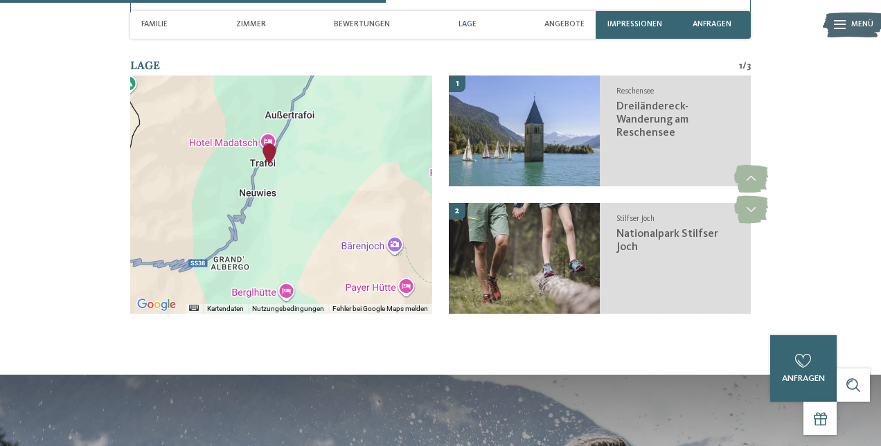
drag, startPoint x: 240, startPoint y: 160, endPoint x: 331, endPoint y: 160, distance: 91.5
click at [331, 160] on div at bounding box center [281, 195] width 302 height 238
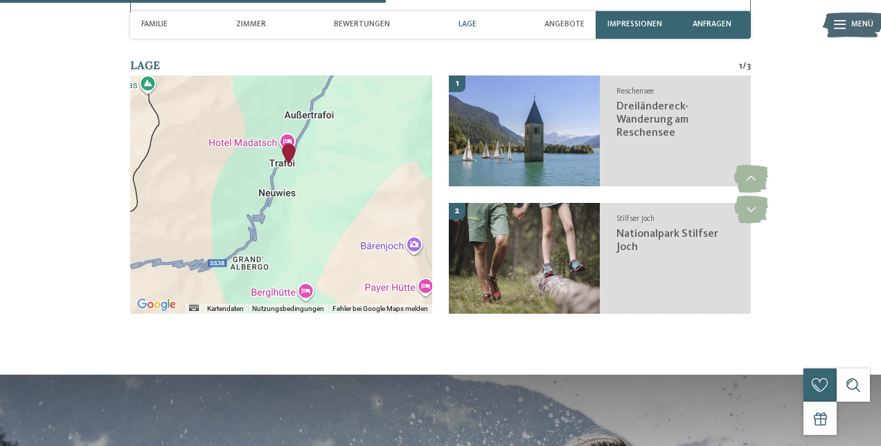
click at [303, 152] on div at bounding box center [281, 195] width 302 height 238
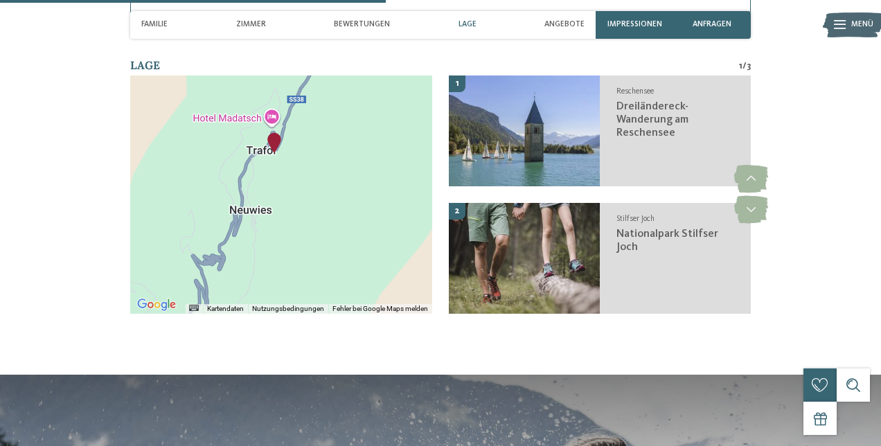
click at [299, 142] on div at bounding box center [281, 195] width 302 height 238
click at [299, 143] on div at bounding box center [281, 195] width 302 height 238
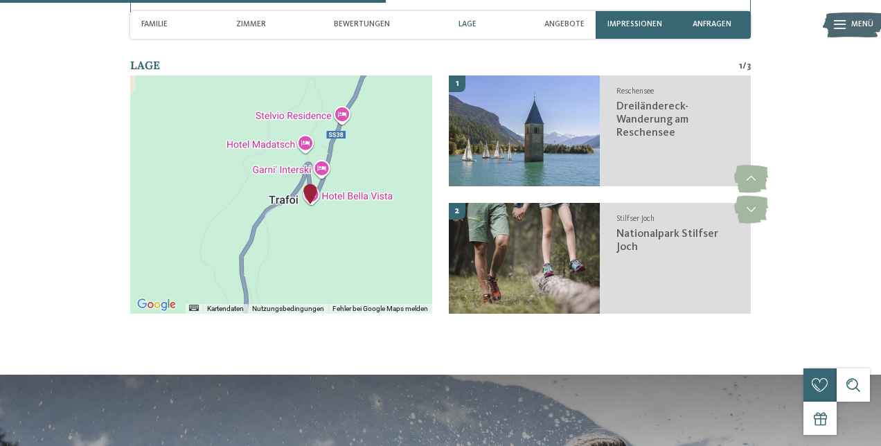
drag, startPoint x: 276, startPoint y: 134, endPoint x: 339, endPoint y: 204, distance: 93.7
click at [339, 204] on div at bounding box center [281, 195] width 302 height 238
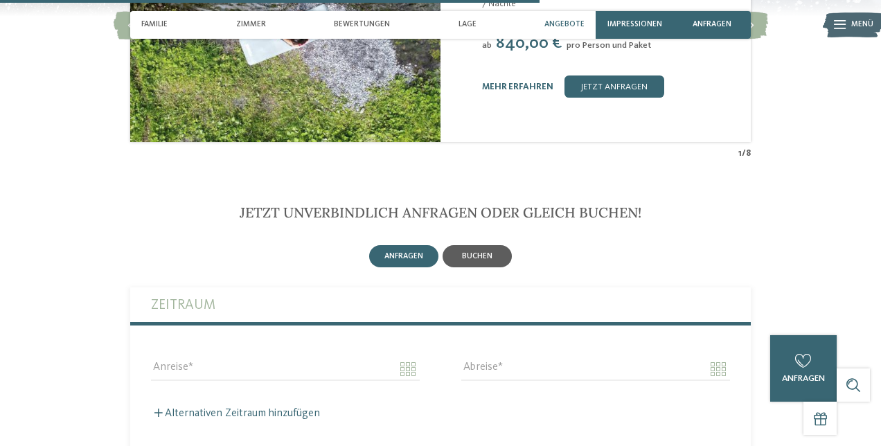
scroll to position [2136, 0]
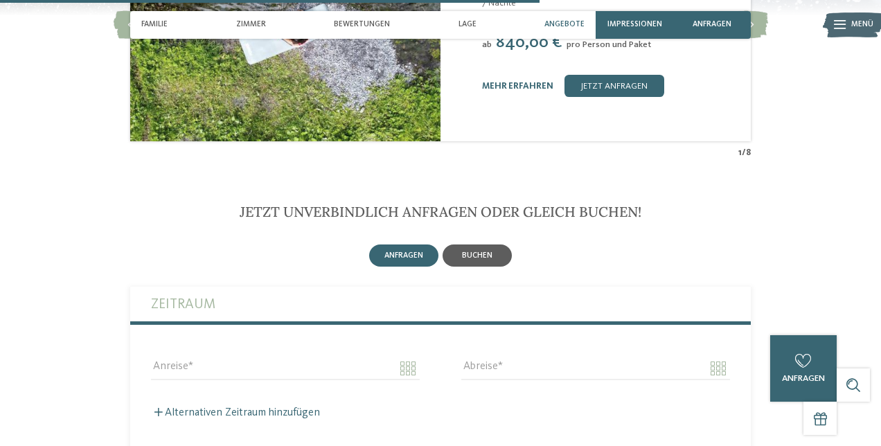
click at [480, 245] on div "buchen" at bounding box center [477, 256] width 69 height 22
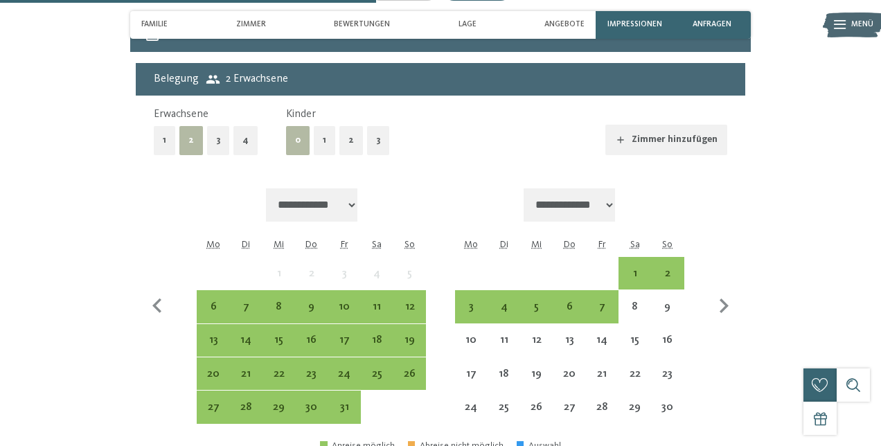
scroll to position [2413, 0]
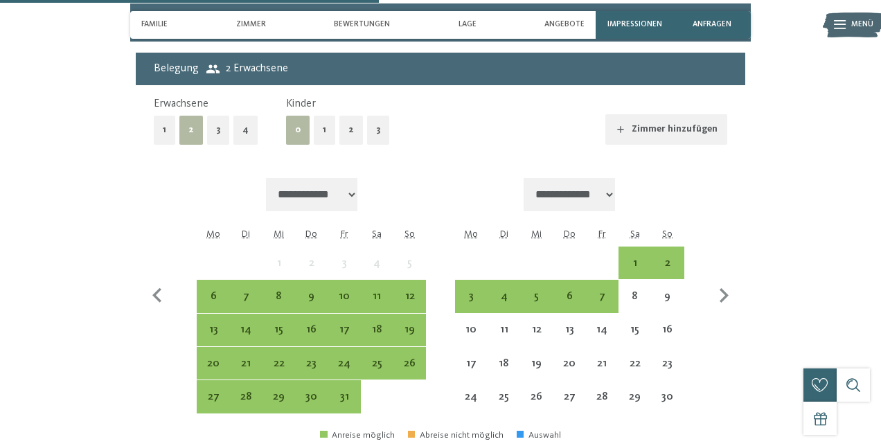
click at [314, 116] on button "1" at bounding box center [324, 130] width 21 height 28
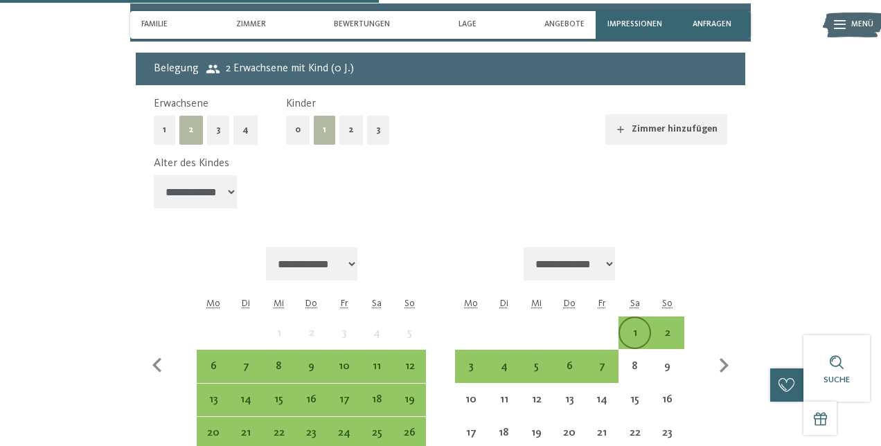
click at [637, 328] on div "1" at bounding box center [635, 343] width 30 height 30
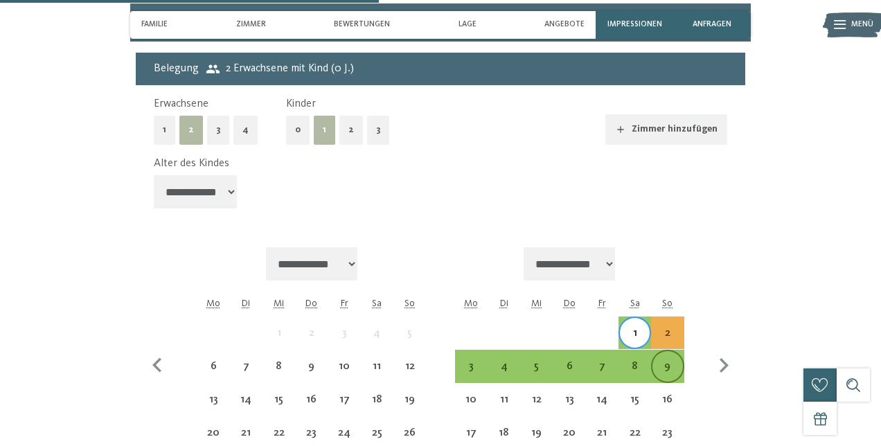
click at [672, 361] on div "9" at bounding box center [668, 376] width 30 height 30
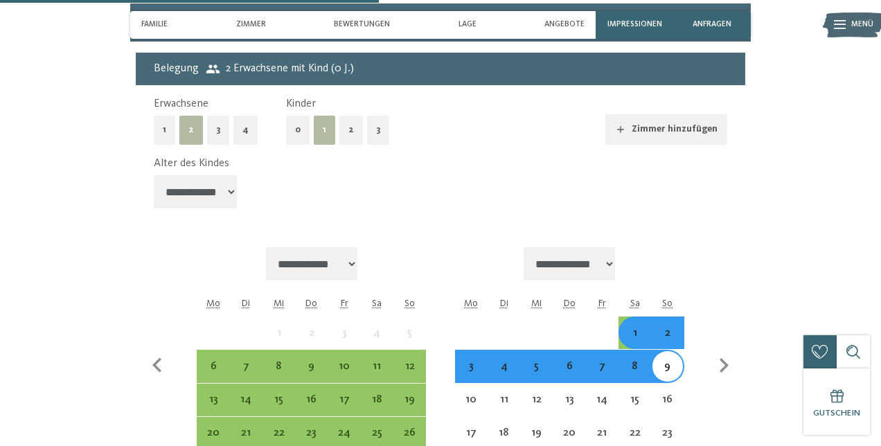
select select "*"
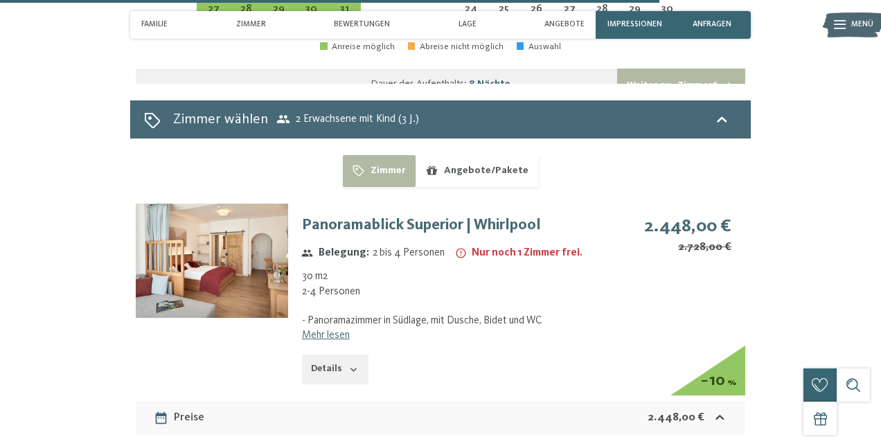
scroll to position [2872, 0]
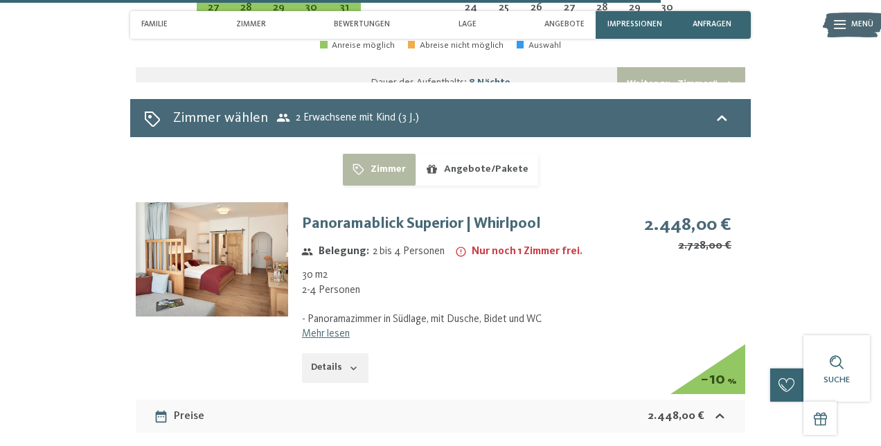
click at [337, 328] on link "Mehr lesen" at bounding box center [326, 333] width 48 height 11
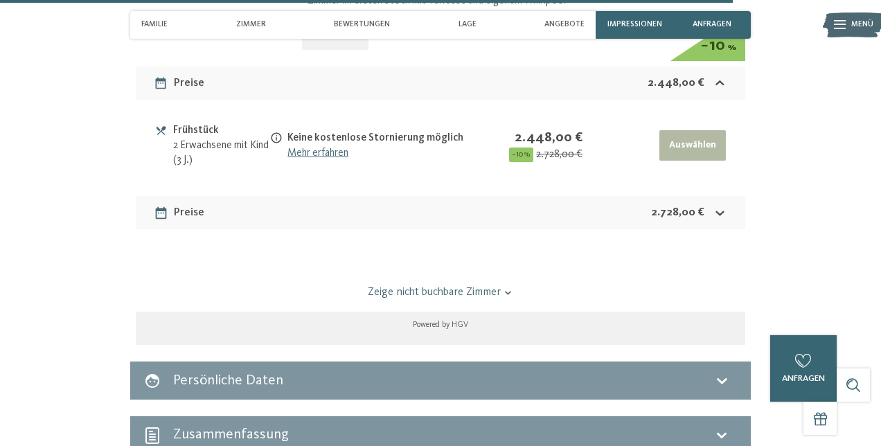
scroll to position [3207, 0]
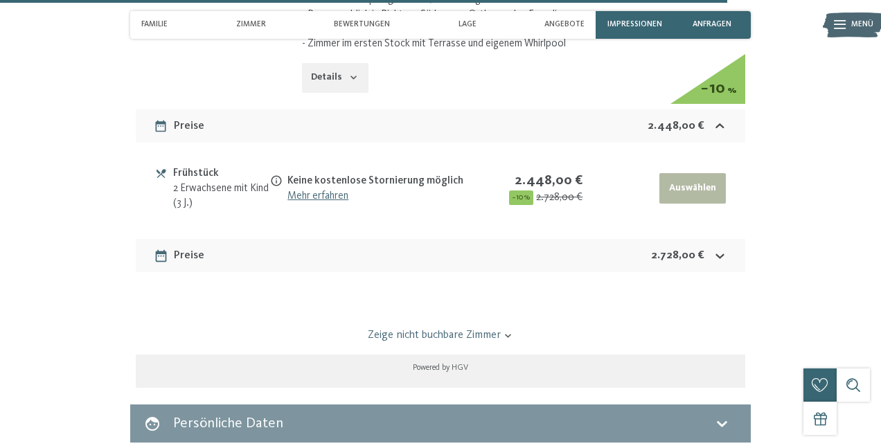
click at [323, 240] on div "Preise 2.728,00 €" at bounding box center [441, 255] width 610 height 33
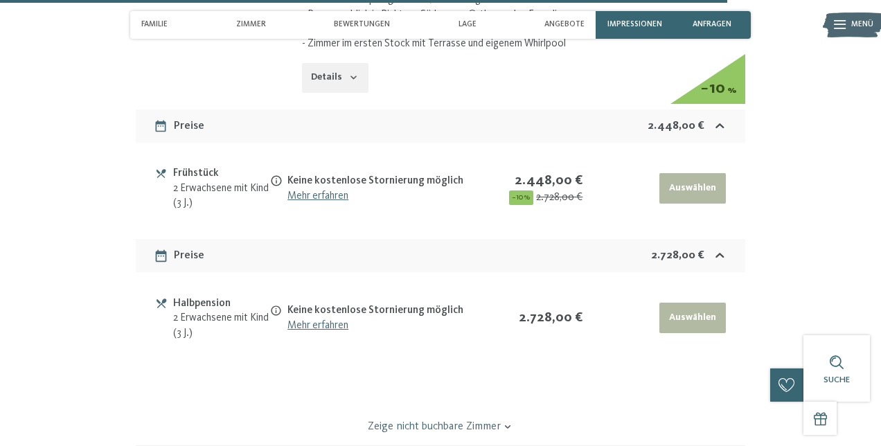
click at [323, 240] on div "Preise 2.728,00 €" at bounding box center [441, 255] width 610 height 33
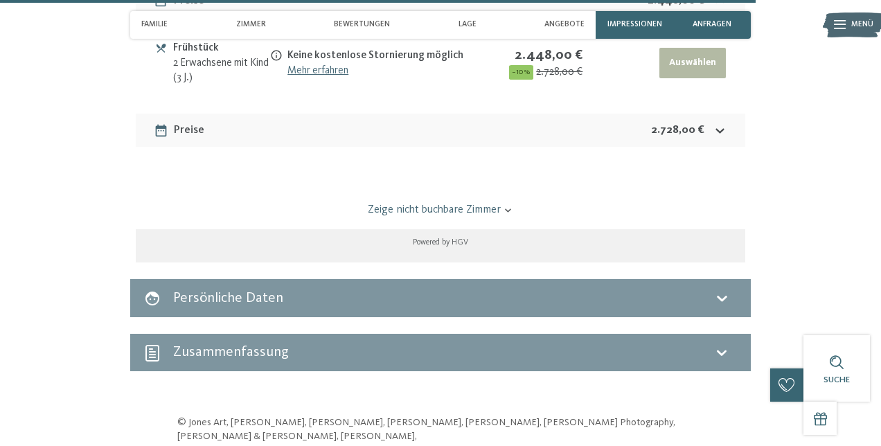
scroll to position [3332, 0]
click at [398, 202] on link "Zeige nicht buchbare Zimmer" at bounding box center [440, 209] width 573 height 15
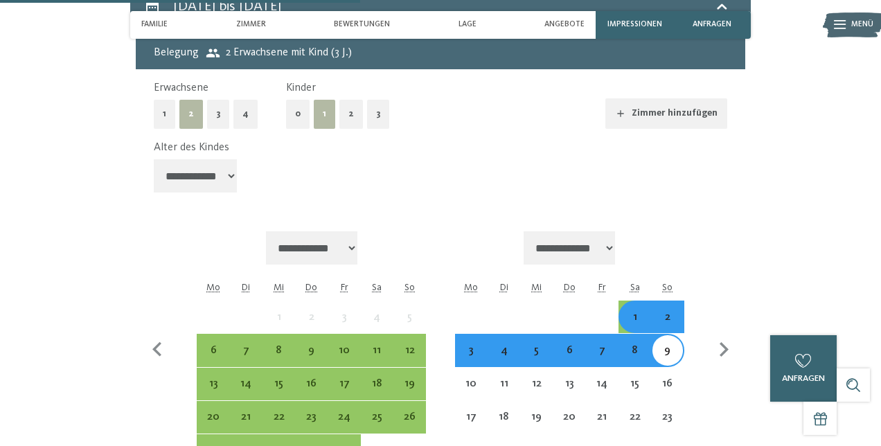
scroll to position [2461, 0]
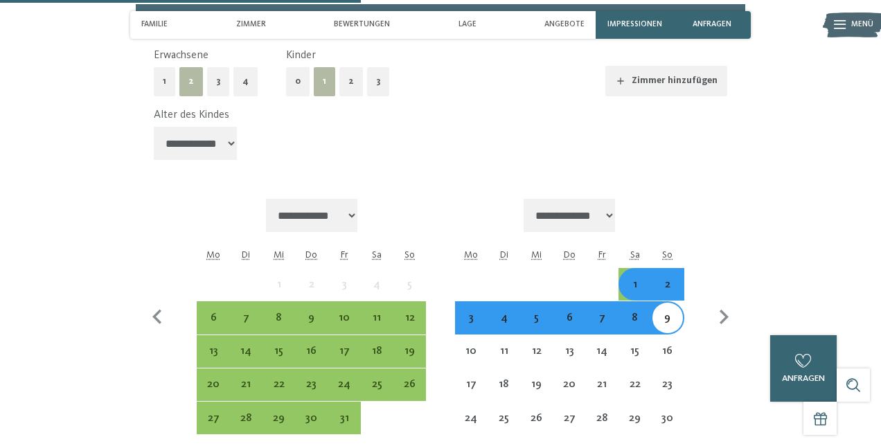
click at [639, 279] on div "1" at bounding box center [635, 294] width 30 height 30
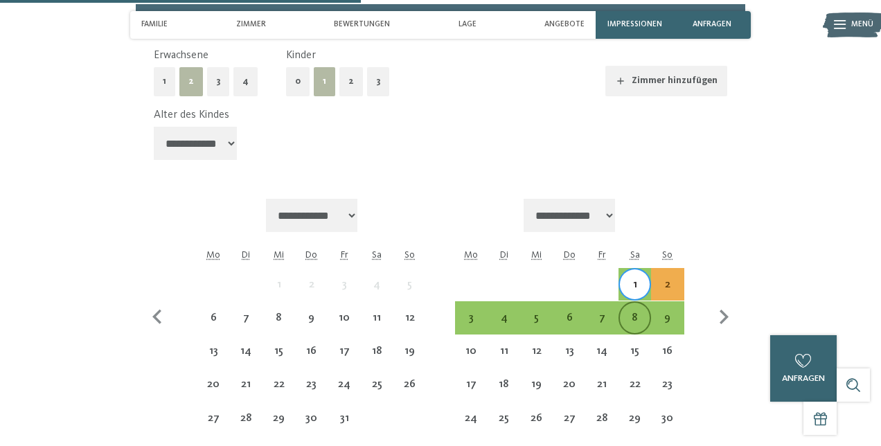
click at [640, 312] on div "8" at bounding box center [635, 327] width 30 height 30
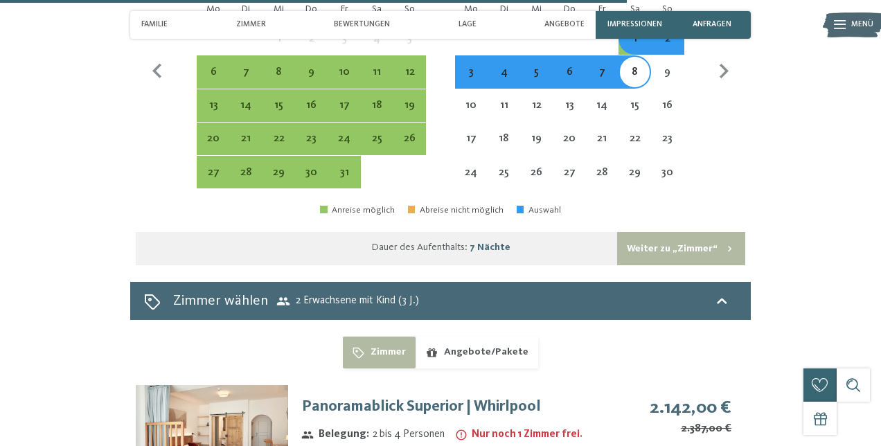
scroll to position [2709, 0]
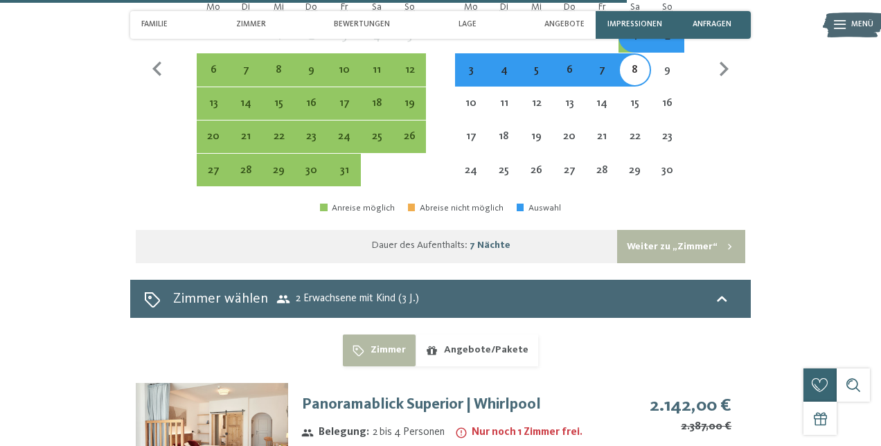
click at [696, 230] on button "Weiter zu „Zimmer“" at bounding box center [681, 246] width 128 height 33
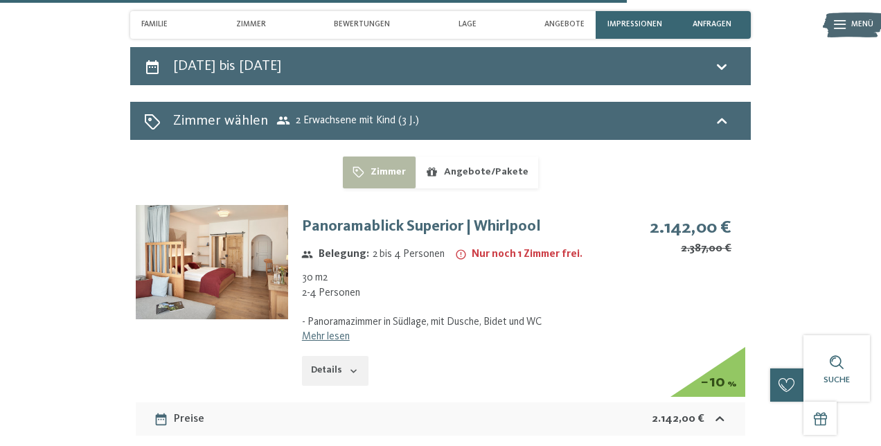
scroll to position [2366, 0]
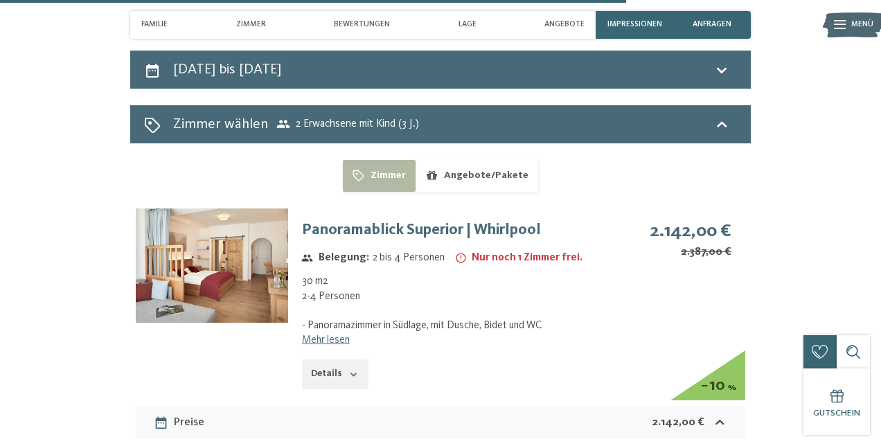
click at [176, 262] on img at bounding box center [212, 266] width 152 height 114
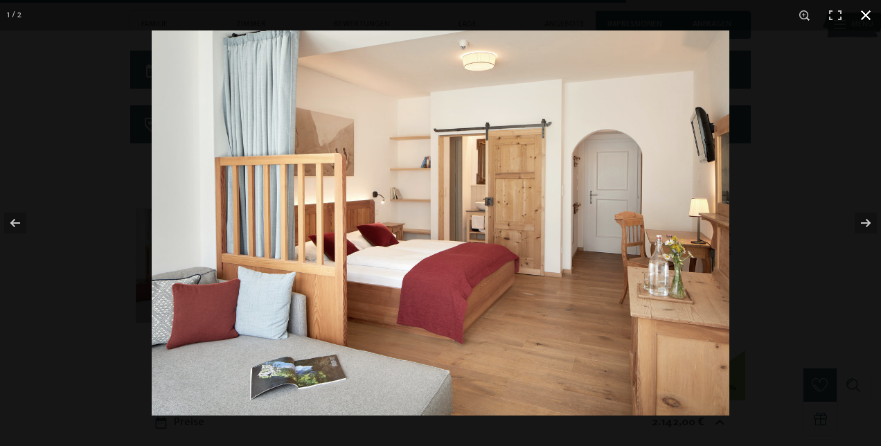
click at [868, 12] on button "button" at bounding box center [866, 15] width 30 height 30
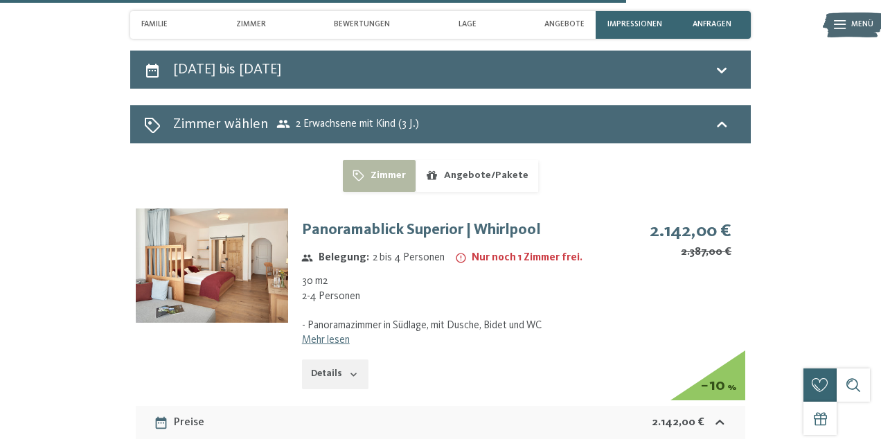
click at [495, 160] on button "Angebote/Pakete" at bounding box center [477, 176] width 123 height 32
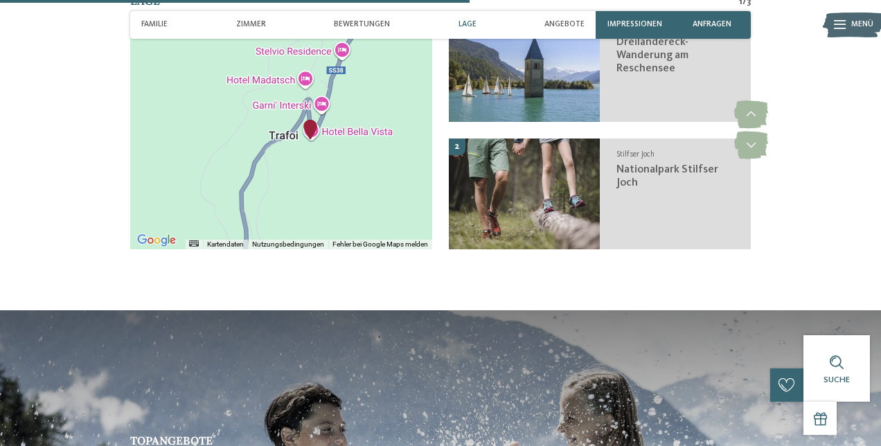
scroll to position [1587, 0]
